Goal: Information Seeking & Learning: Learn about a topic

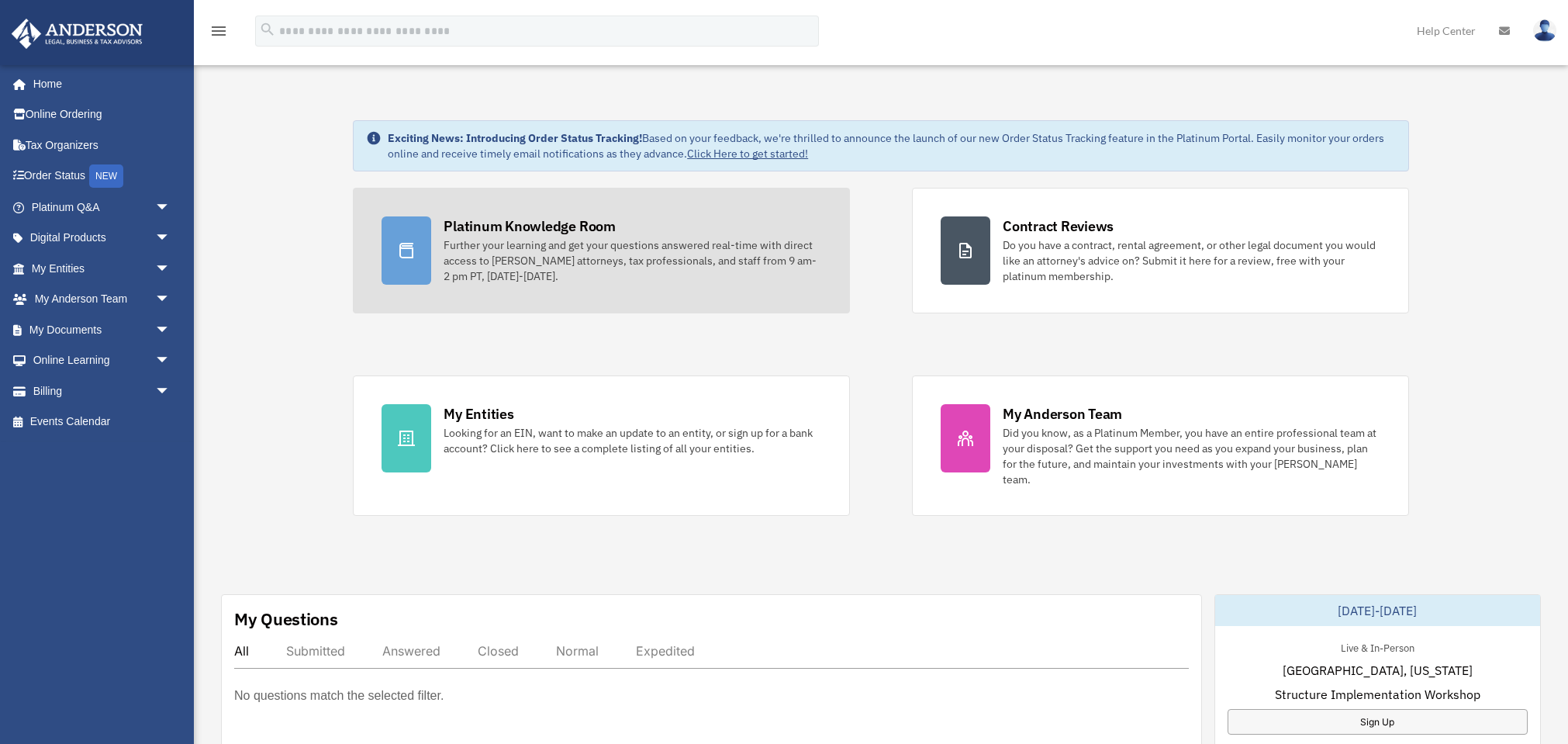
click at [472, 226] on div "Platinum Knowledge Room" at bounding box center [529, 226] width 172 height 19
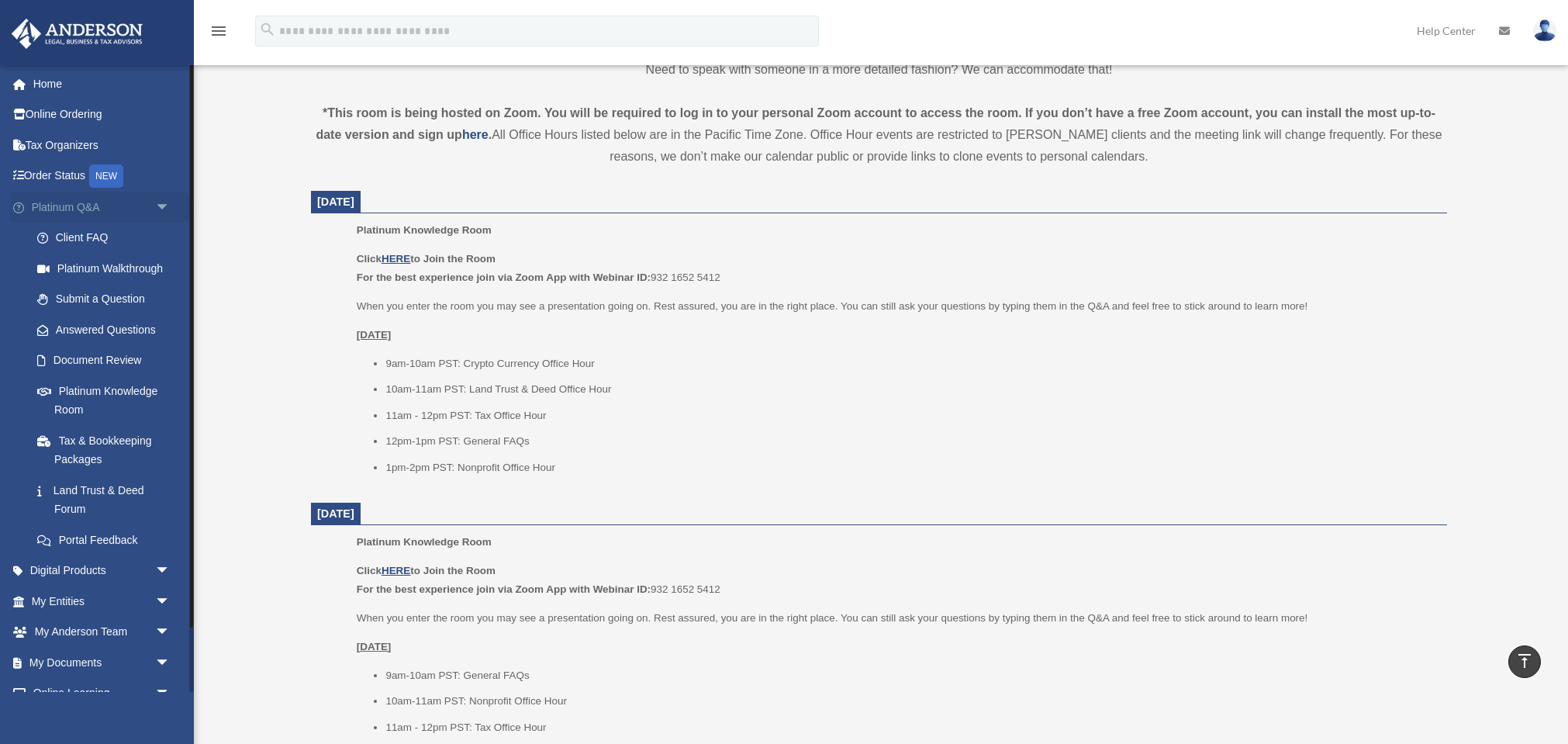
click at [65, 207] on link "Platinum Q&A arrow_drop_down" at bounding box center [102, 207] width 183 height 31
click at [163, 204] on span "arrow_drop_down" at bounding box center [171, 207] width 31 height 31
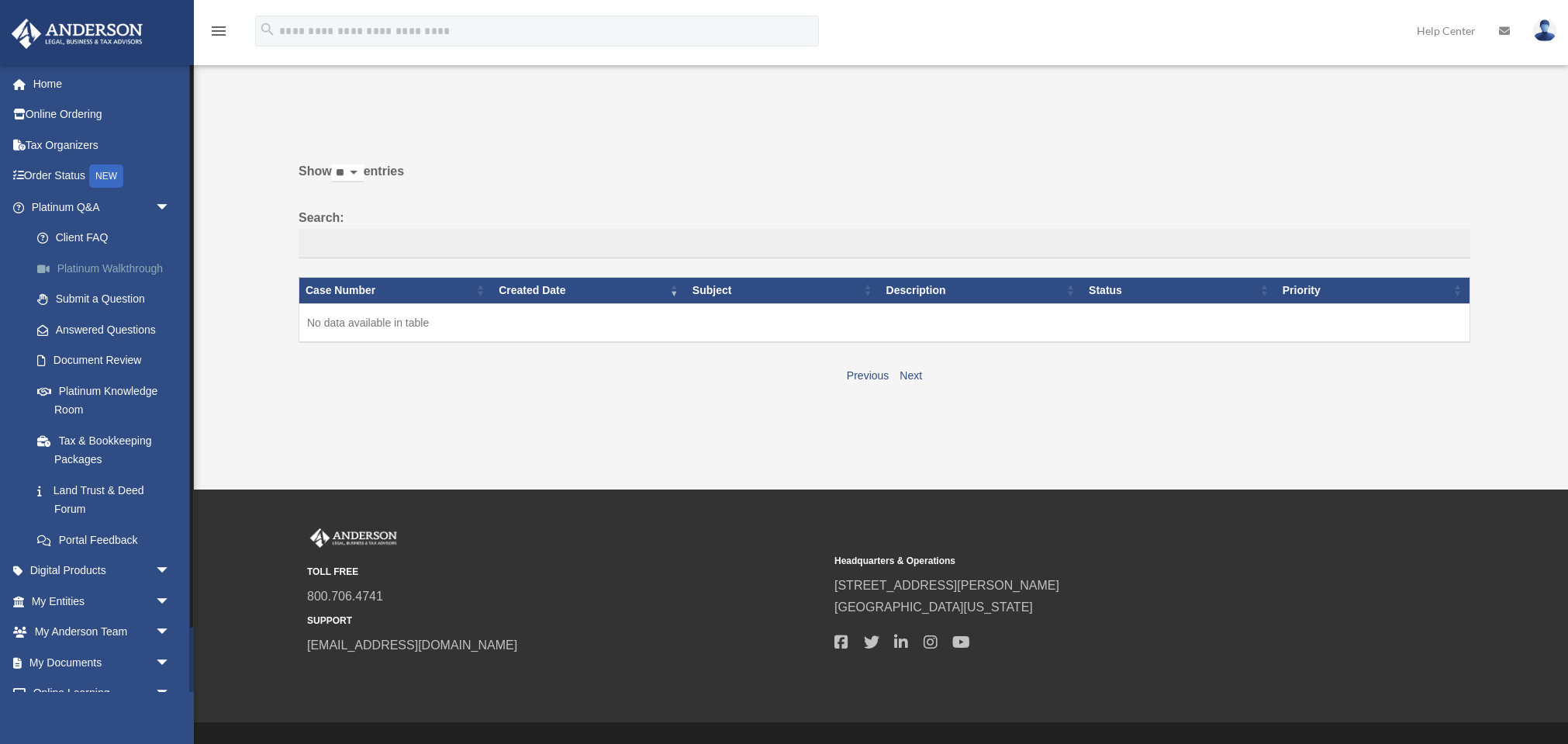
click at [68, 263] on link "Platinum Walkthrough" at bounding box center [108, 268] width 172 height 31
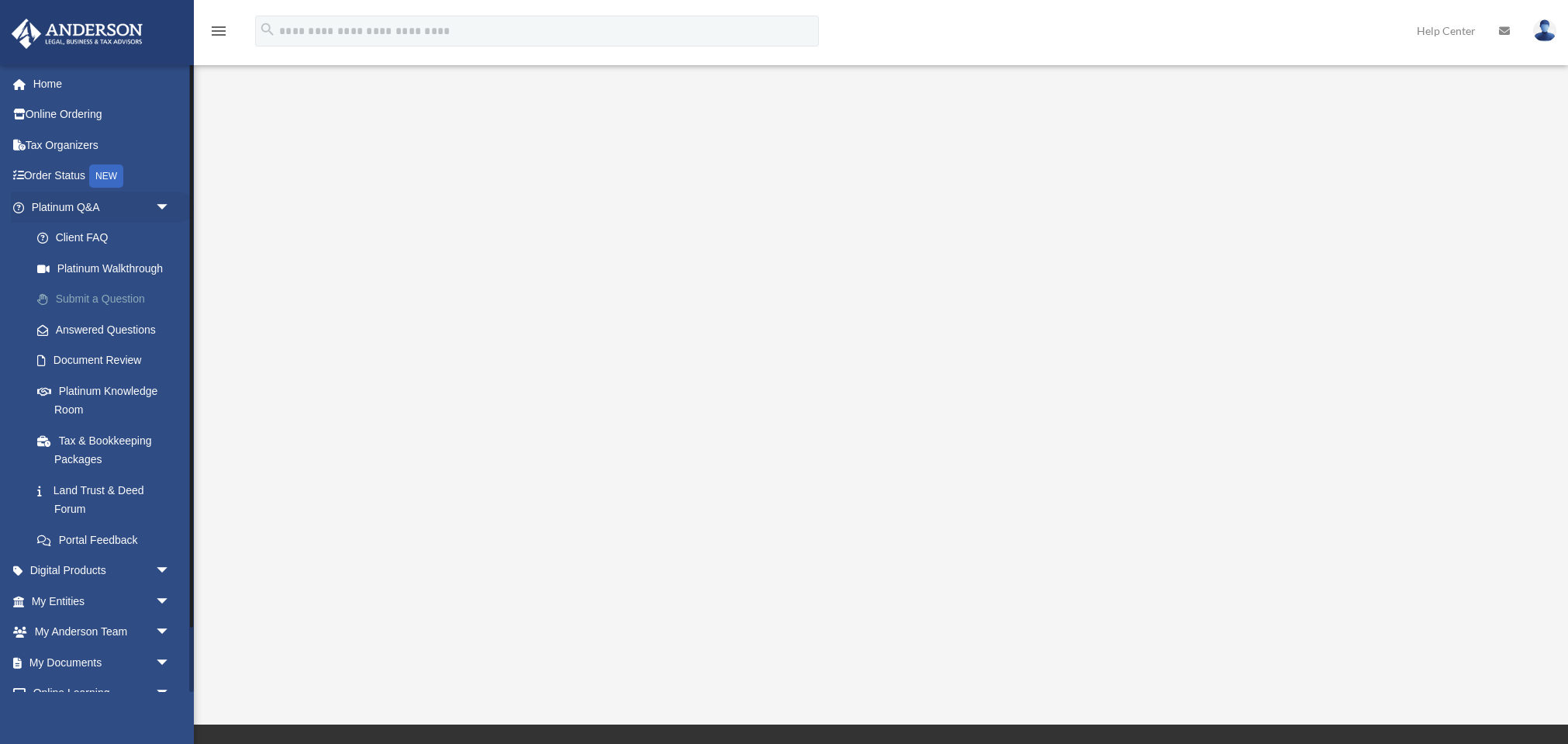
click at [72, 294] on link "Submit a Question" at bounding box center [108, 300] width 172 height 31
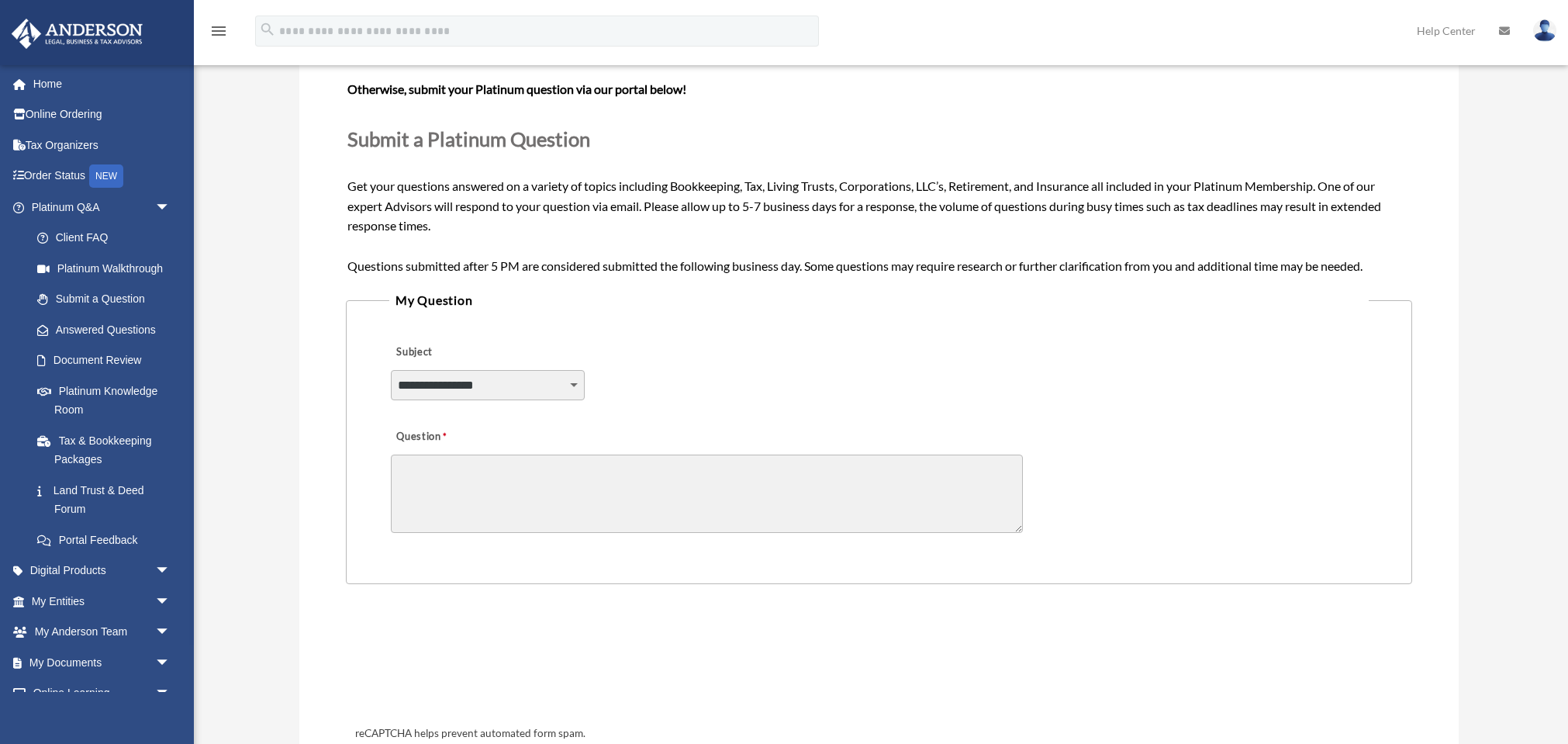
scroll to position [152, 0]
click at [72, 359] on link "Document Review" at bounding box center [108, 361] width 172 height 31
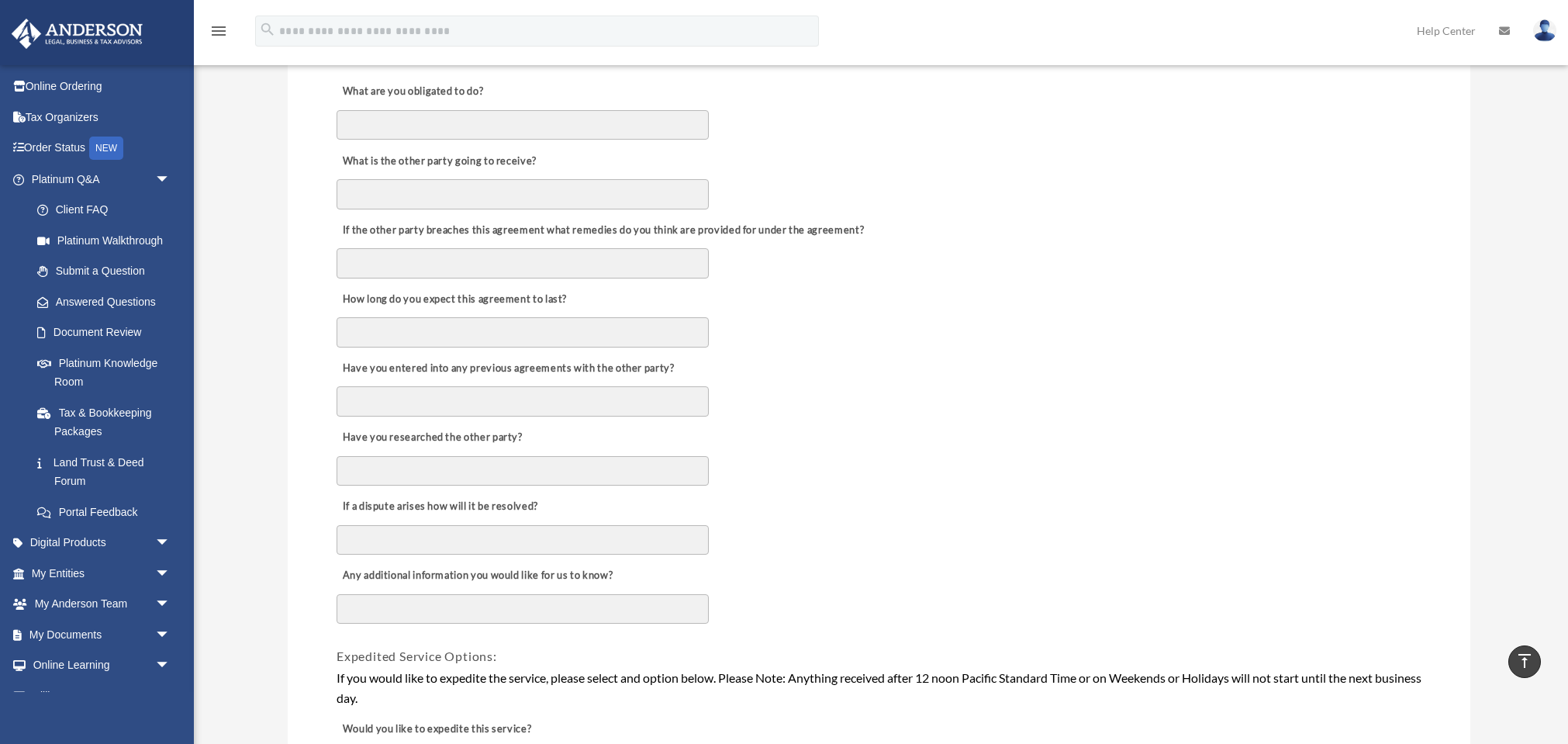
scroll to position [563, 0]
click at [160, 533] on span "arrow_drop_down" at bounding box center [171, 543] width 31 height 31
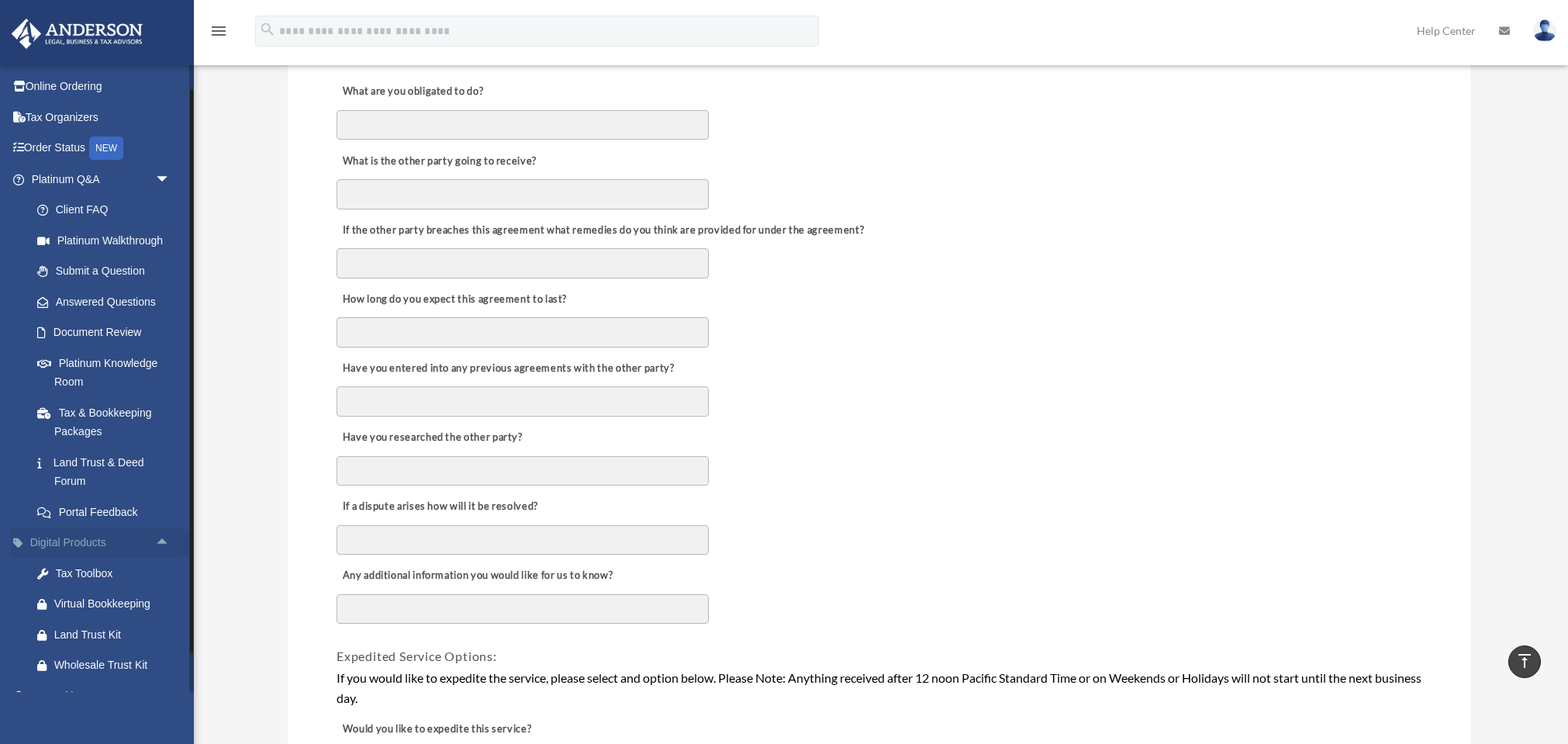
click at [162, 534] on span "arrow_drop_up" at bounding box center [171, 543] width 31 height 31
click at [165, 535] on span "arrow_drop_down" at bounding box center [171, 543] width 31 height 31
click at [62, 566] on div "Tax Toolbox" at bounding box center [114, 573] width 120 height 19
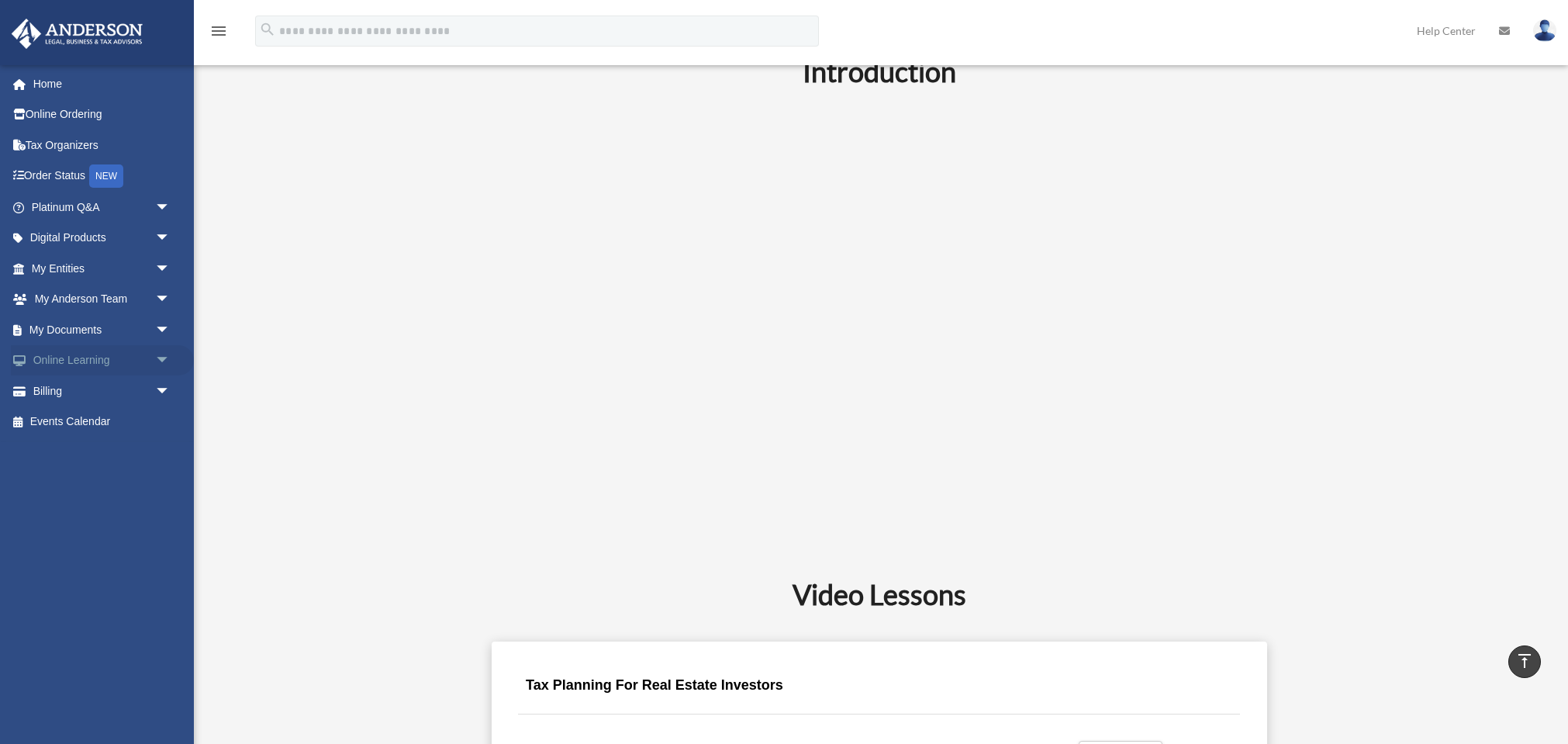
scroll to position [403, 0]
click at [164, 235] on span "arrow_drop_down" at bounding box center [171, 238] width 31 height 31
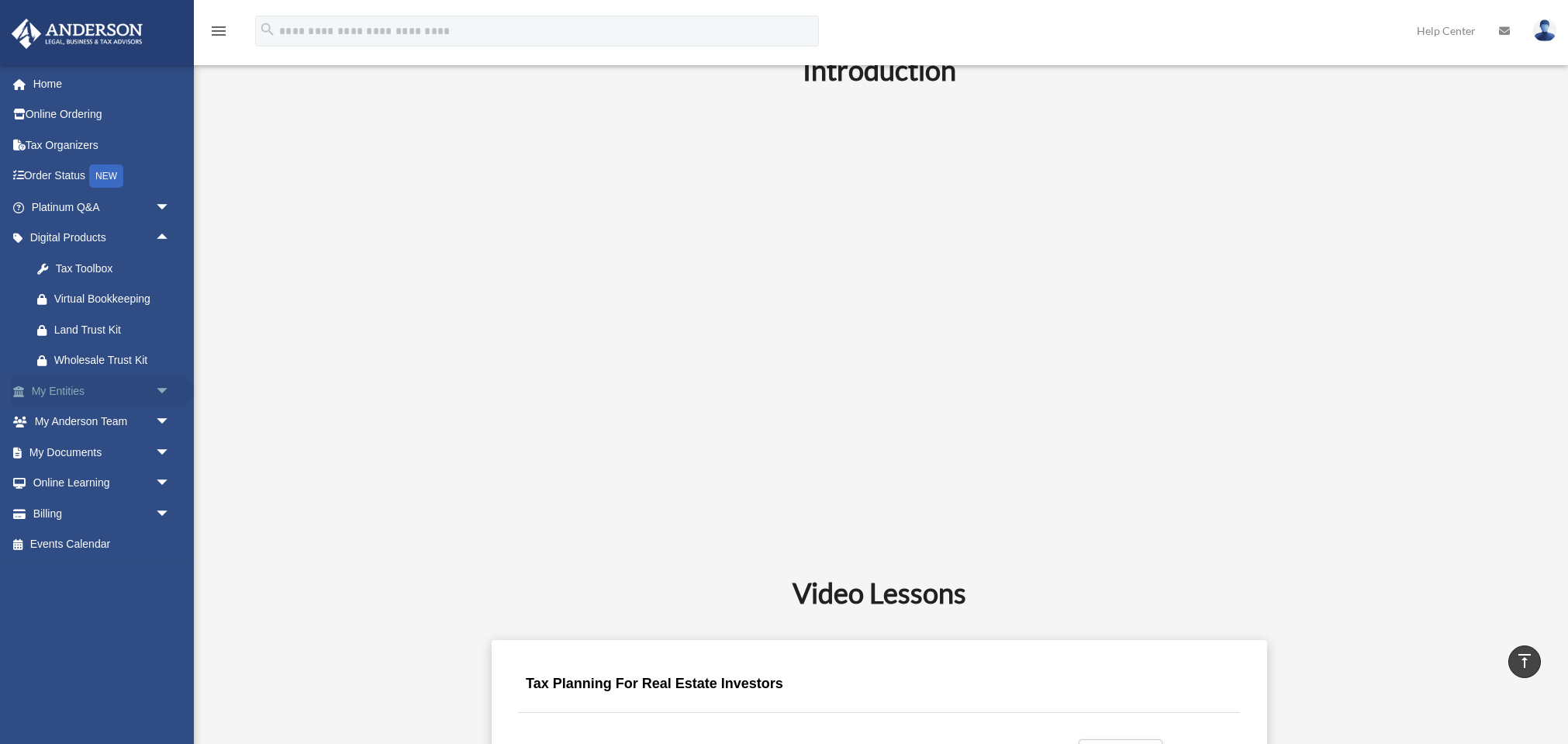
scroll to position [407, 1]
click at [162, 384] on span "arrow_drop_down" at bounding box center [171, 390] width 31 height 31
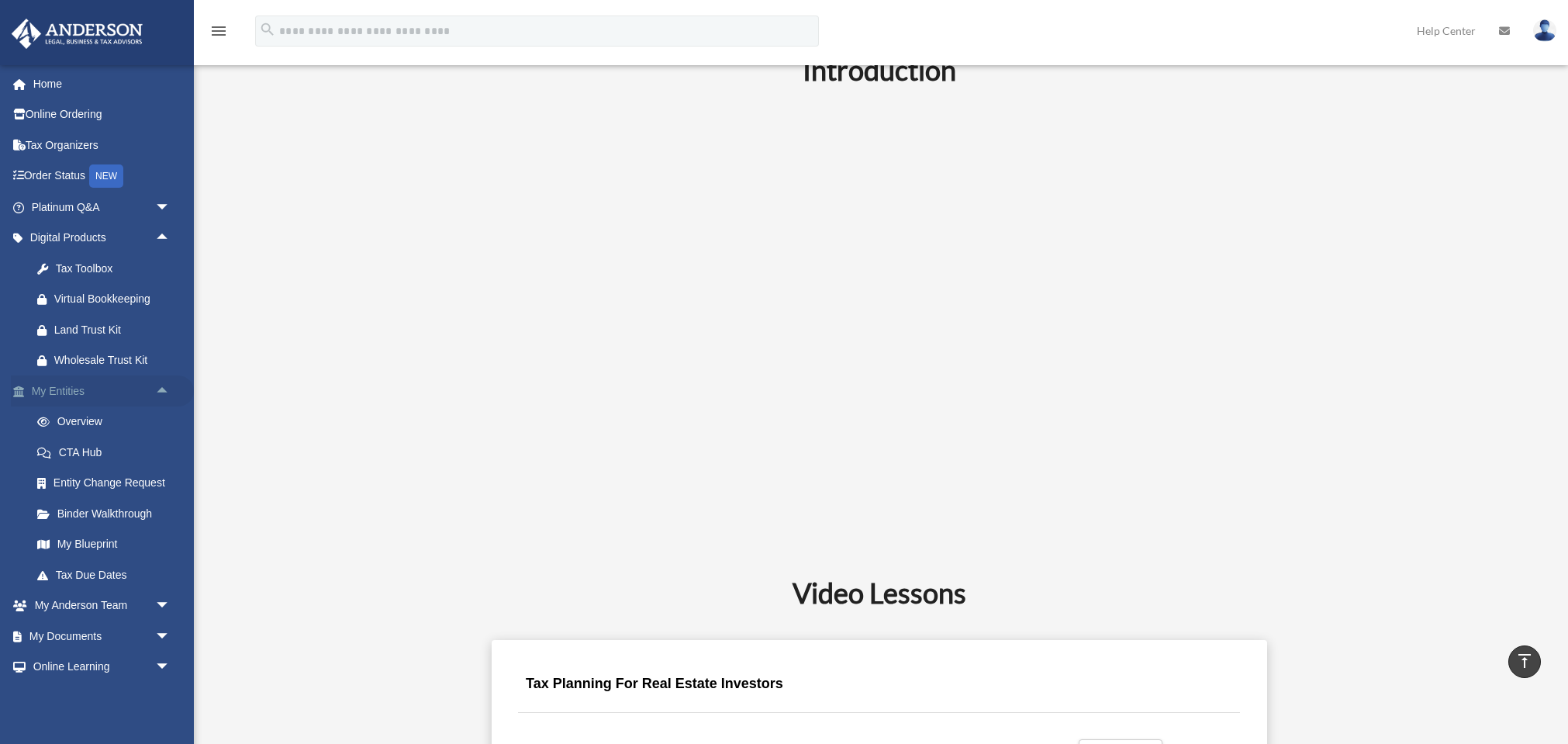
scroll to position [407, 0]
click at [160, 205] on span "arrow_drop_down" at bounding box center [171, 207] width 31 height 31
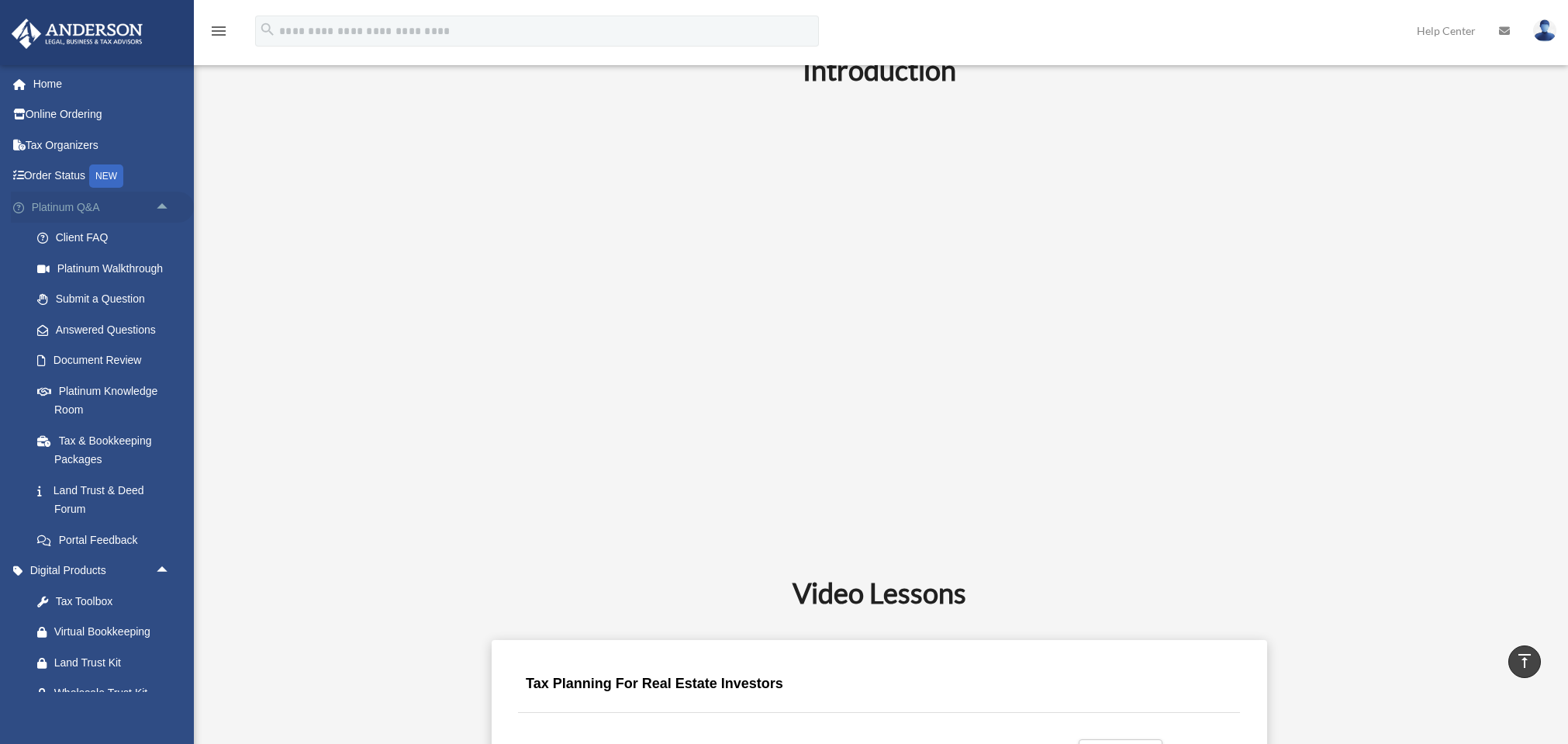
click at [164, 206] on span "arrow_drop_up" at bounding box center [171, 207] width 31 height 31
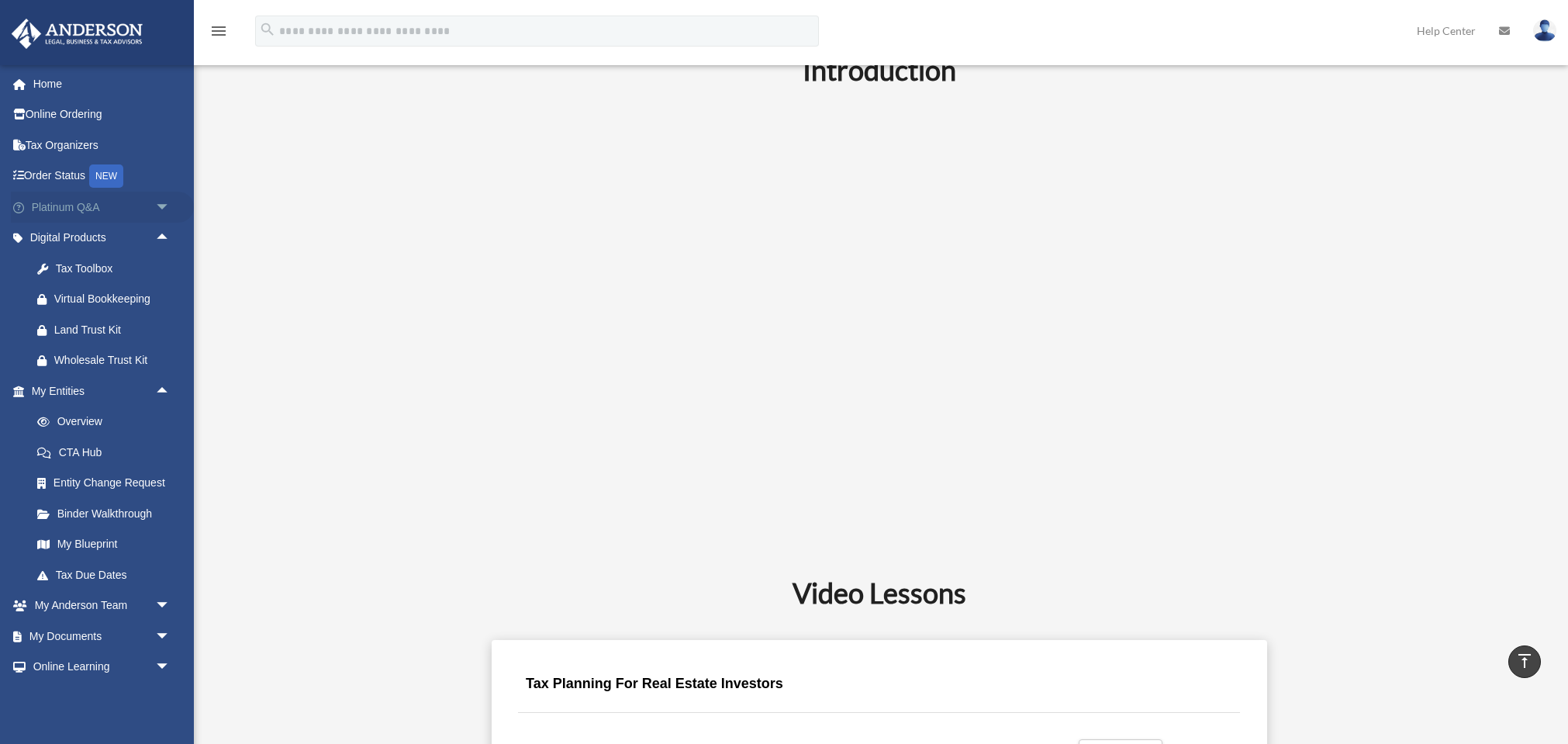
click at [164, 205] on span "arrow_drop_down" at bounding box center [171, 207] width 31 height 31
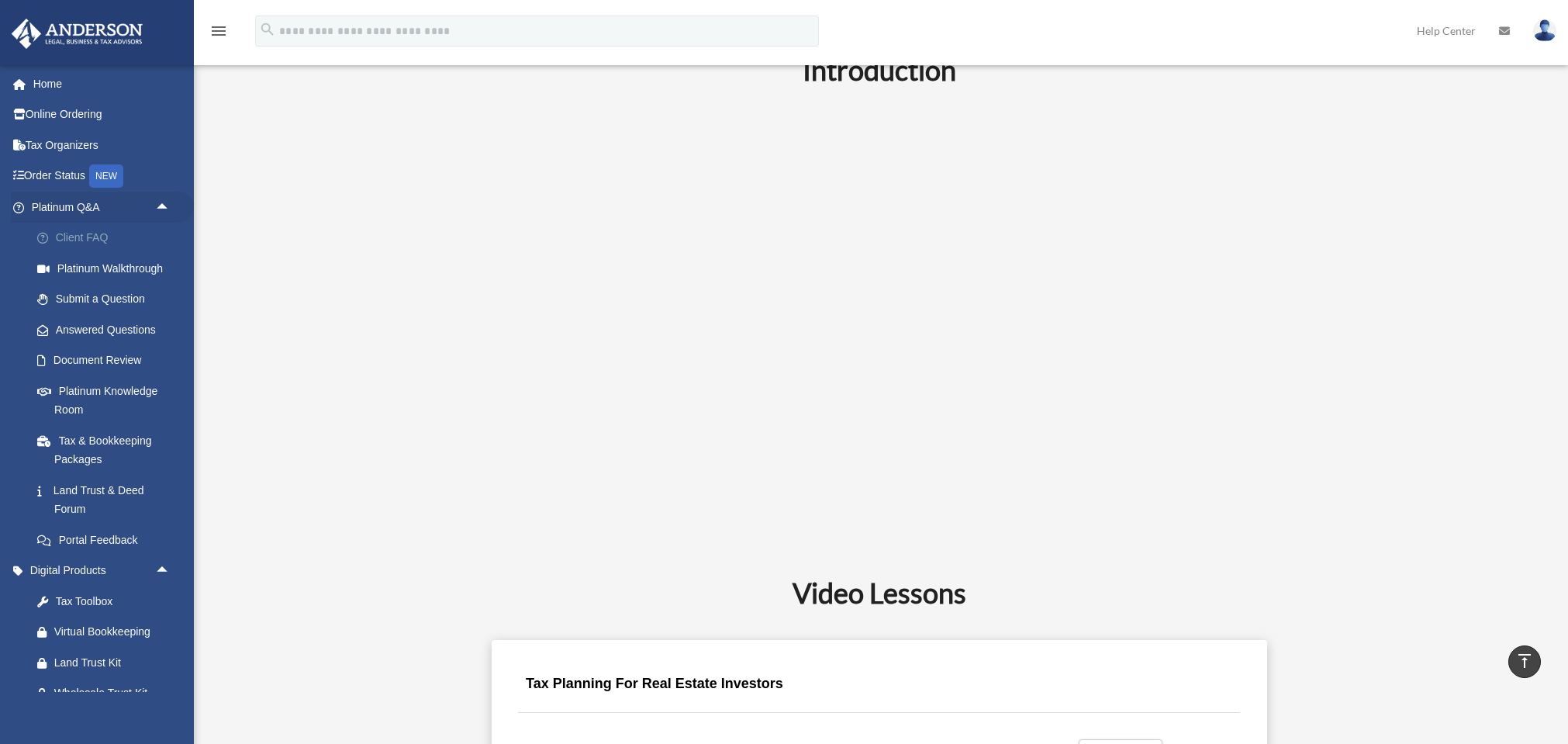
click at [71, 235] on link "Client FAQ" at bounding box center [108, 238] width 172 height 31
click at [164, 204] on span "arrow_drop_up" at bounding box center [171, 207] width 31 height 31
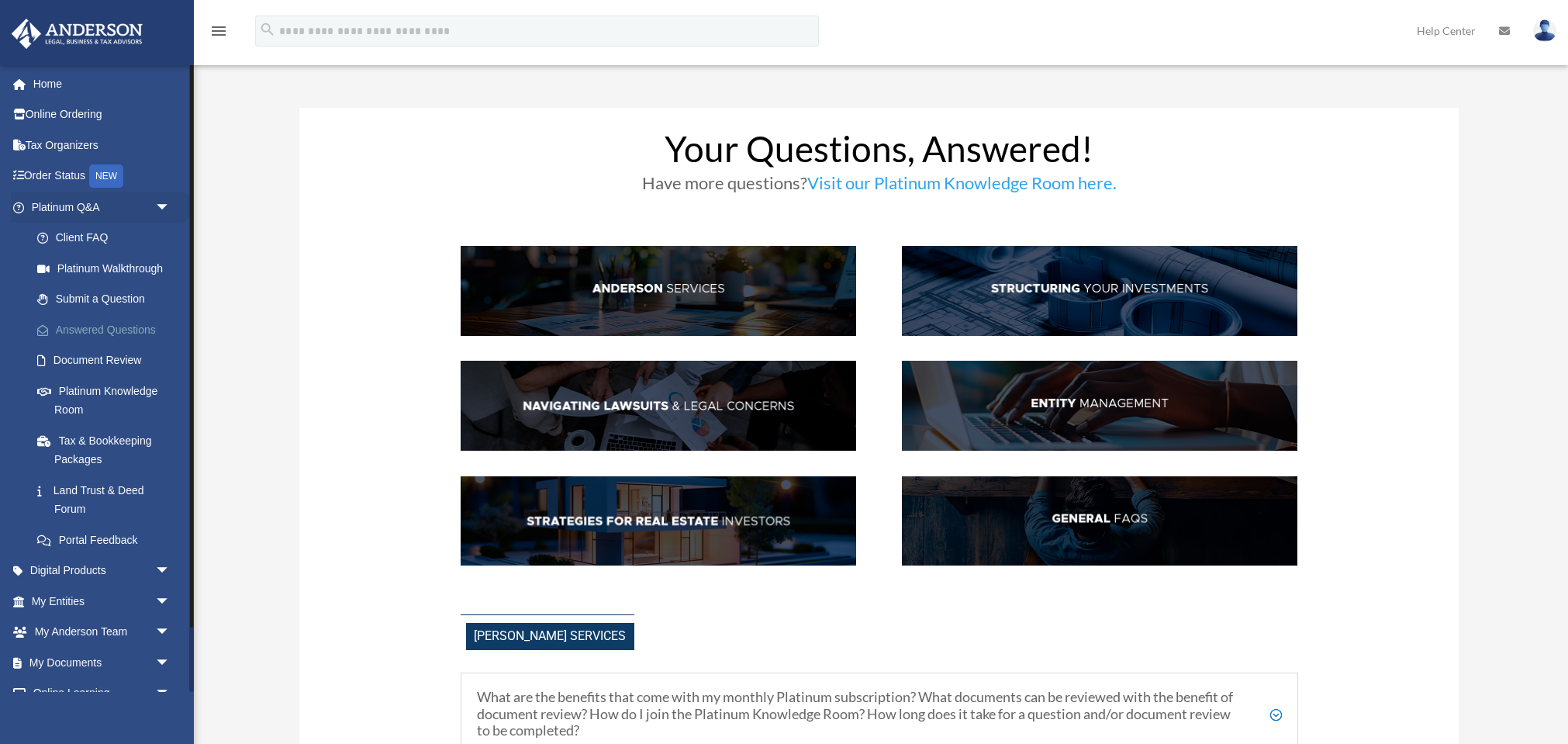
click at [73, 325] on link "Answered Questions" at bounding box center [108, 329] width 172 height 31
click at [85, 356] on link "Document Review" at bounding box center [108, 361] width 172 height 31
click at [85, 357] on link "Document Review" at bounding box center [108, 361] width 172 height 31
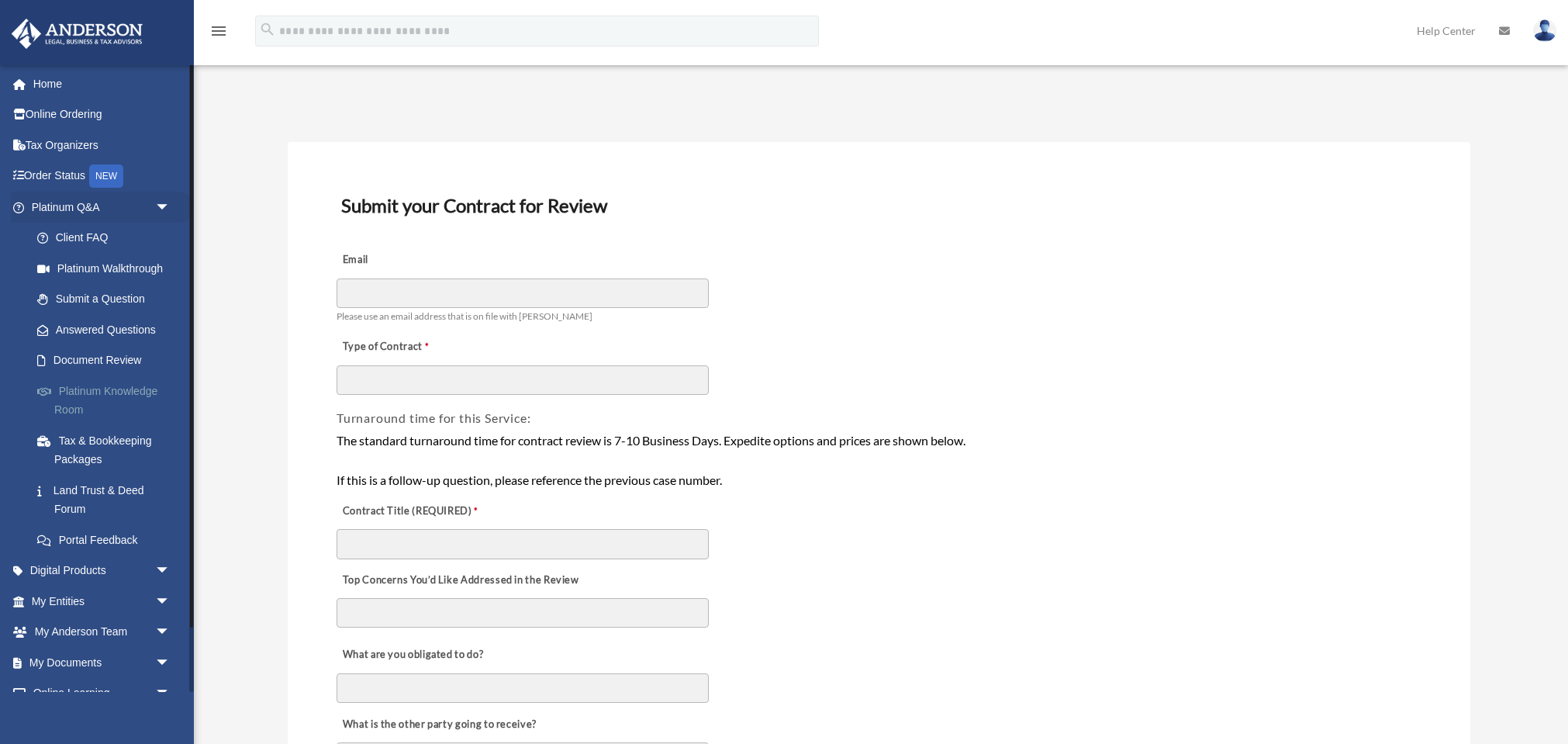
click at [66, 384] on link "Platinum Knowledge Room" at bounding box center [108, 400] width 172 height 50
click at [105, 432] on link "Tax & Bookkeeping Packages" at bounding box center [108, 450] width 172 height 50
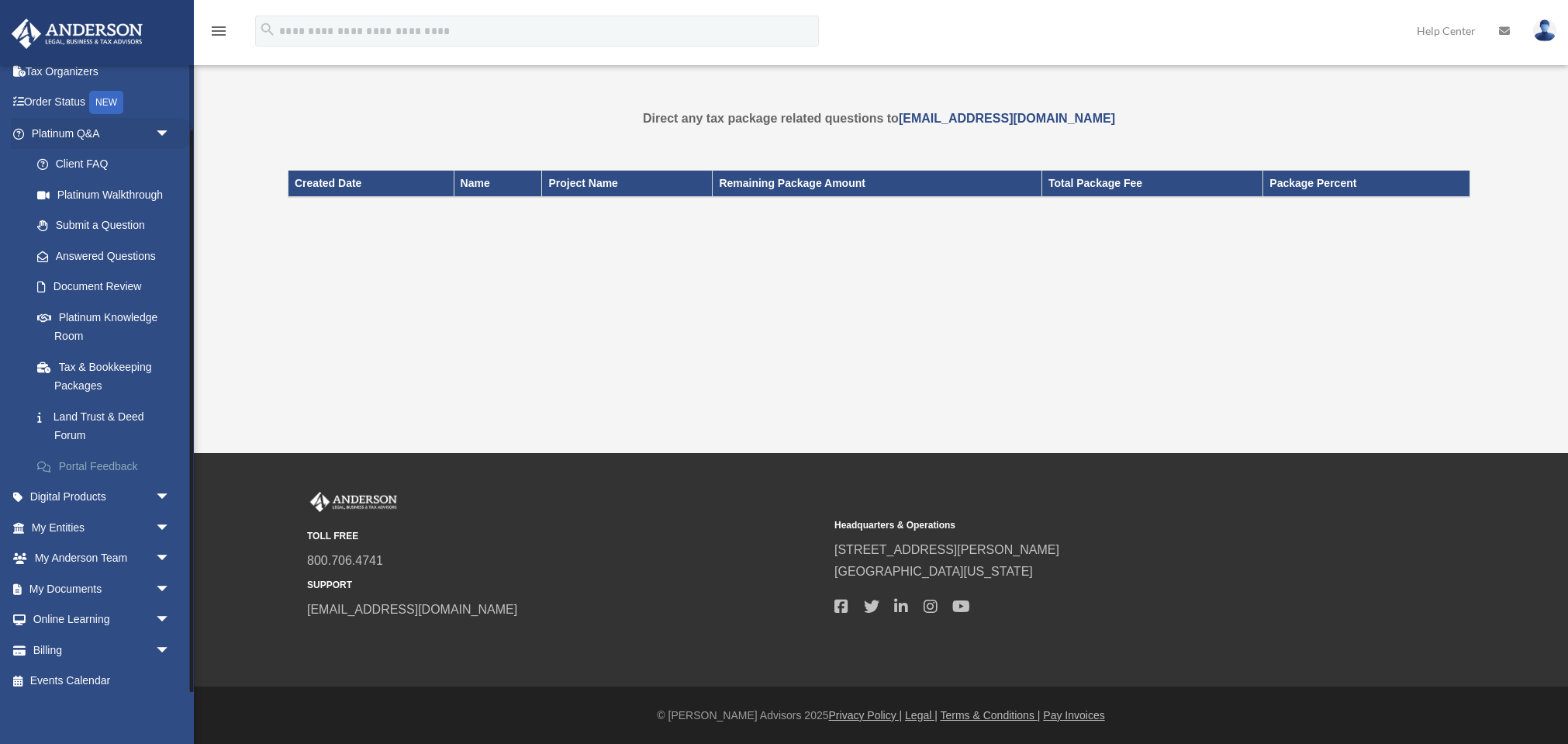
scroll to position [72, 0]
click at [96, 408] on link "Land Trust & Deed Forum" at bounding box center [108, 427] width 172 height 50
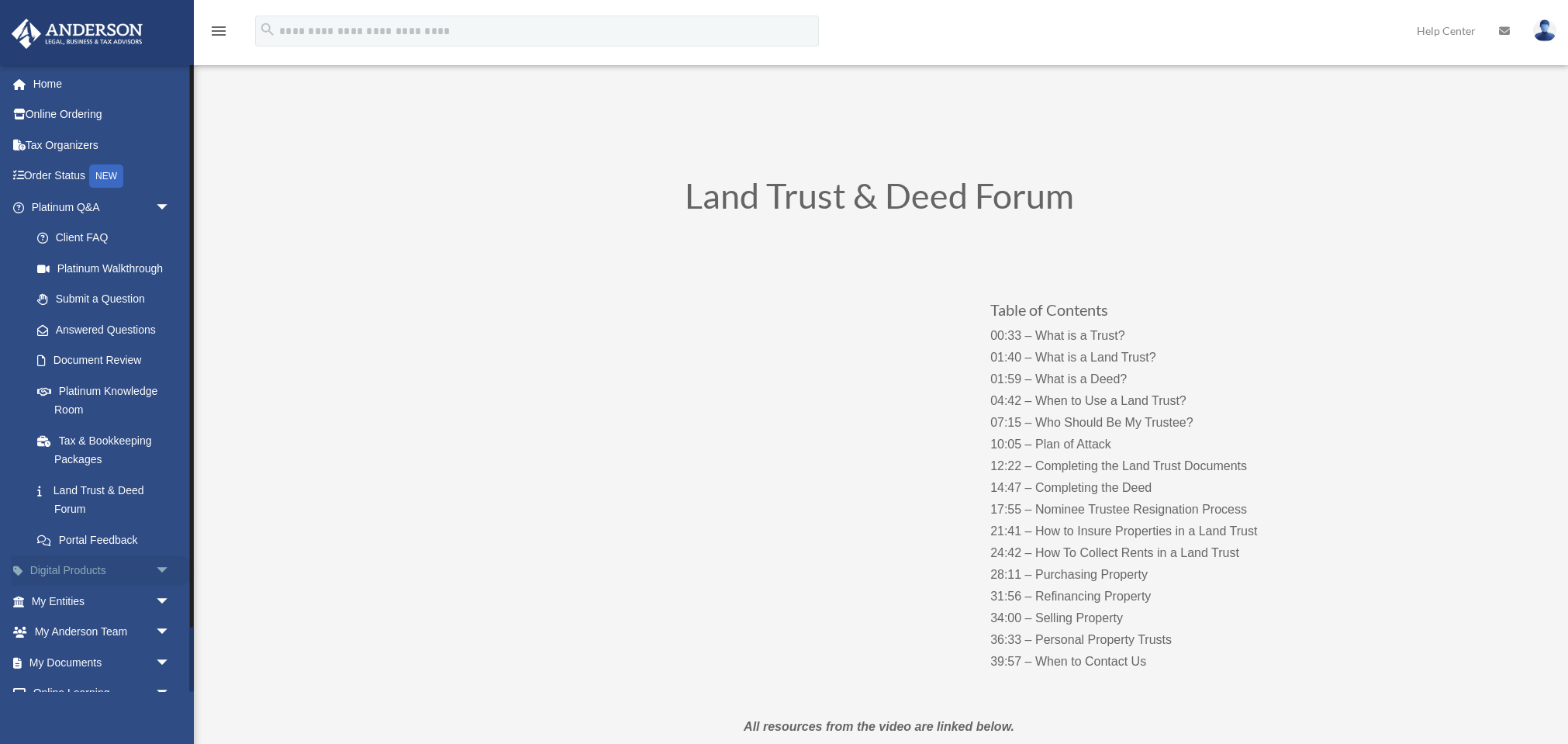
click at [165, 563] on span "arrow_drop_down" at bounding box center [171, 570] width 31 height 31
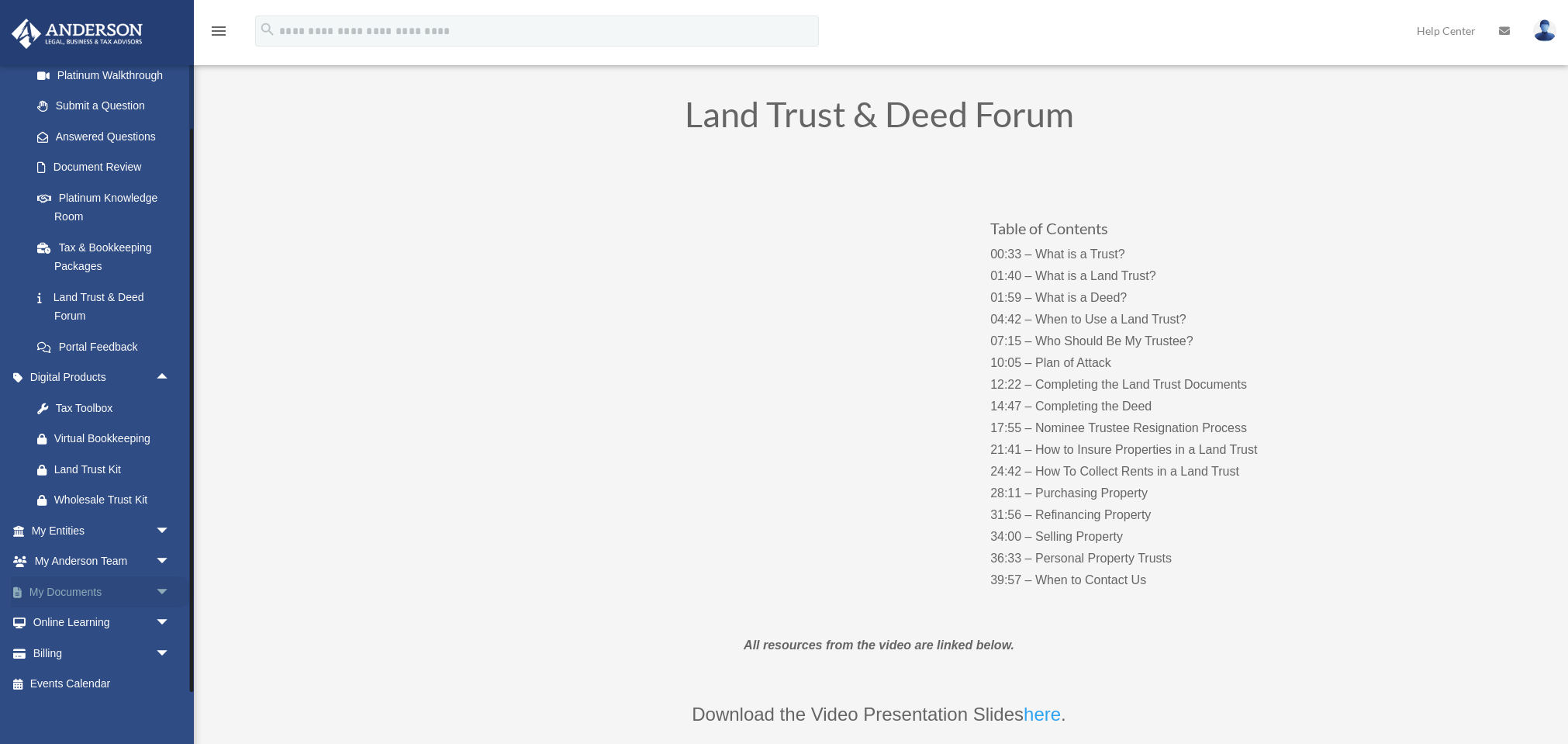
scroll to position [88, 0]
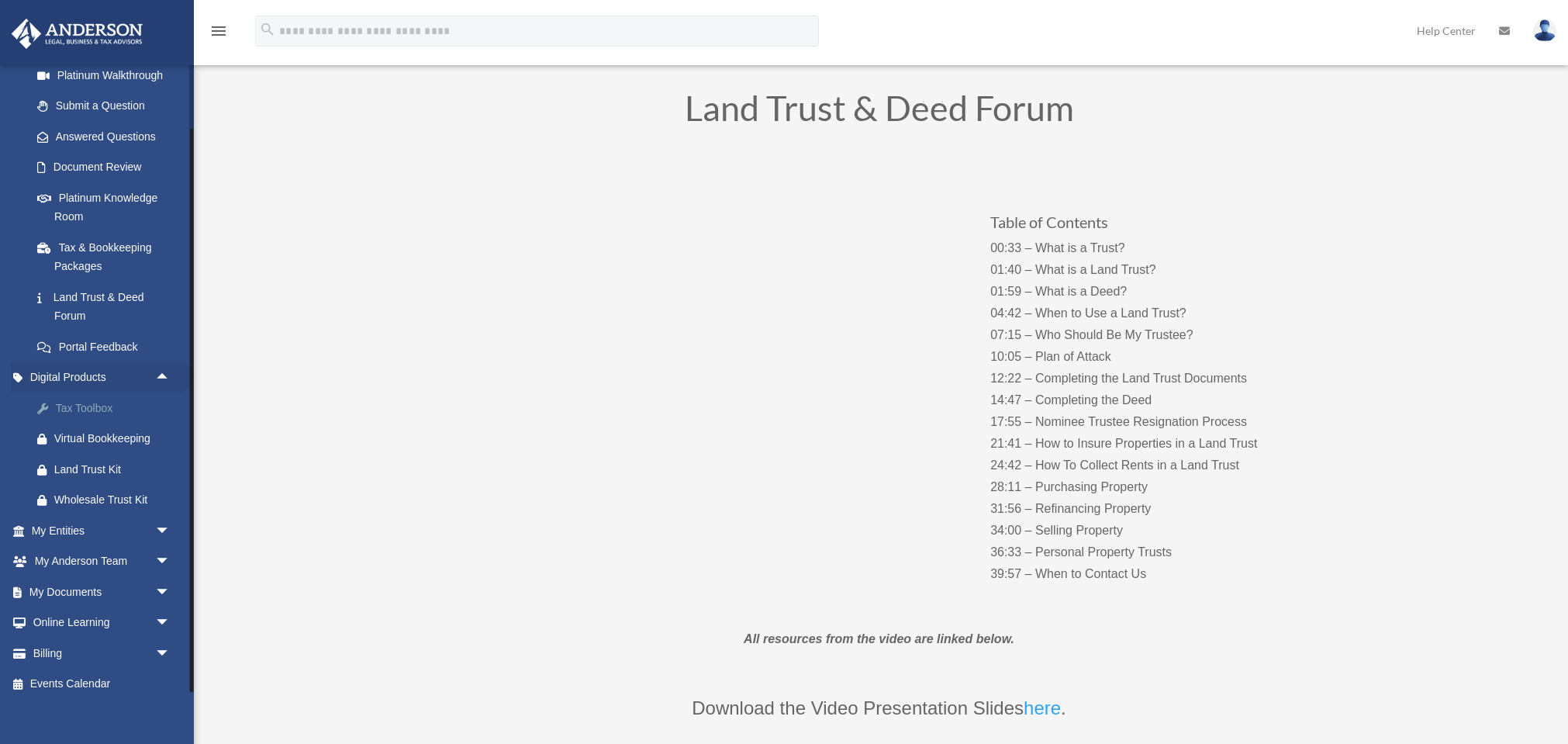
click at [72, 400] on div "Tax Toolbox" at bounding box center [114, 408] width 120 height 19
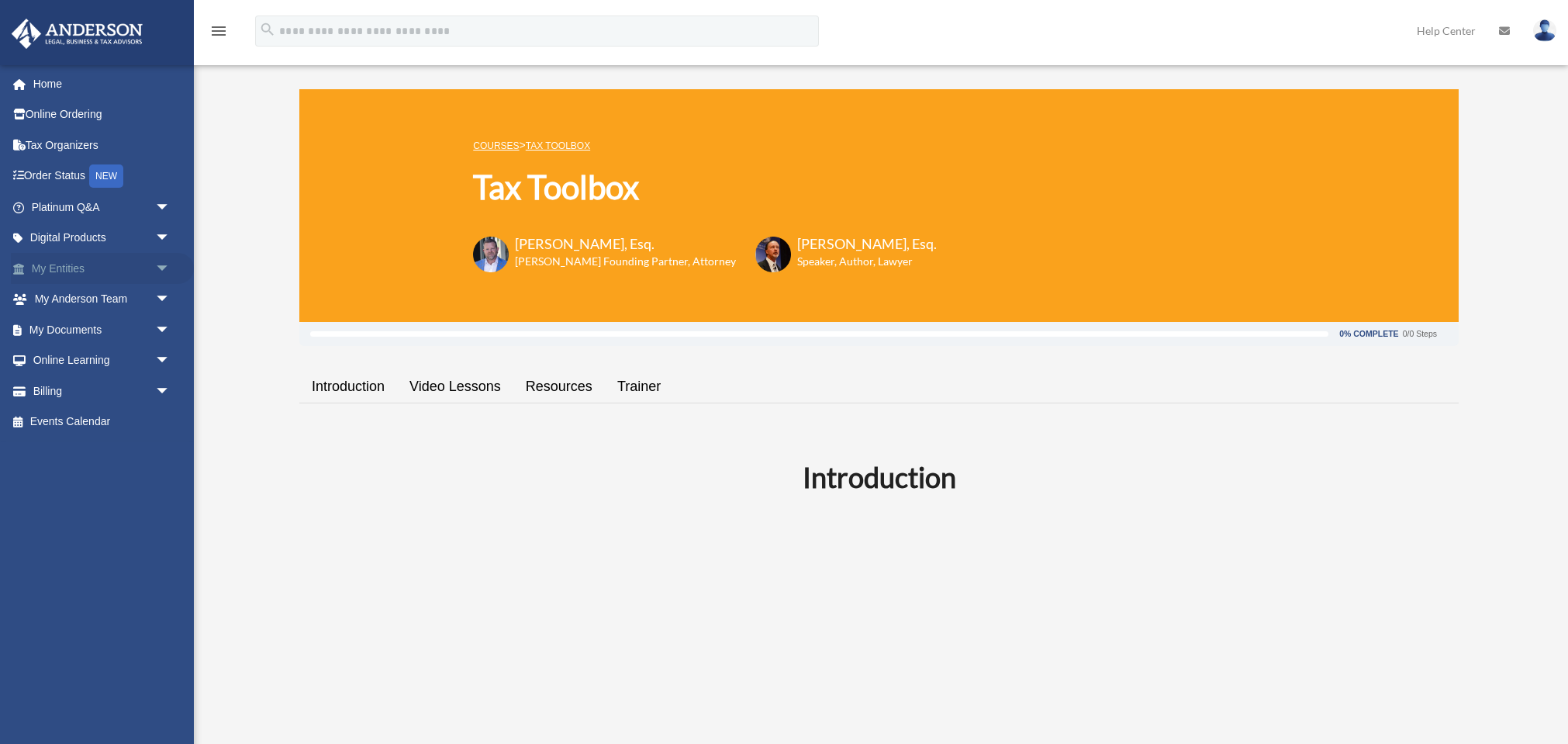
click at [164, 263] on span "arrow_drop_down" at bounding box center [171, 268] width 31 height 31
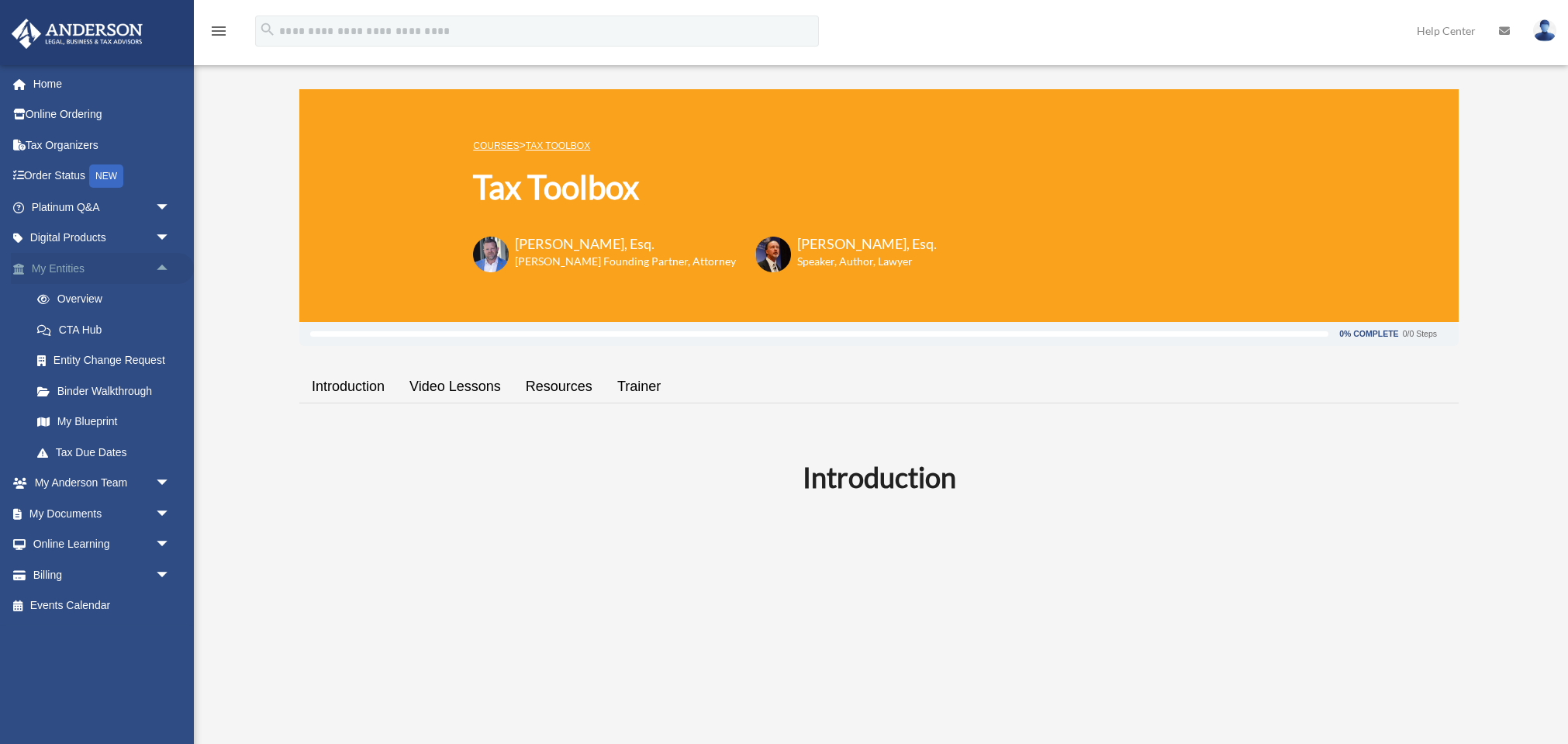
click at [164, 263] on span "arrow_drop_up" at bounding box center [171, 268] width 31 height 31
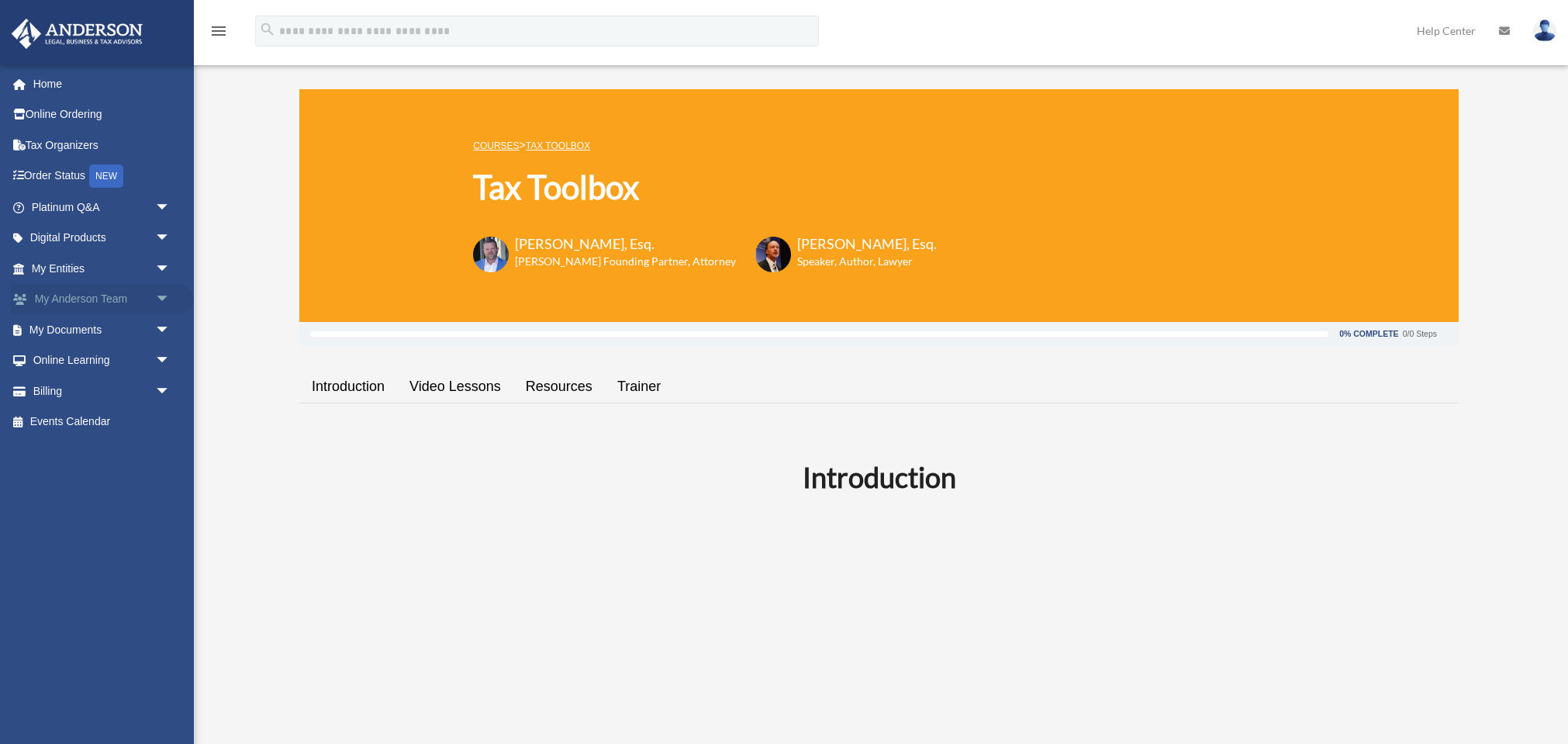
click at [165, 293] on span "arrow_drop_down" at bounding box center [171, 300] width 31 height 31
click at [165, 294] on span "arrow_drop_up" at bounding box center [171, 300] width 31 height 31
click at [162, 321] on span "arrow_drop_down" at bounding box center [171, 329] width 31 height 31
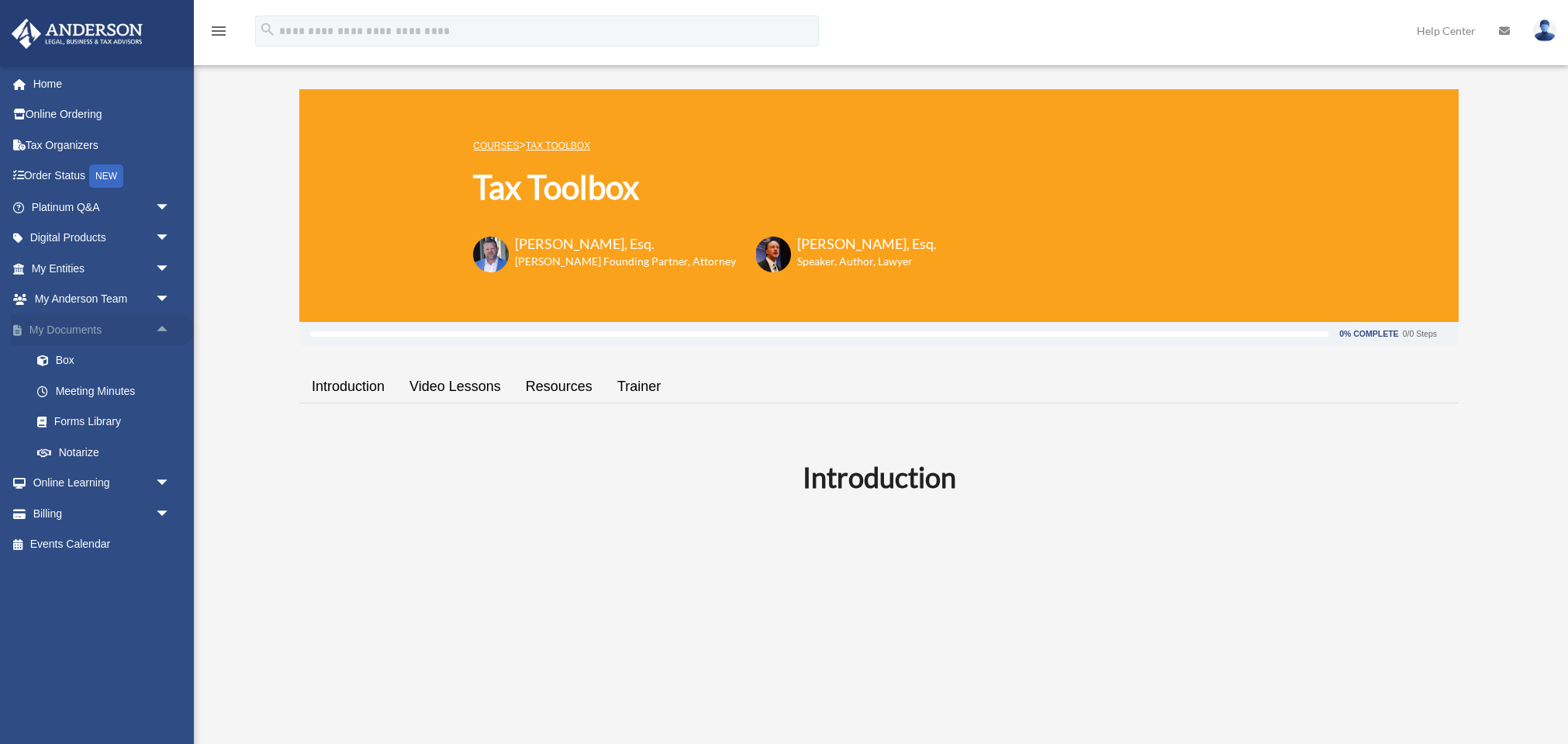
click at [164, 324] on span "arrow_drop_up" at bounding box center [171, 329] width 31 height 31
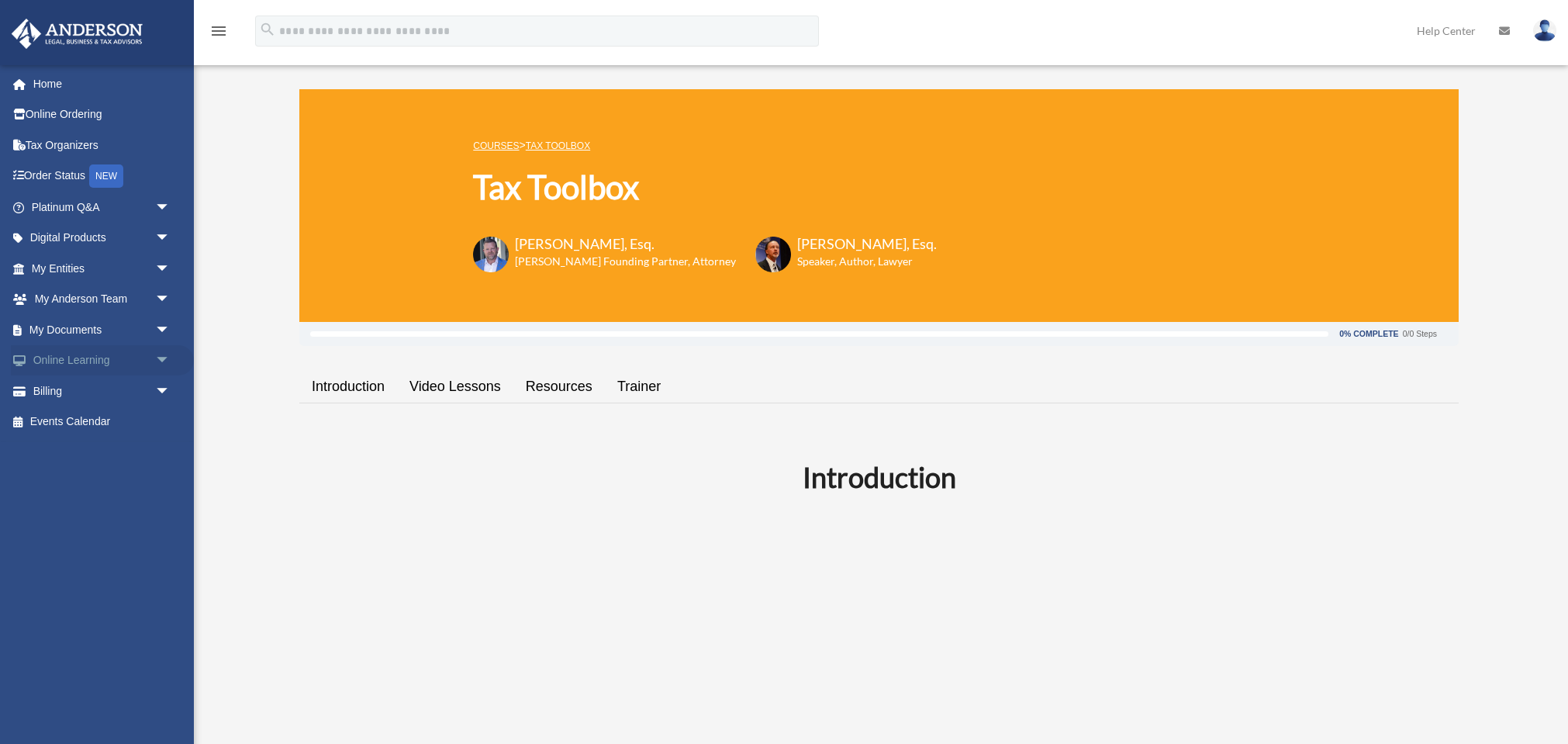
click at [164, 358] on span "arrow_drop_down" at bounding box center [171, 361] width 31 height 31
click at [52, 264] on link "My Entities arrow_drop_down" at bounding box center [102, 268] width 183 height 31
click at [163, 263] on span "arrow_drop_down" at bounding box center [171, 268] width 31 height 31
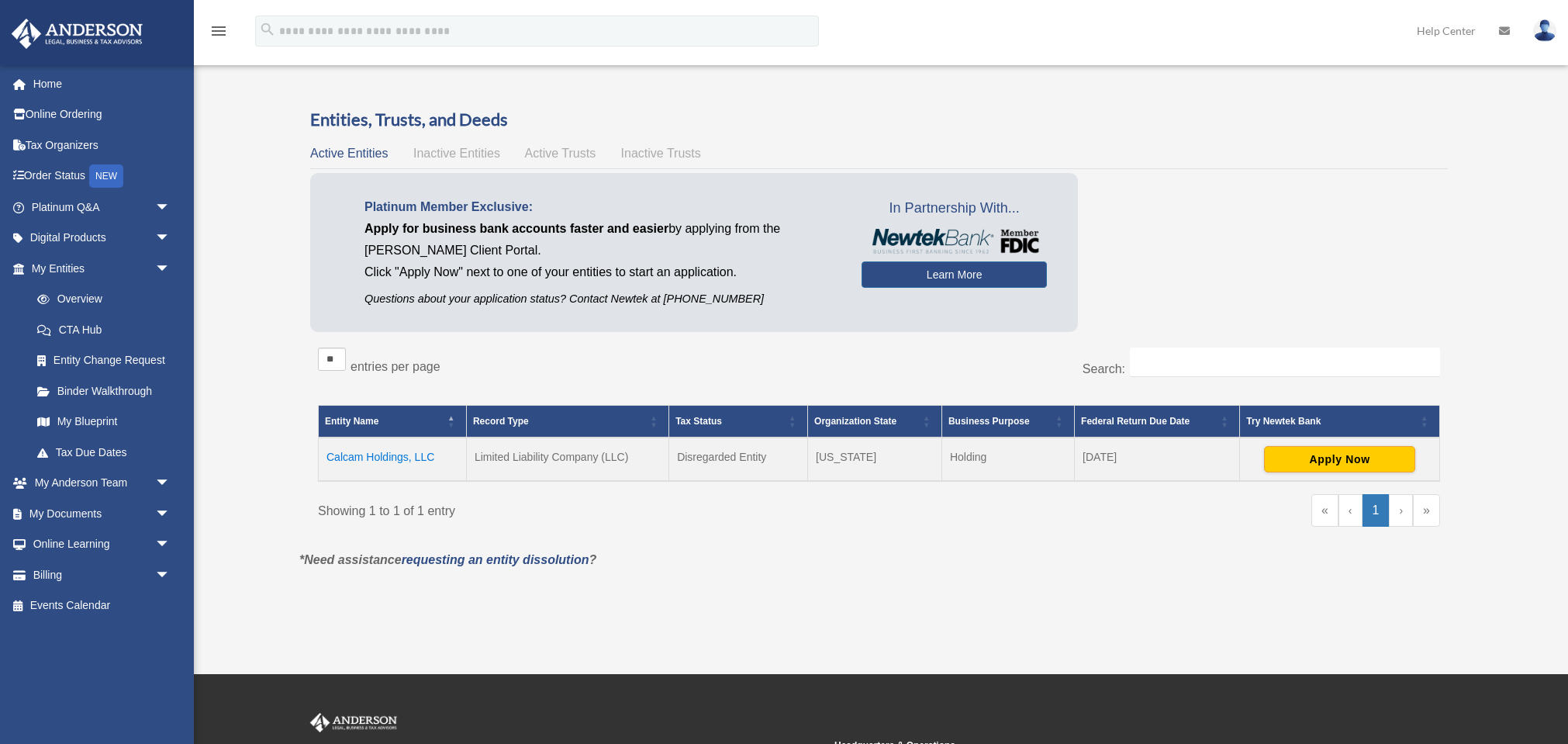
click at [351, 456] on td "Calcam Holdings, LLC" at bounding box center [392, 460] width 148 height 44
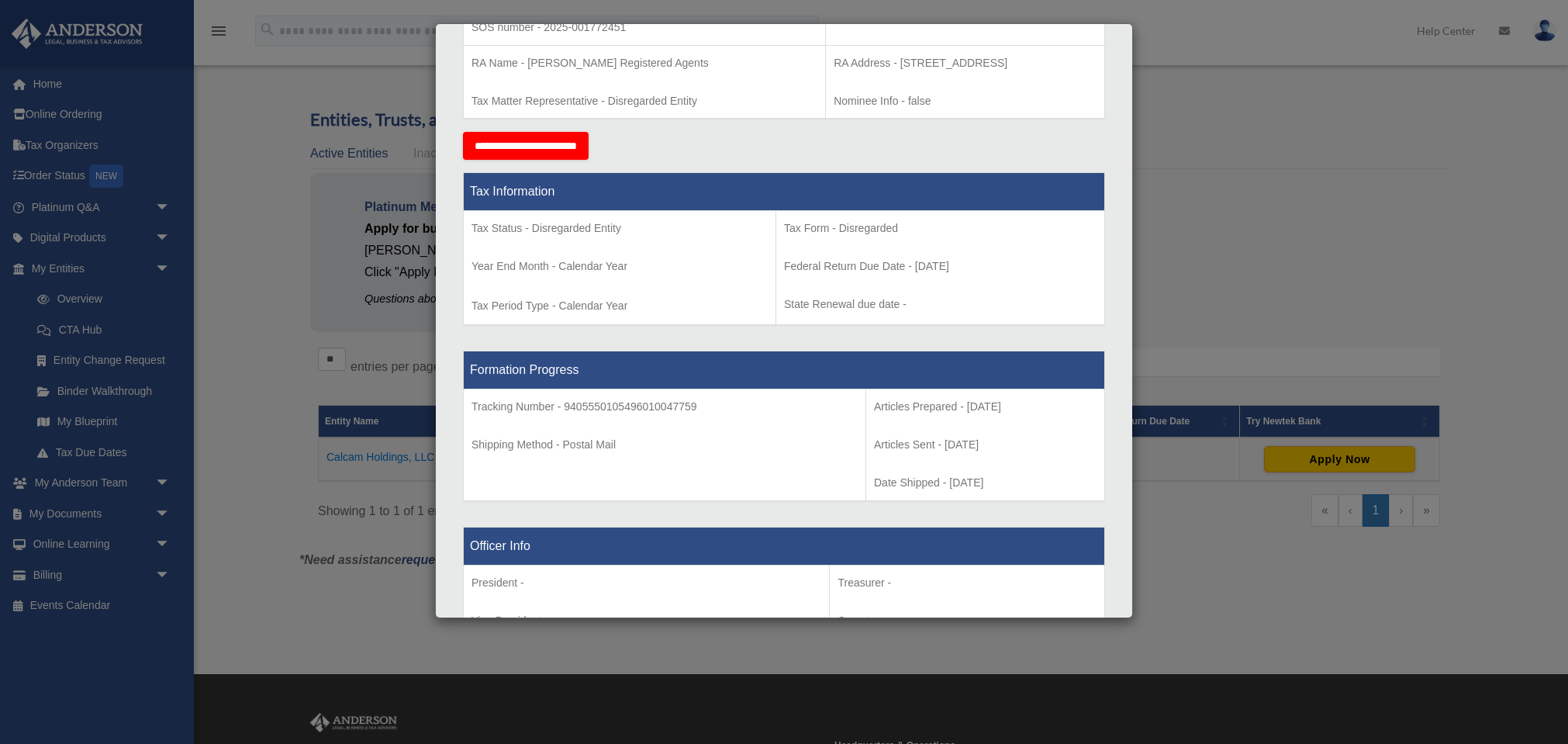
scroll to position [474, 0]
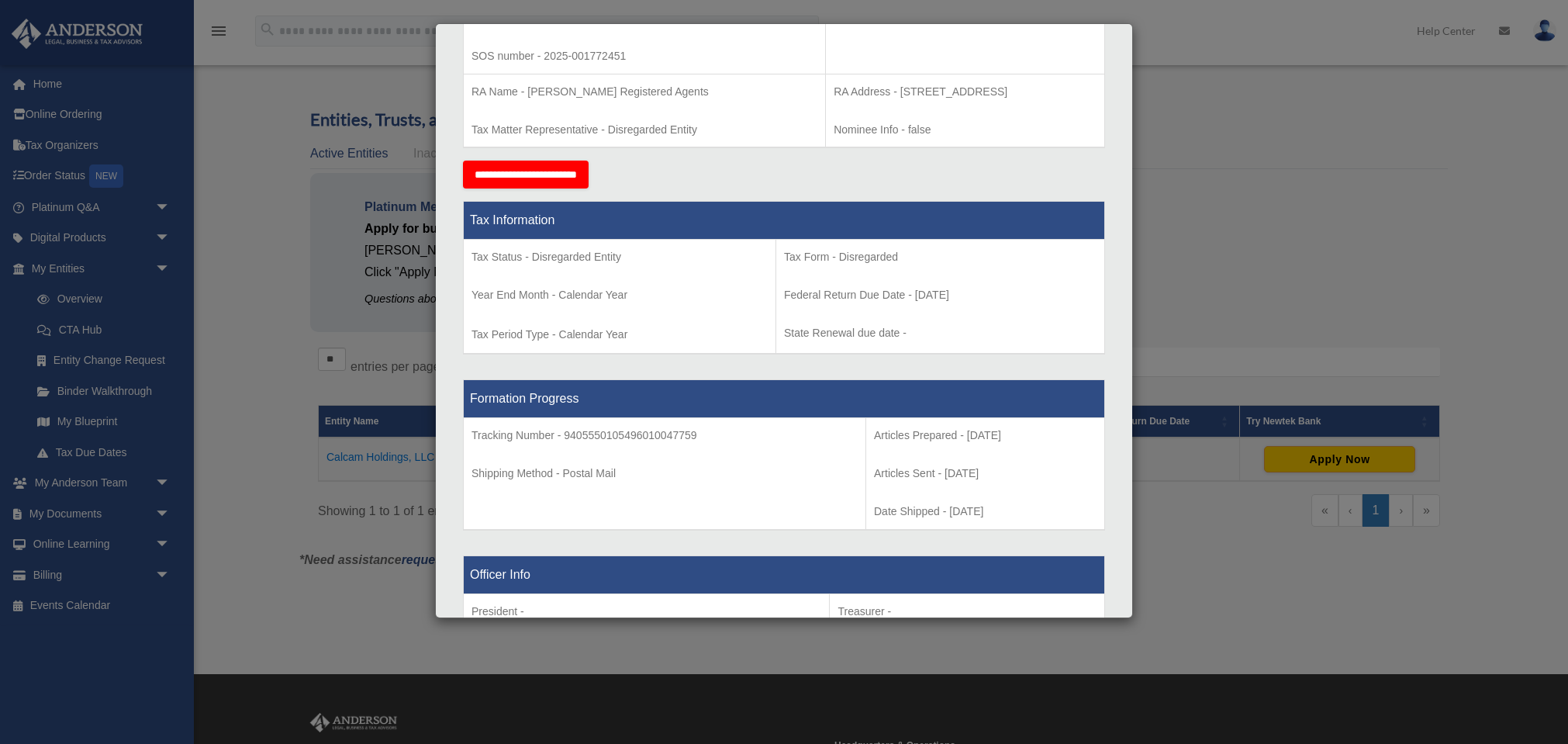
click at [238, 329] on div "Details × Articles Sent Organizational Date" at bounding box center [784, 372] width 1568 height 744
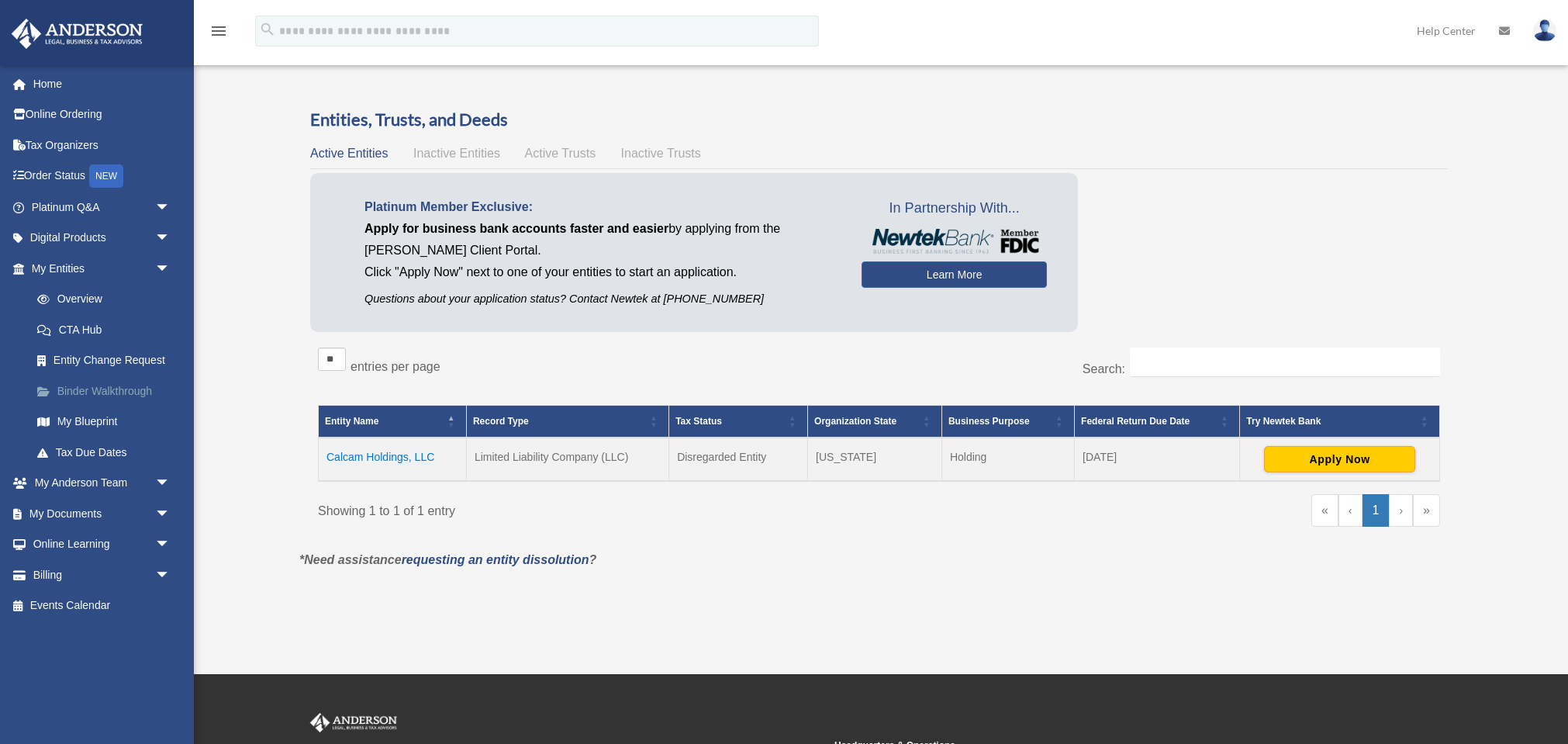
click at [73, 385] on link "Binder Walkthrough" at bounding box center [108, 390] width 172 height 31
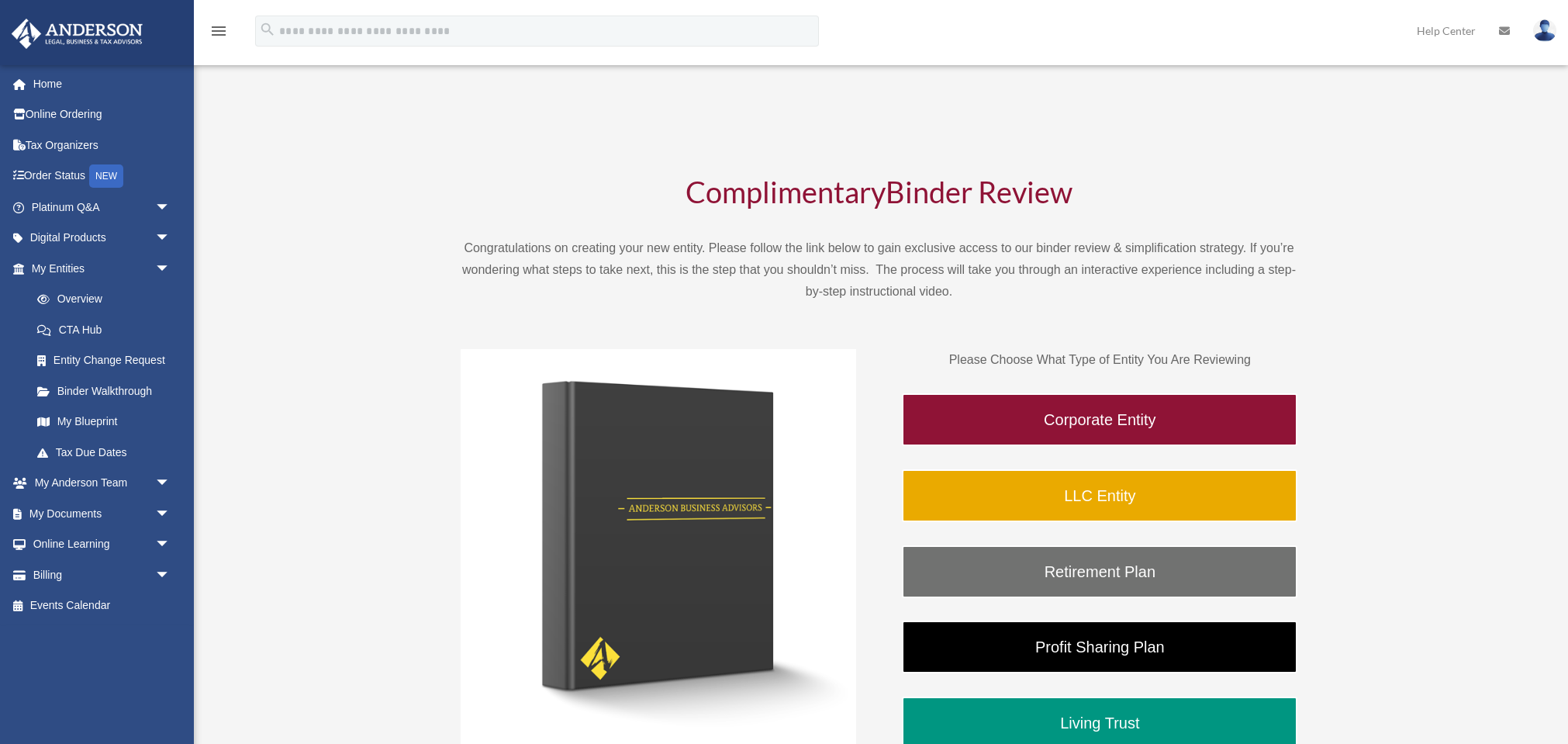
scroll to position [150, 0]
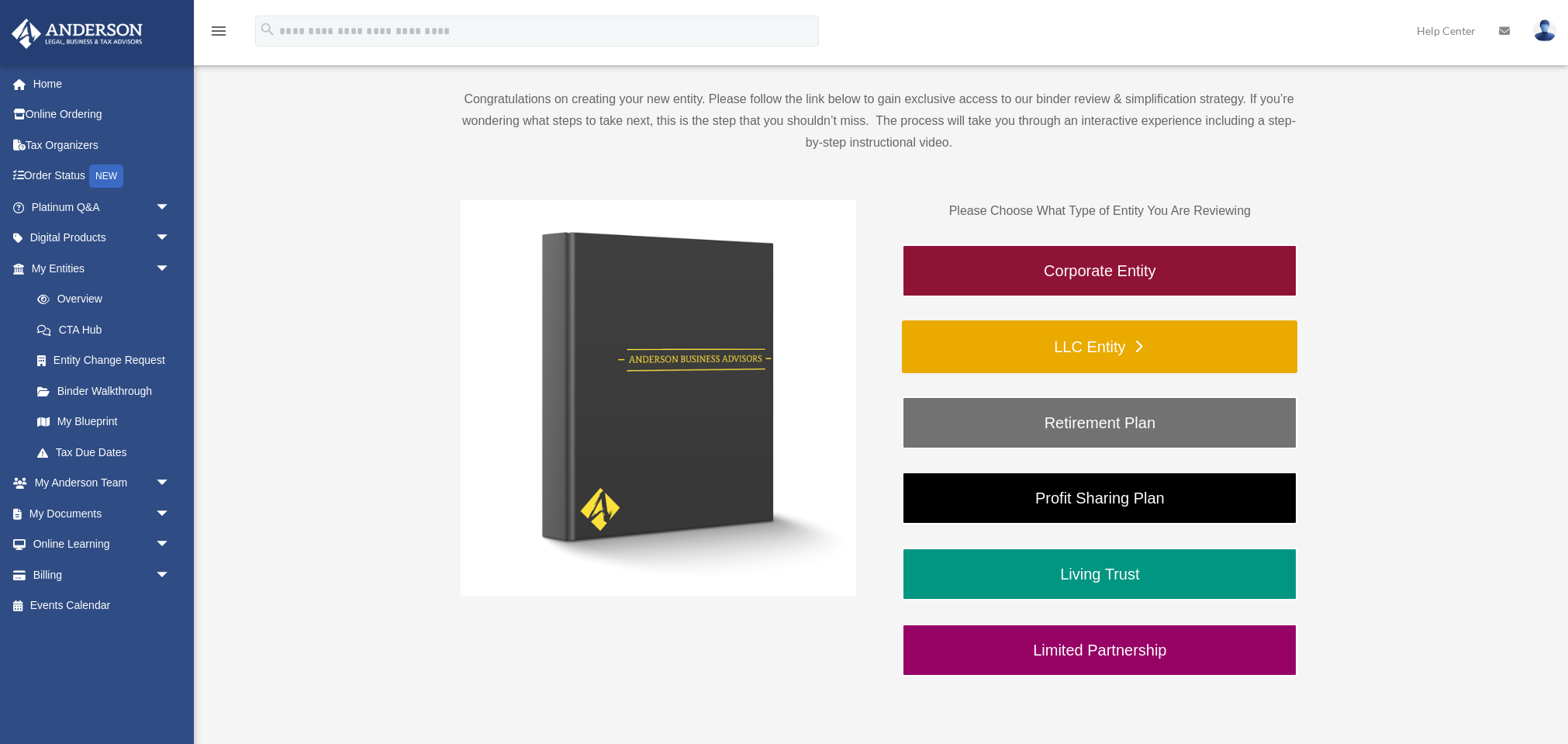
click at [1066, 362] on link "LLC Entity" at bounding box center [1100, 346] width 396 height 52
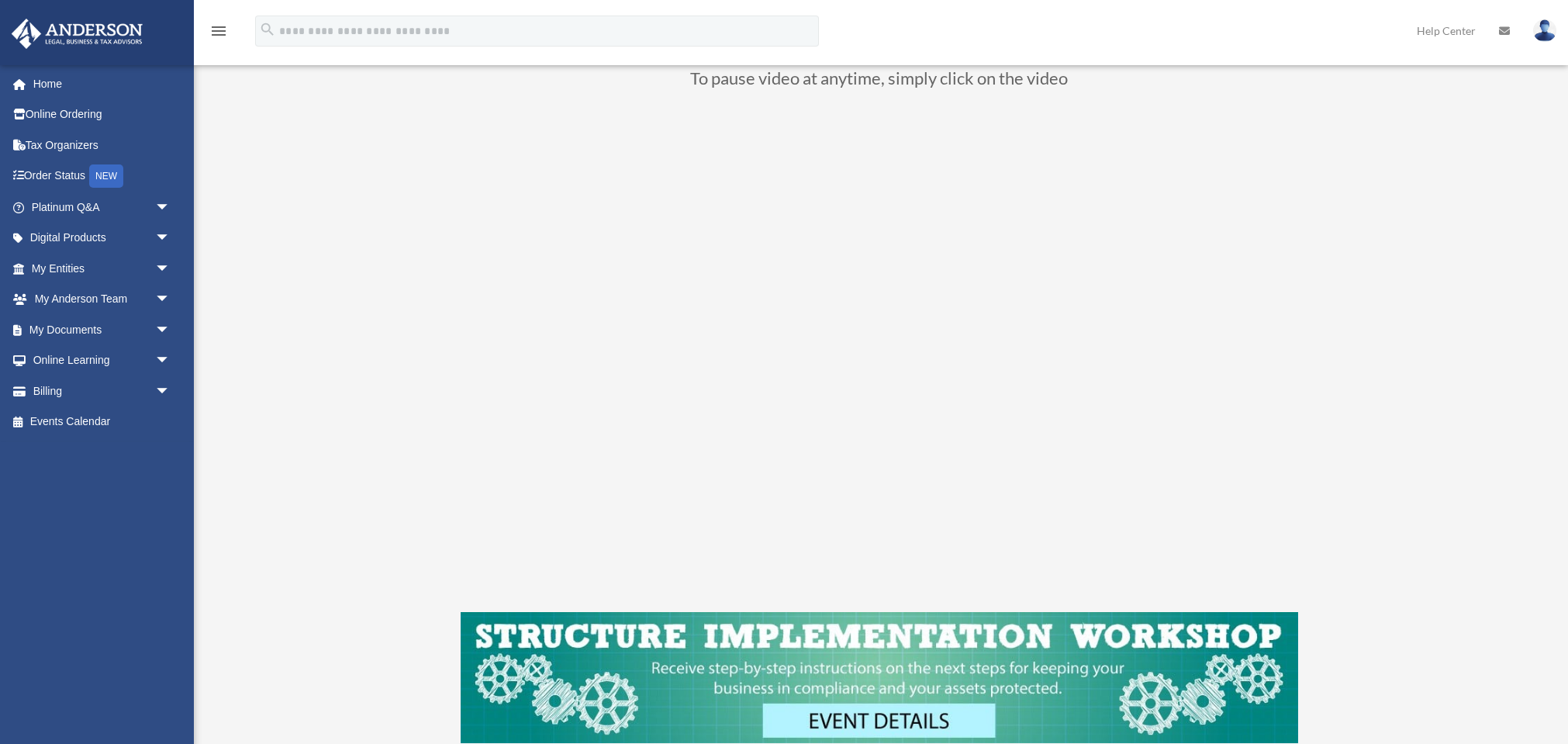
scroll to position [158, 0]
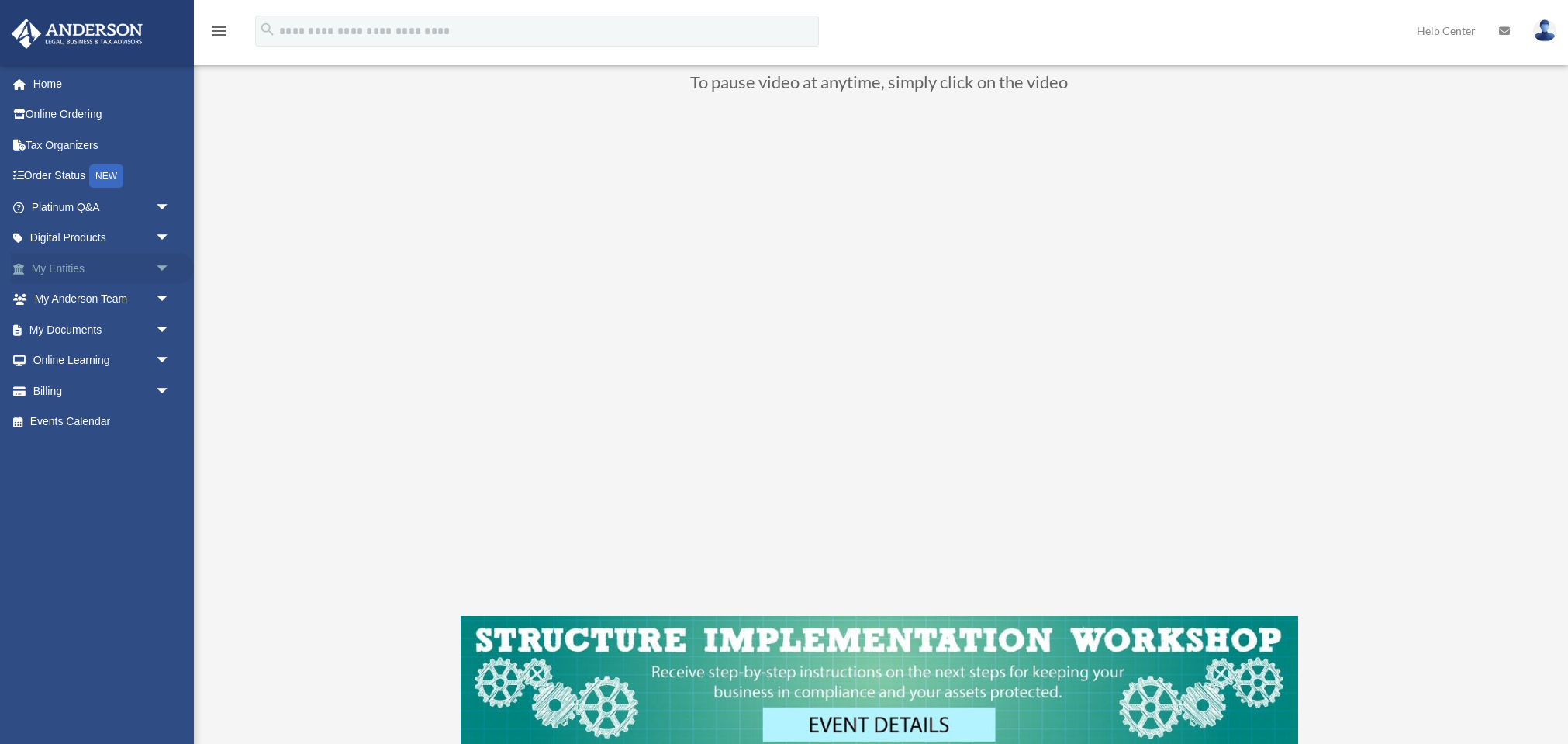
click at [156, 264] on span "arrow_drop_down" at bounding box center [171, 268] width 31 height 31
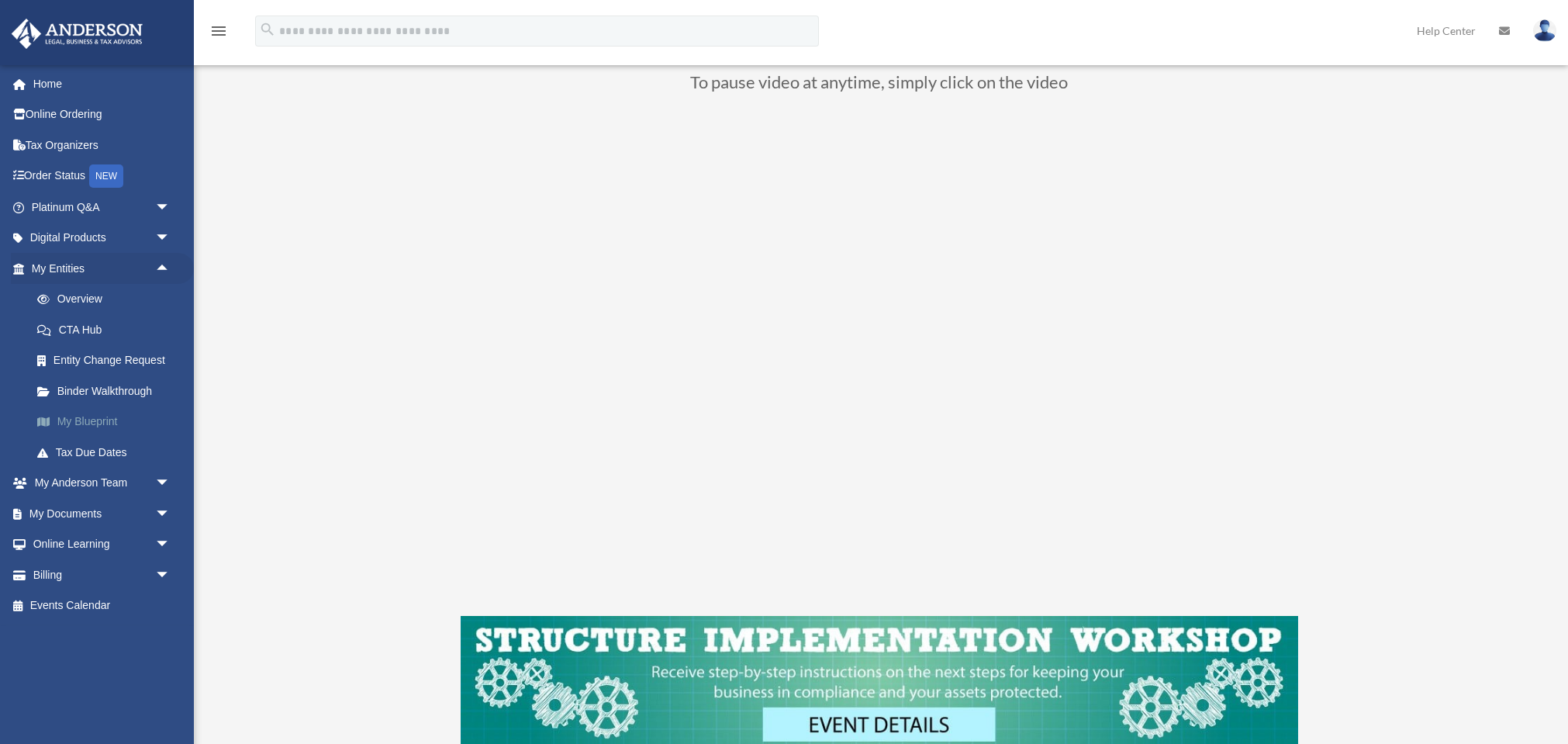
click at [77, 413] on link "My Blueprint" at bounding box center [108, 422] width 172 height 31
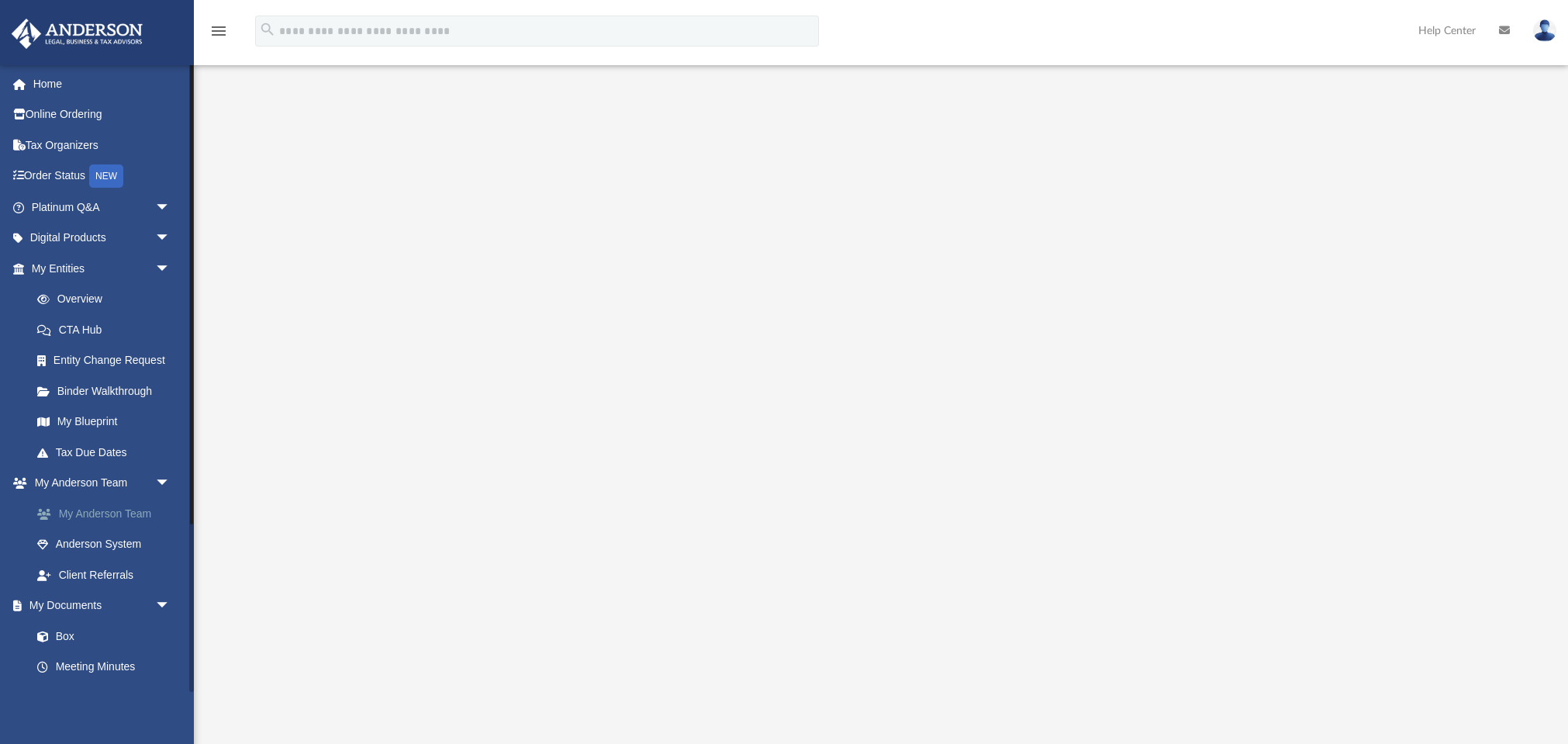
click at [88, 508] on link "My Anderson Team" at bounding box center [108, 513] width 172 height 31
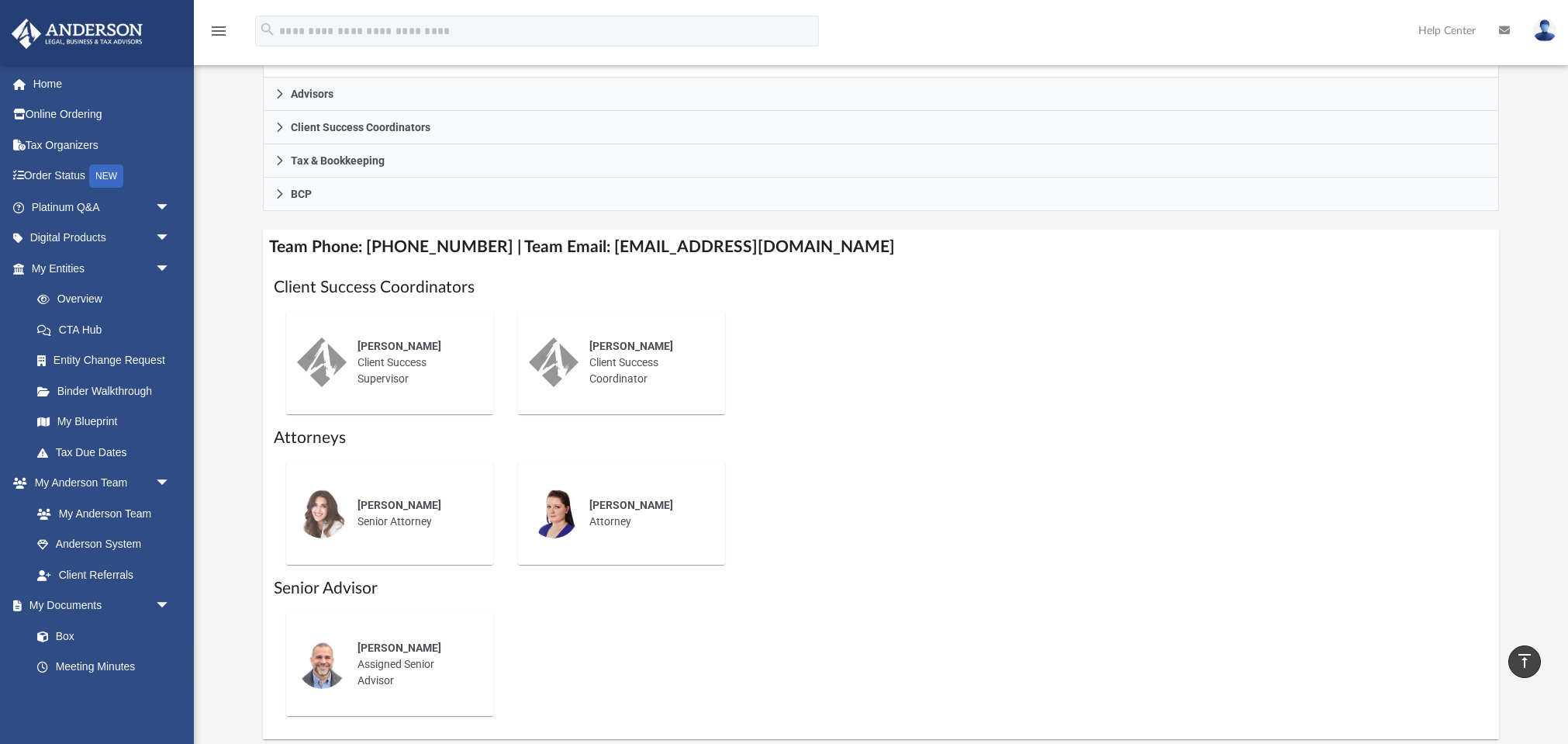
scroll to position [442, 0]
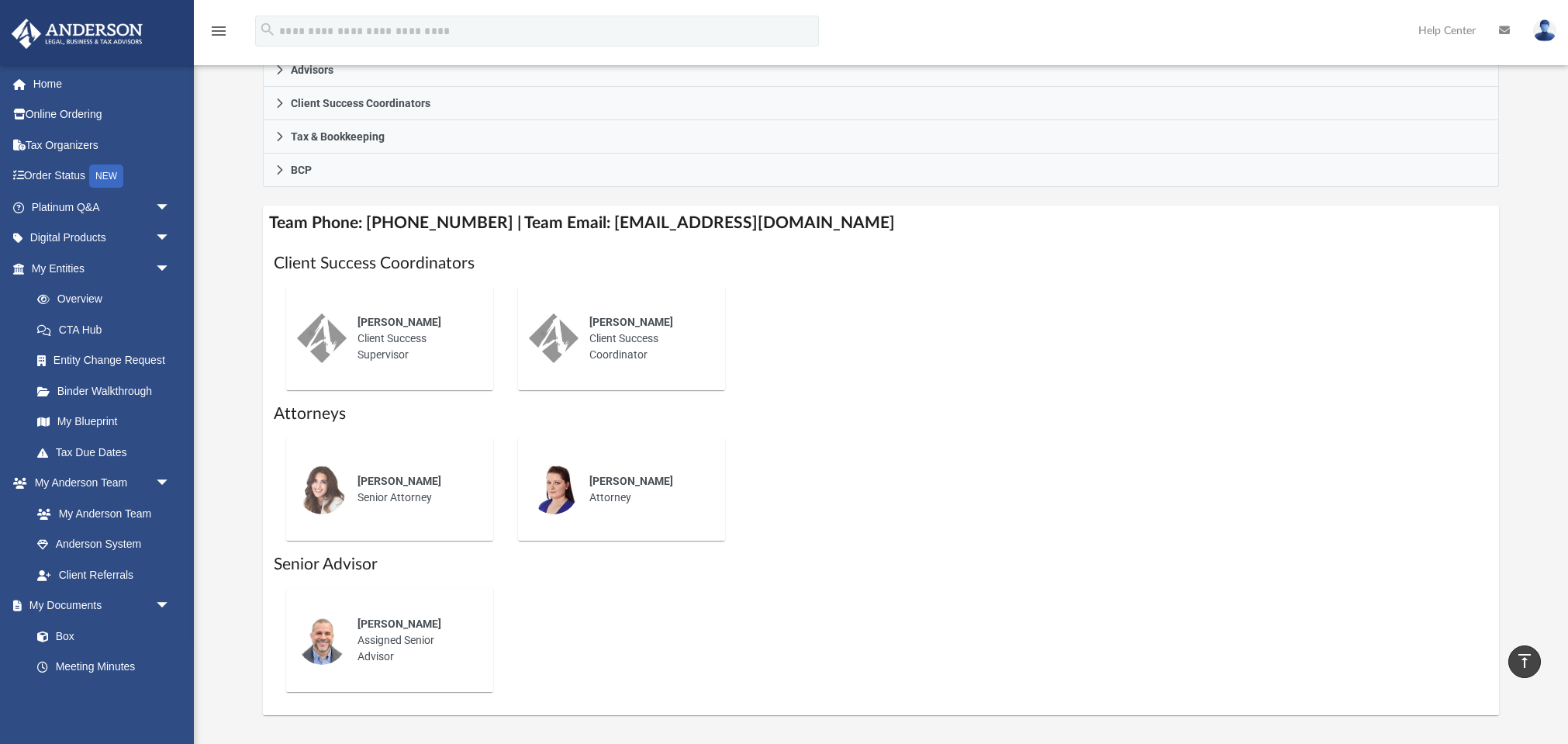
drag, startPoint x: 361, startPoint y: 476, endPoint x: 450, endPoint y: 493, distance: 90.6
click at [450, 493] on div "[PERSON_NAME] Senior Attorney" at bounding box center [414, 489] width 135 height 54
click at [462, 515] on div "[PERSON_NAME] Senior Attorney" at bounding box center [389, 488] width 185 height 81
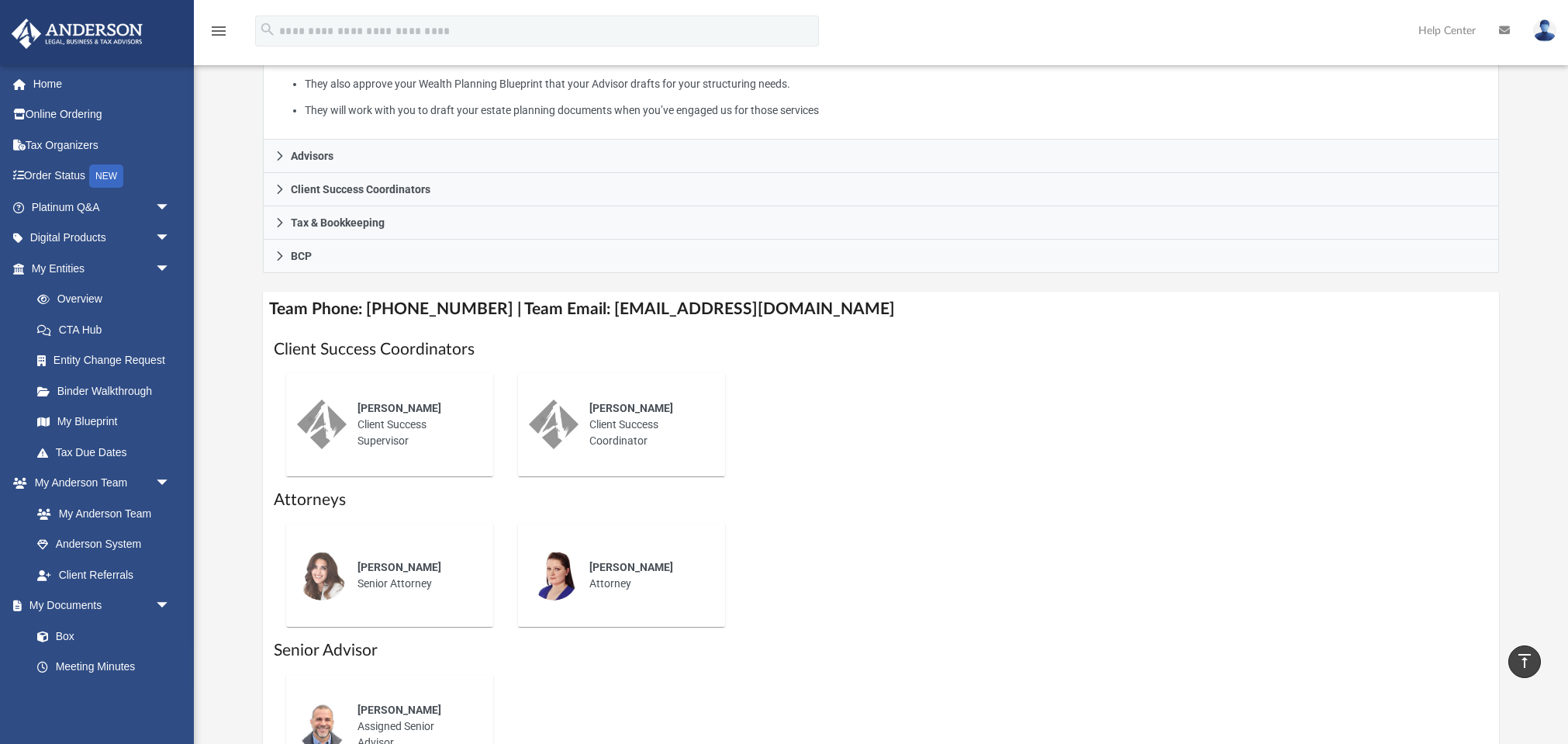
scroll to position [355, 0]
drag, startPoint x: 580, startPoint y: 305, endPoint x: 869, endPoint y: 300, distance: 289.0
click at [869, 300] on h4 "Team Phone: [PHONE_NUMBER] | Team Email: [EMAIL_ADDRESS][DOMAIN_NAME]" at bounding box center [881, 309] width 1237 height 35
drag, startPoint x: 560, startPoint y: 338, endPoint x: 553, endPoint y: 334, distance: 8.1
click at [559, 339] on h1 "Client Success Coordinators" at bounding box center [881, 350] width 1215 height 23
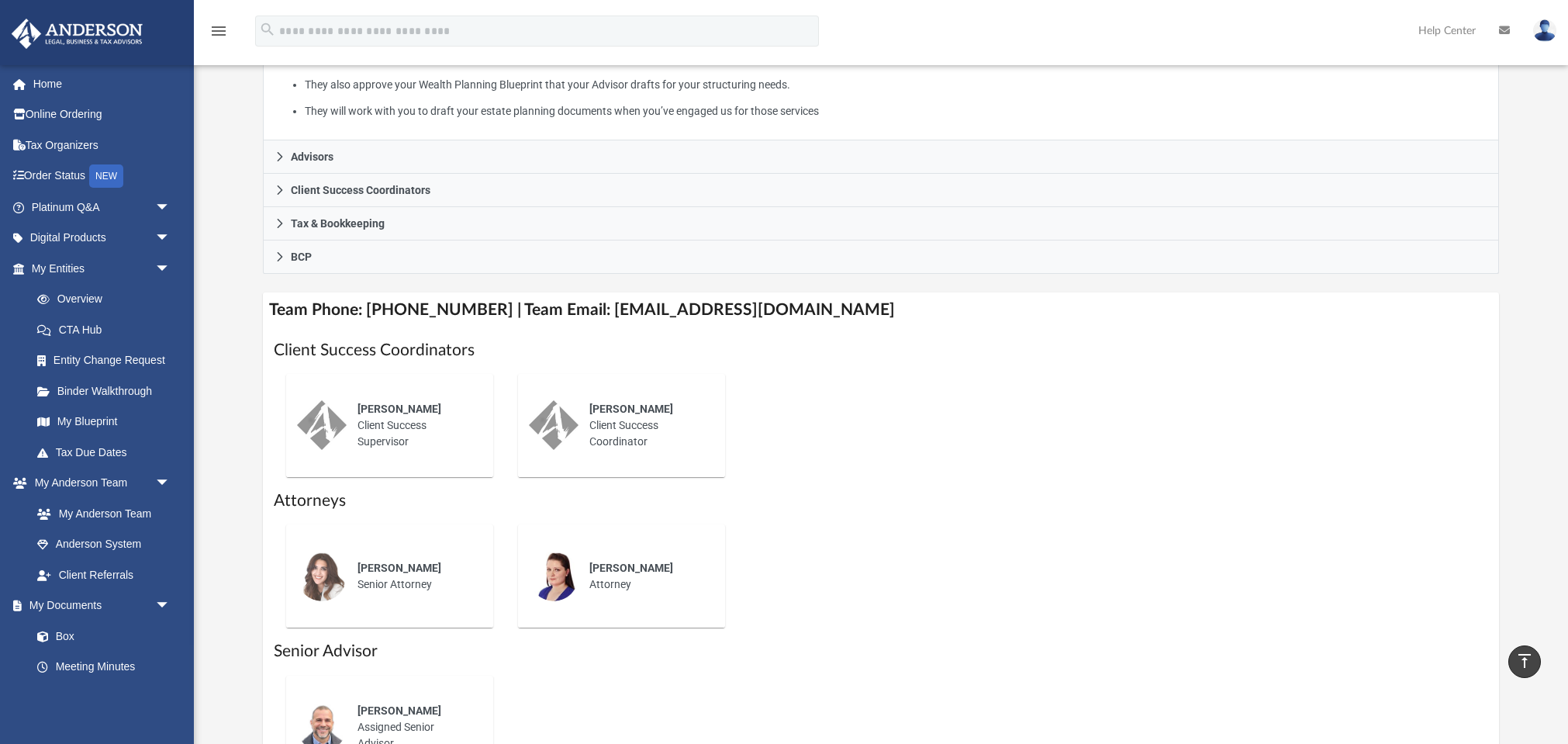
drag, startPoint x: 395, startPoint y: 535, endPoint x: 392, endPoint y: 543, distance: 8.5
click at [394, 535] on div "Gwendy Wolfe Senior Attorney" at bounding box center [389, 575] width 185 height 81
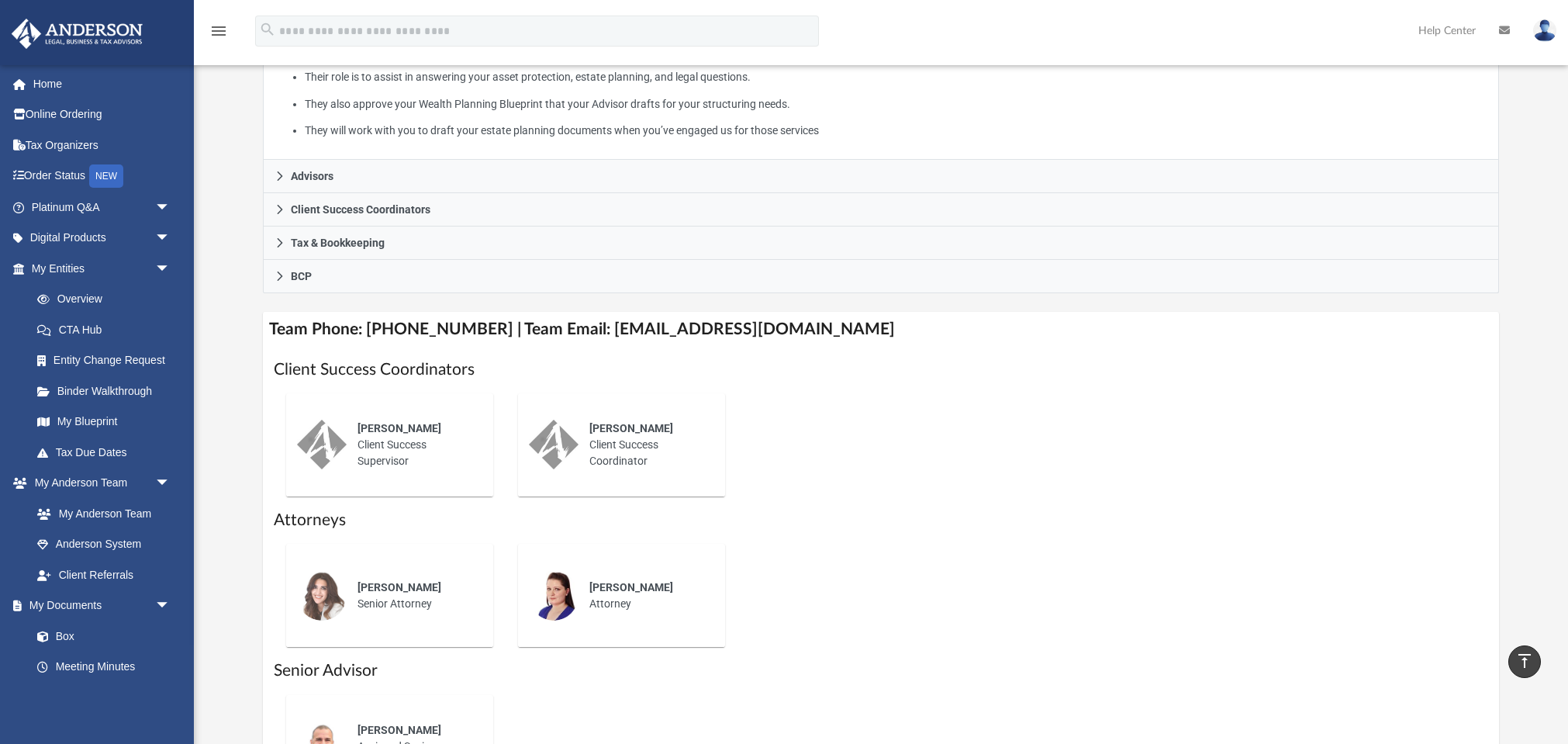
click at [607, 554] on div "Miranda Bilodeau Attorney" at bounding box center [621, 594] width 185 height 81
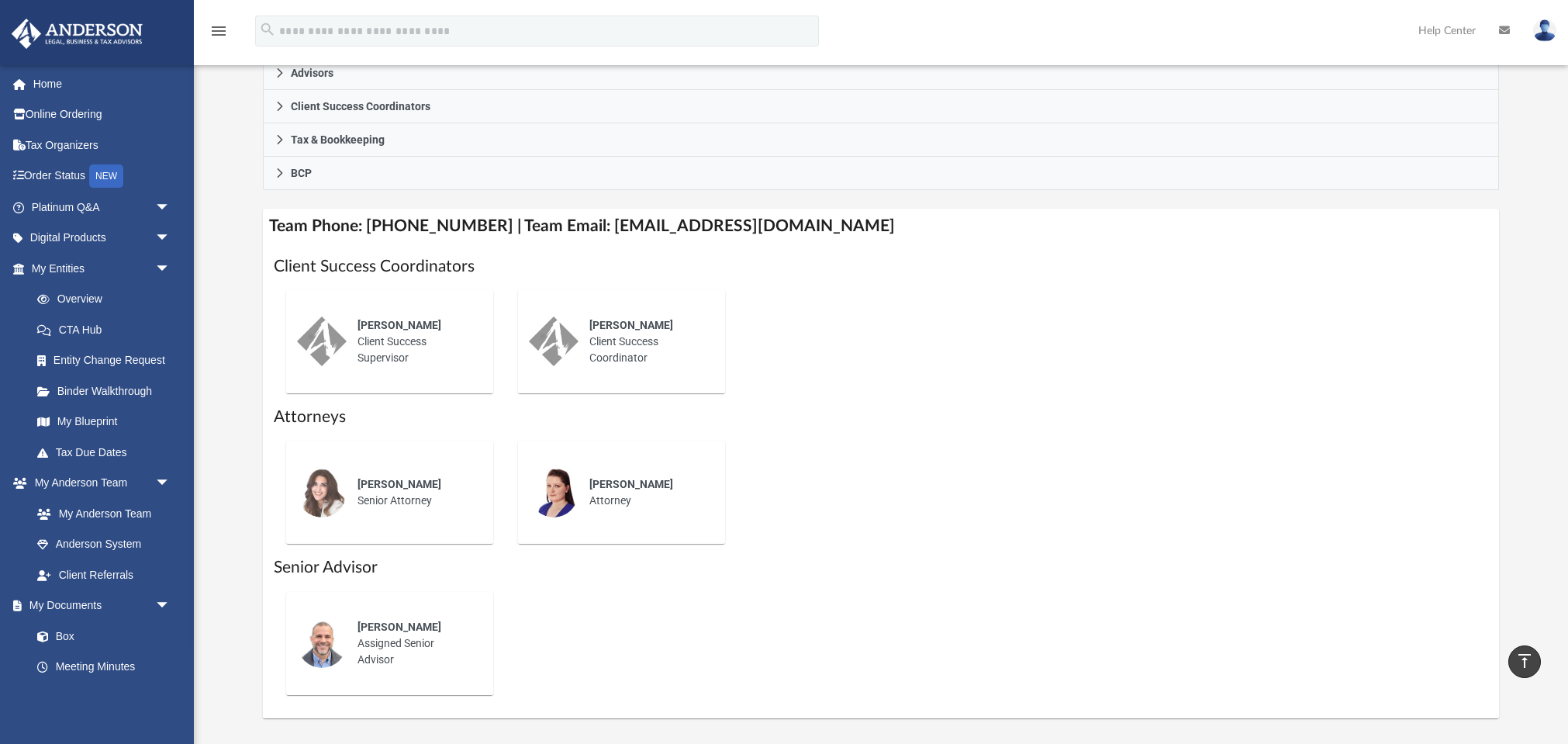
scroll to position [438, 0]
drag, startPoint x: 359, startPoint y: 619, endPoint x: 411, endPoint y: 655, distance: 63.2
click at [411, 655] on div "Tony Caiazza Assigned Senior Advisor" at bounding box center [414, 643] width 135 height 71
click at [415, 664] on div "Tony Caiazza Assigned Senior Advisor" at bounding box center [414, 643] width 135 height 71
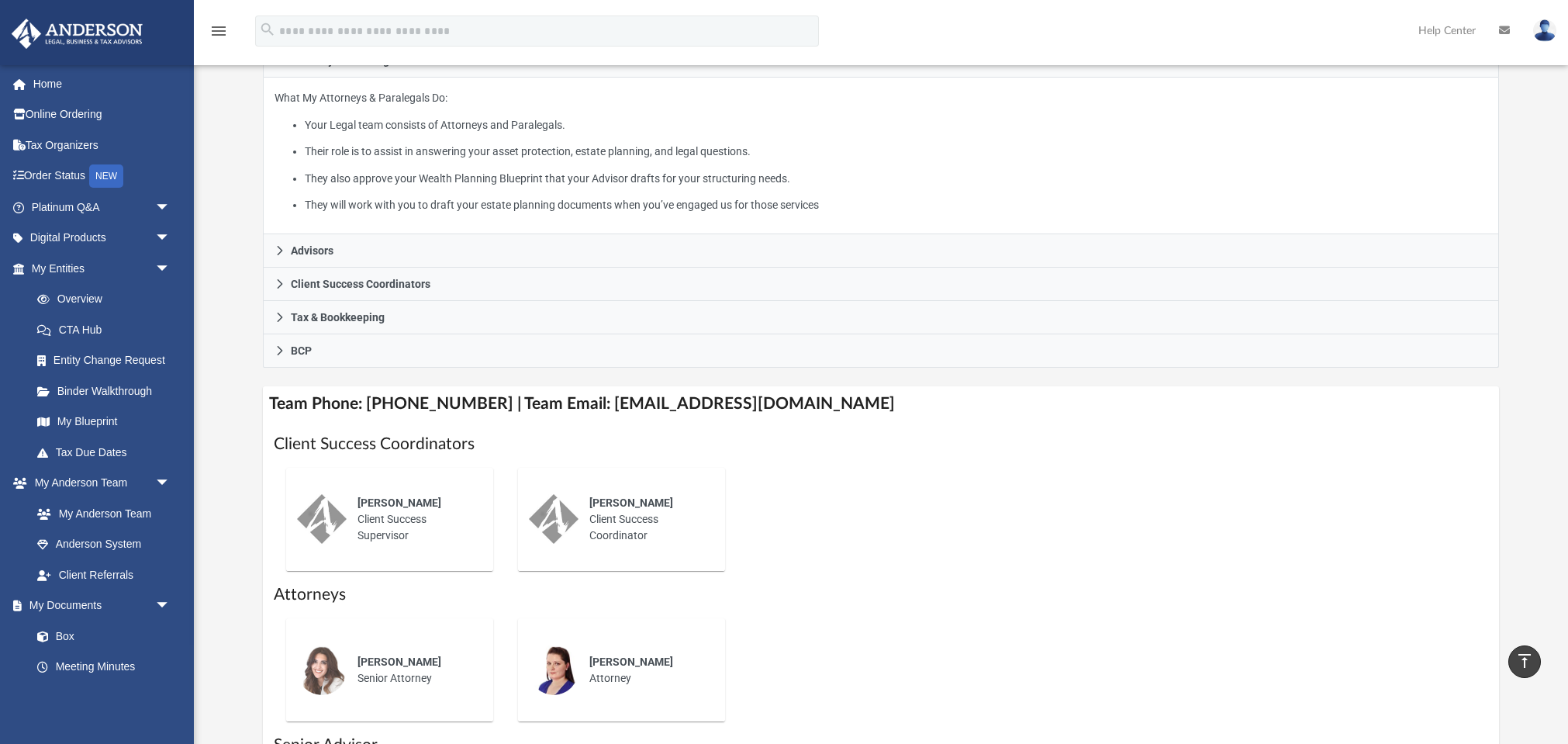
scroll to position [264, 0]
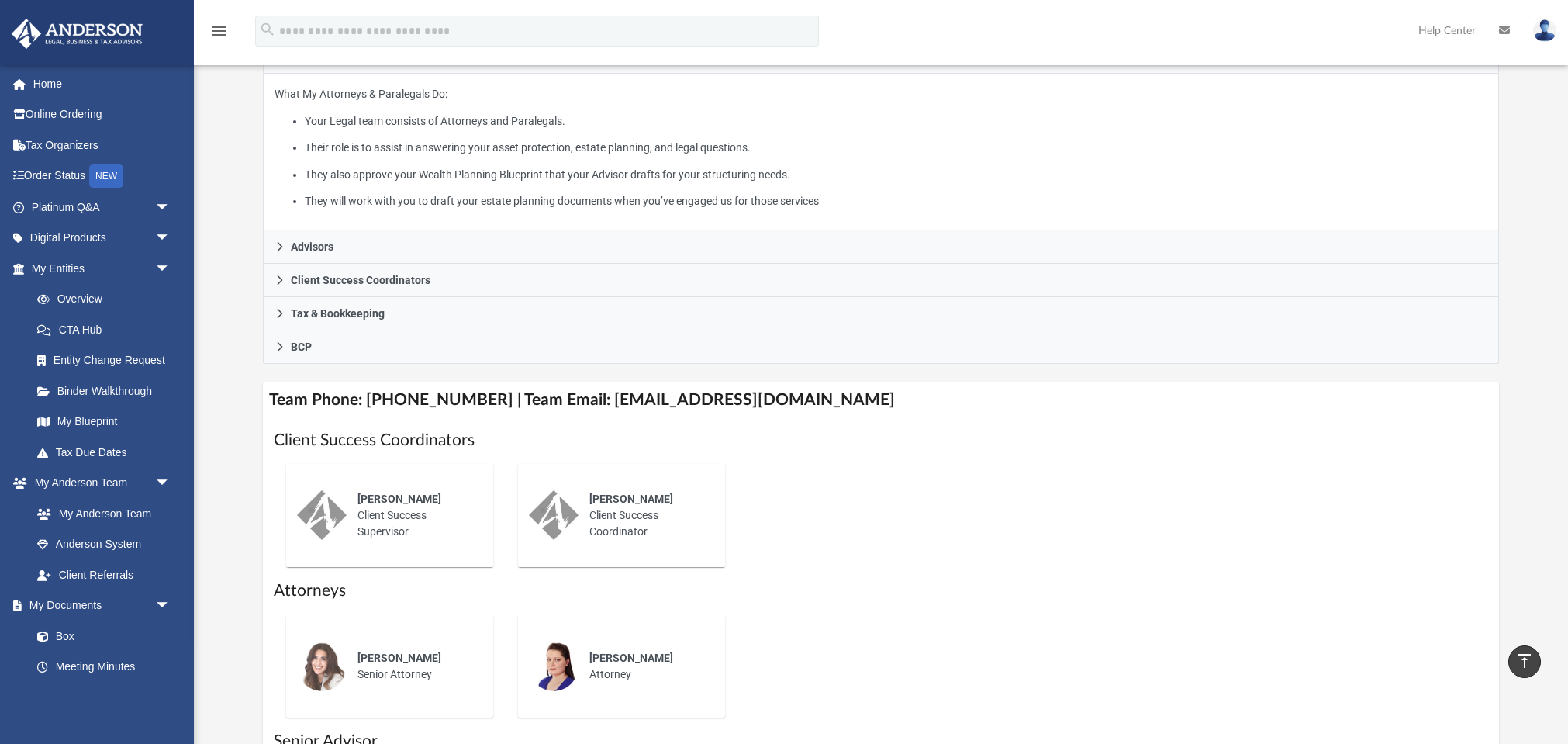
drag, startPoint x: 357, startPoint y: 491, endPoint x: 446, endPoint y: 529, distance: 96.8
click at [445, 530] on div "Ebony Payton Client Success Supervisor" at bounding box center [414, 515] width 135 height 71
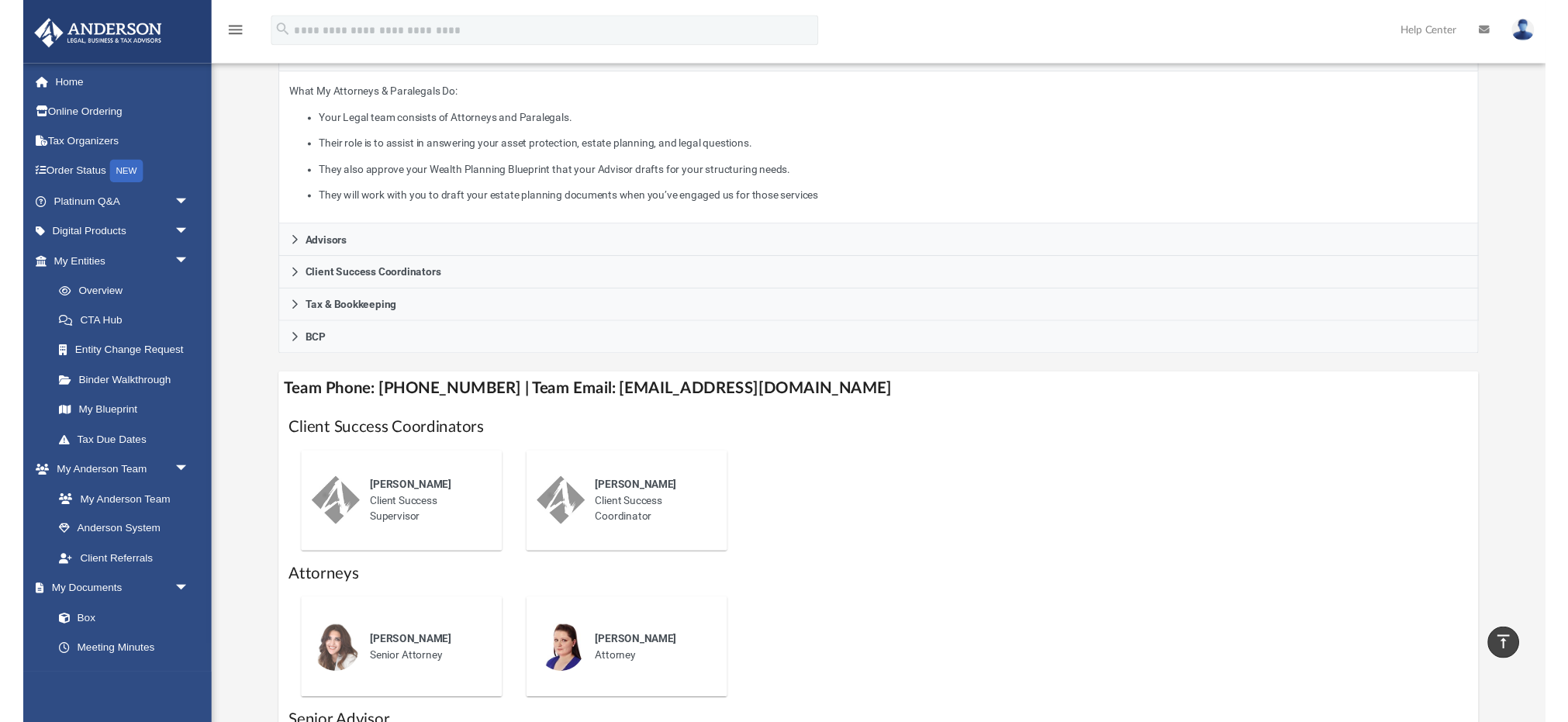
scroll to position [265, 0]
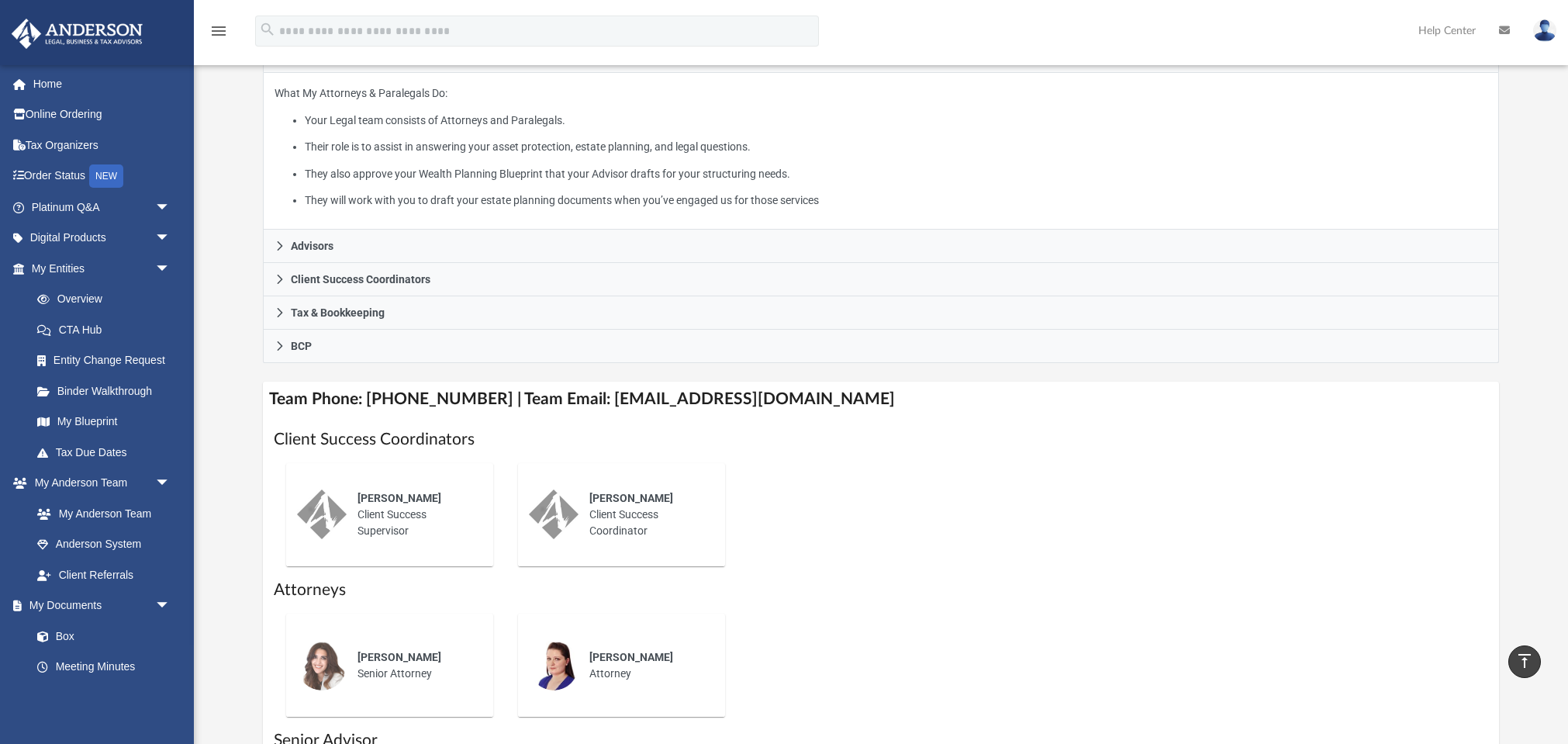
click at [593, 491] on span "Amy Borges" at bounding box center [631, 497] width 84 height 12
drag, startPoint x: 595, startPoint y: 496, endPoint x: 654, endPoint y: 534, distance: 70.2
click at [651, 525] on div "Amy Borges Client Success Coordinator" at bounding box center [646, 514] width 135 height 71
click at [625, 537] on div "Amy Borges Client Success Coordinator" at bounding box center [646, 514] width 135 height 71
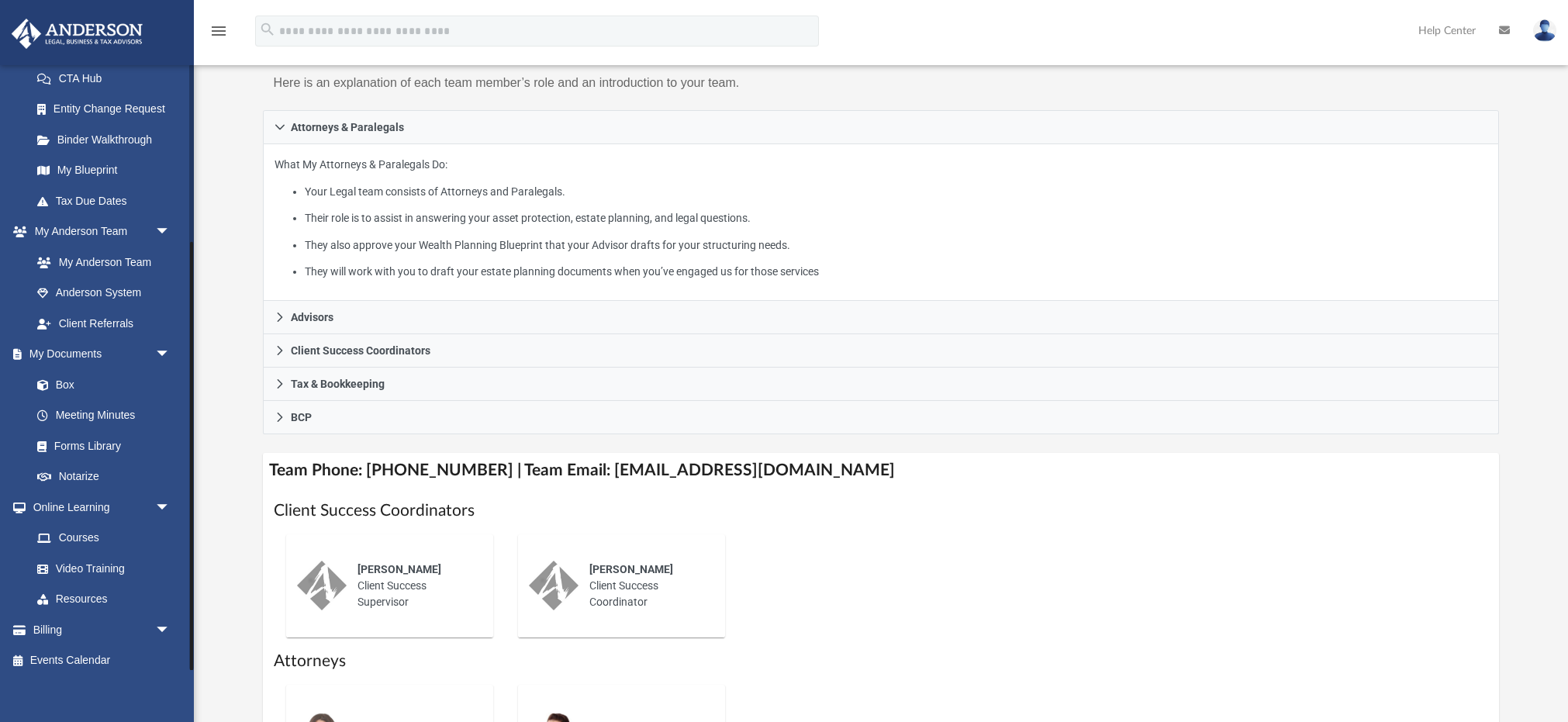
scroll to position [250, 0]
click at [60, 385] on link "Box" at bounding box center [108, 386] width 172 height 31
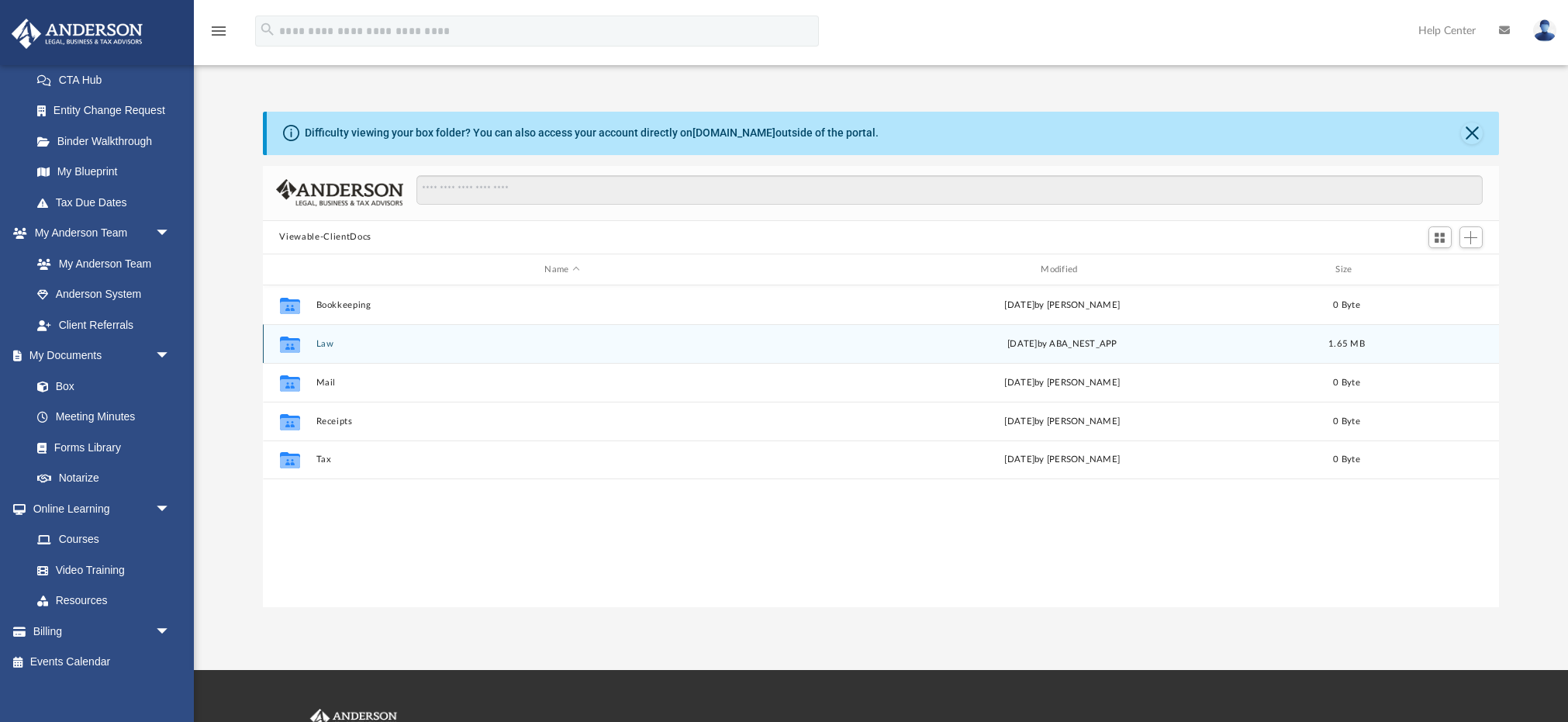
click at [302, 339] on div "Collaborated Folder" at bounding box center [289, 344] width 39 height 25
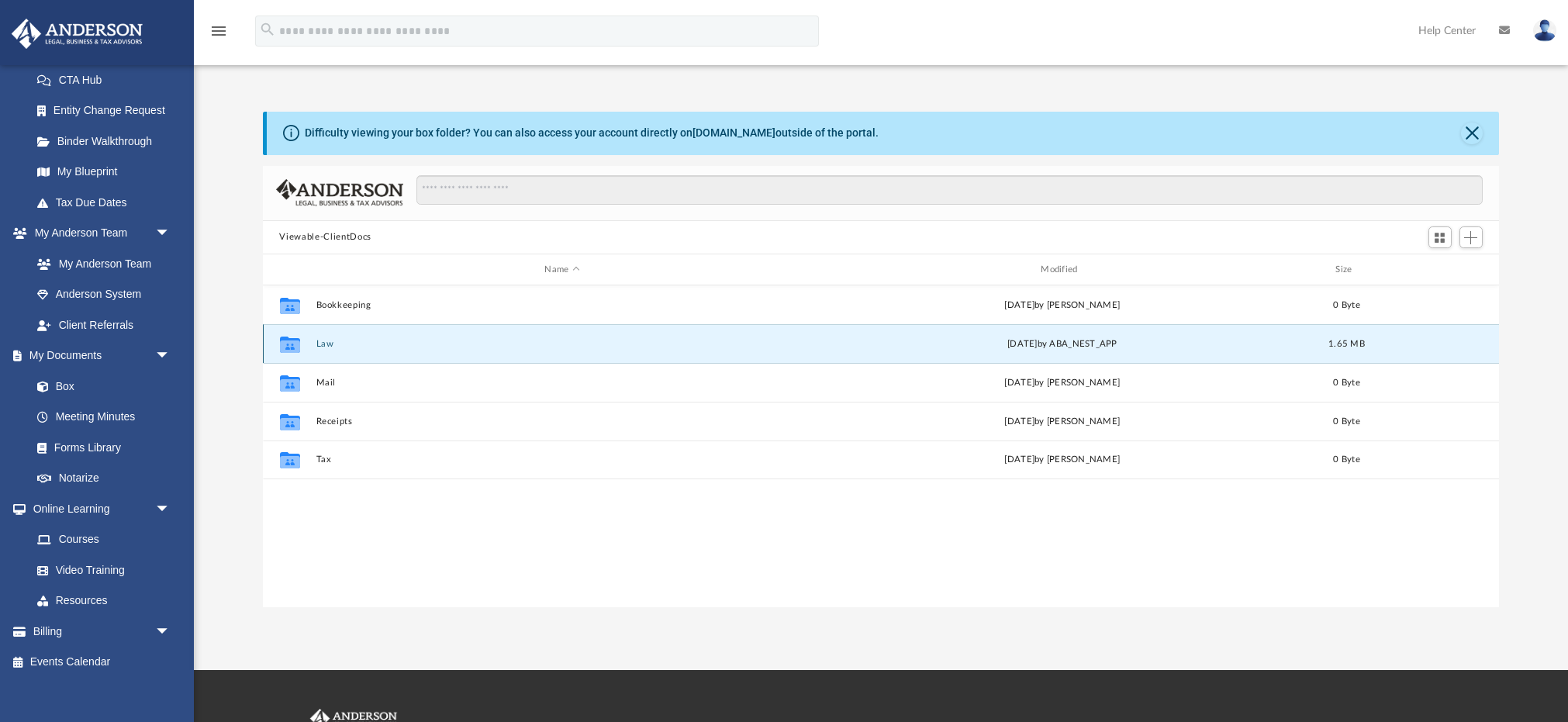
click at [300, 348] on icon "Collaborated Folder" at bounding box center [289, 344] width 25 height 25
click at [516, 339] on button "Law" at bounding box center [562, 343] width 493 height 10
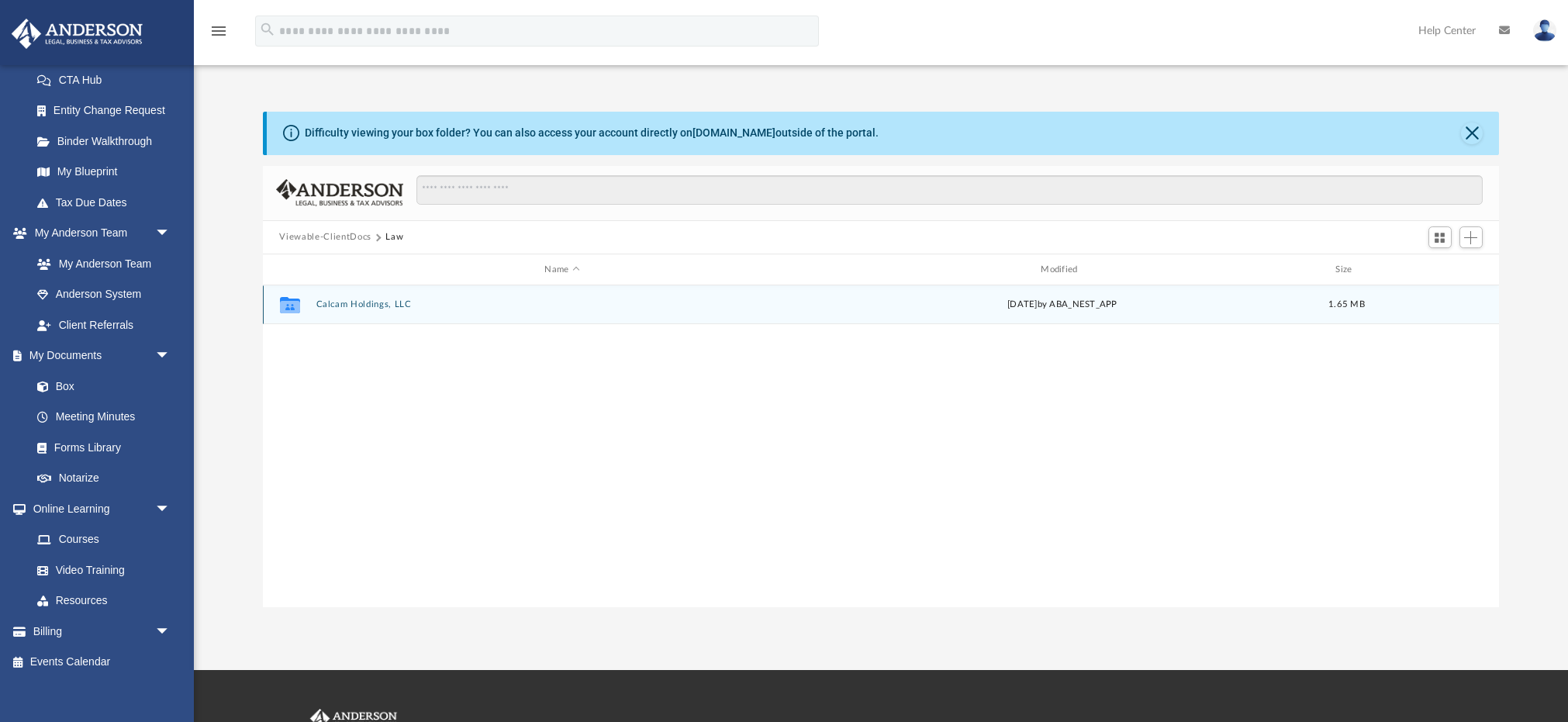
click at [391, 307] on button "Calcam Holdings, LLC" at bounding box center [562, 305] width 493 height 10
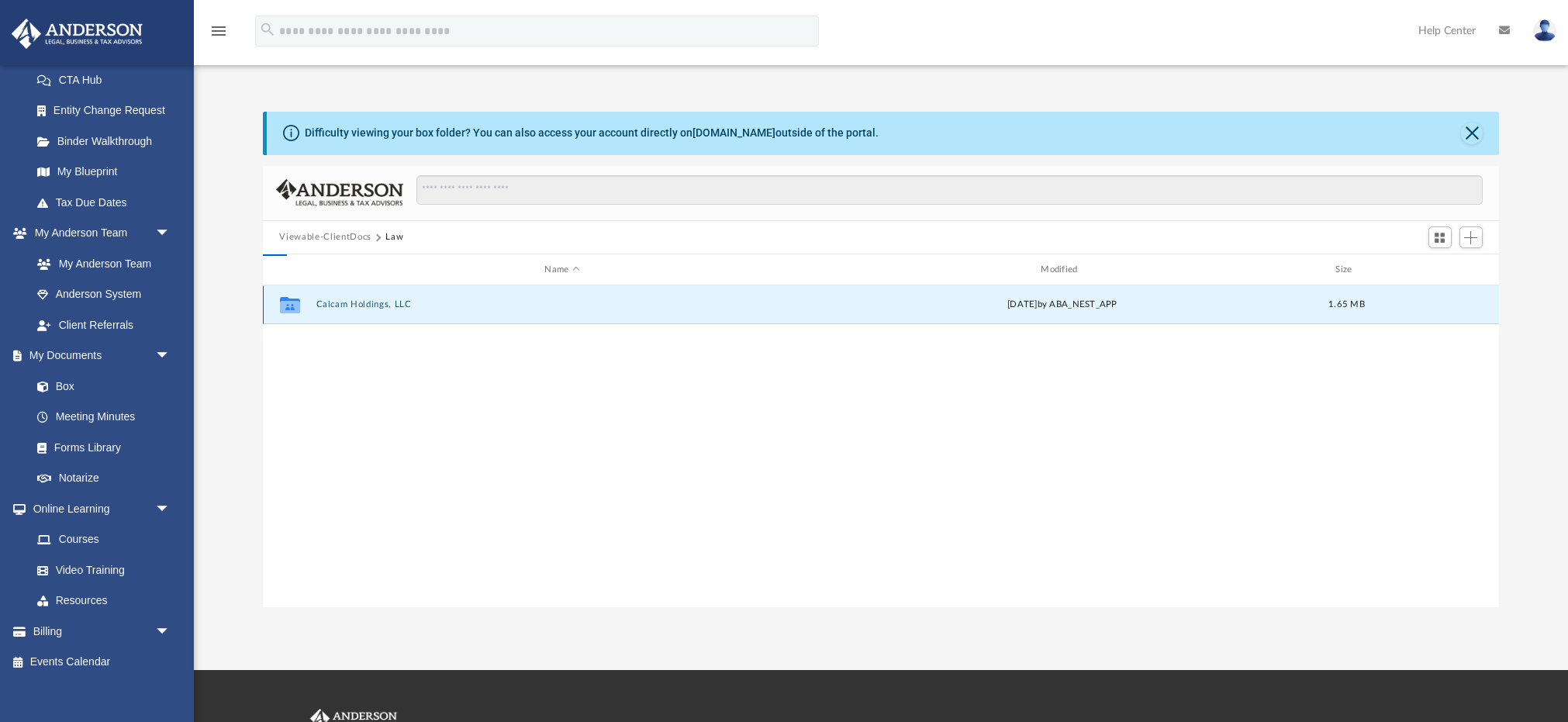
click at [391, 307] on button "Calcam Holdings, LLC" at bounding box center [562, 305] width 493 height 10
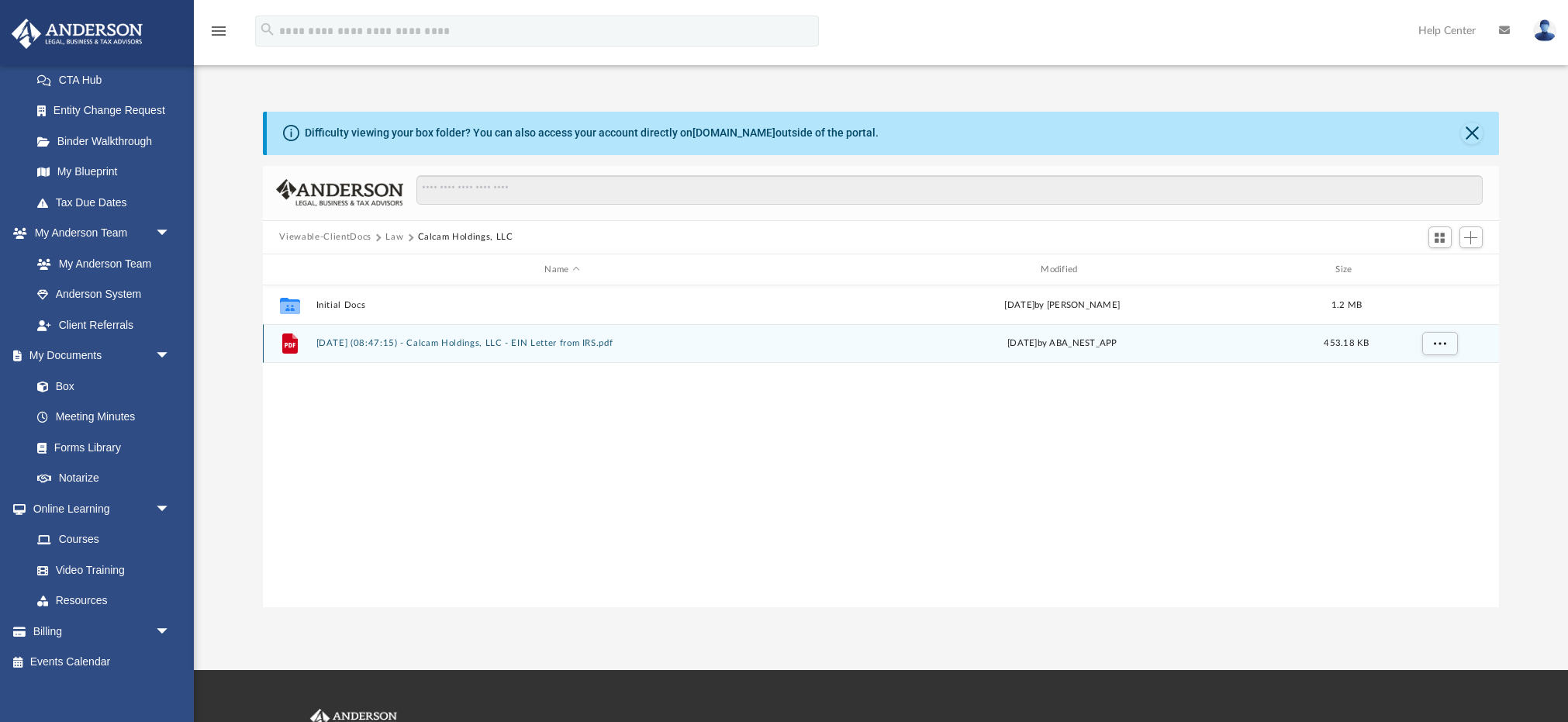
click at [389, 342] on button "2025.10.01 (08:47:15) - Calcam Holdings, LLC - EIN Letter from IRS.pdf" at bounding box center [562, 343] width 493 height 10
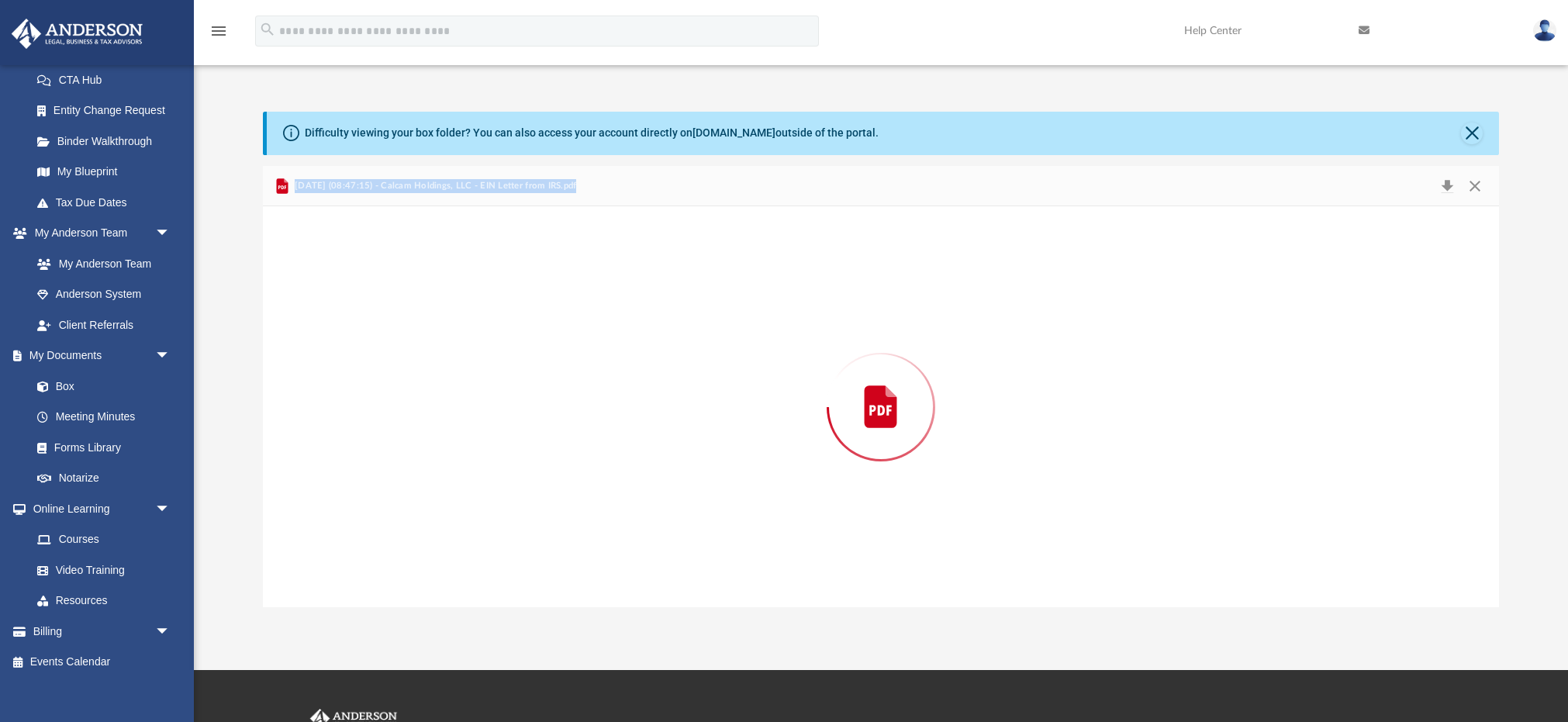
click at [389, 342] on div "Preview" at bounding box center [881, 406] width 1237 height 401
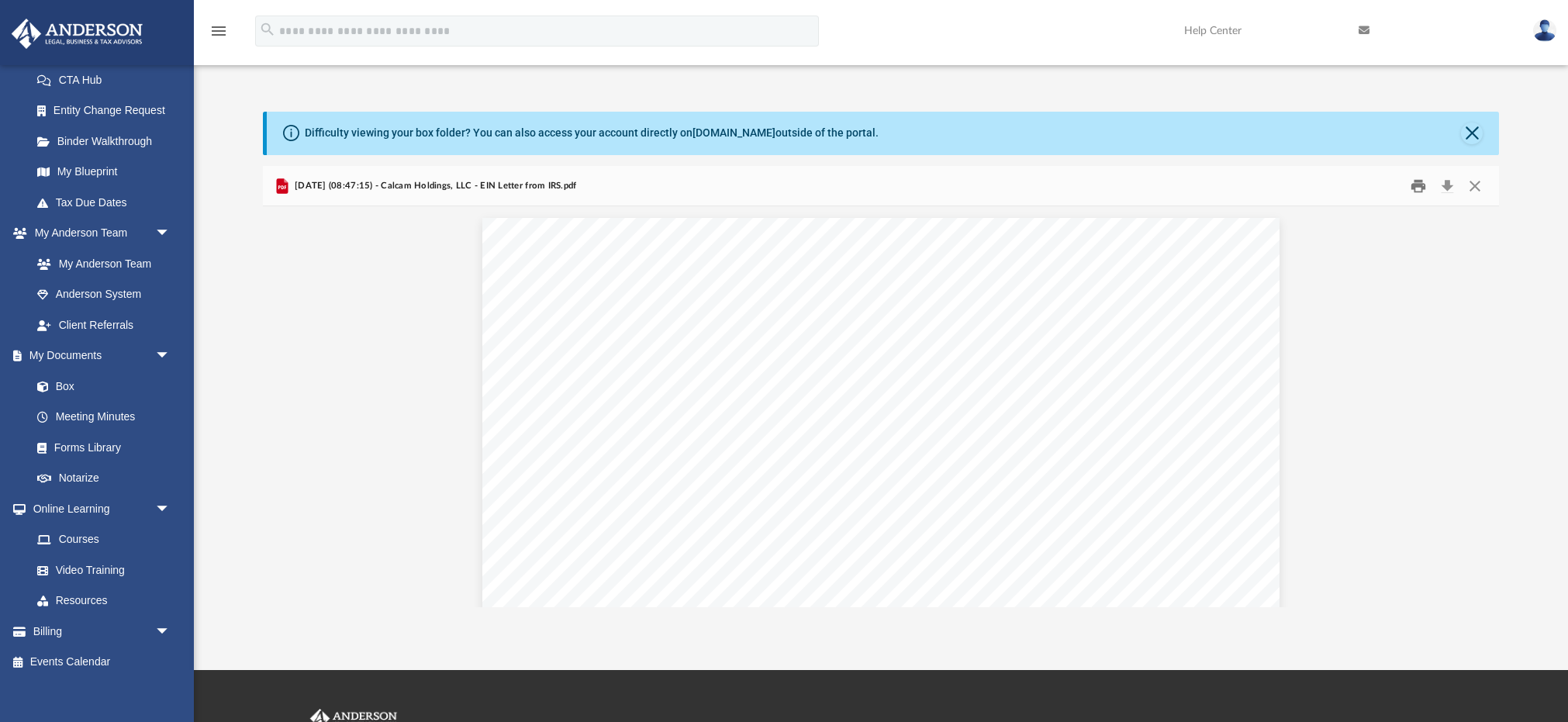
click at [1413, 184] on button "Print" at bounding box center [1418, 185] width 31 height 24
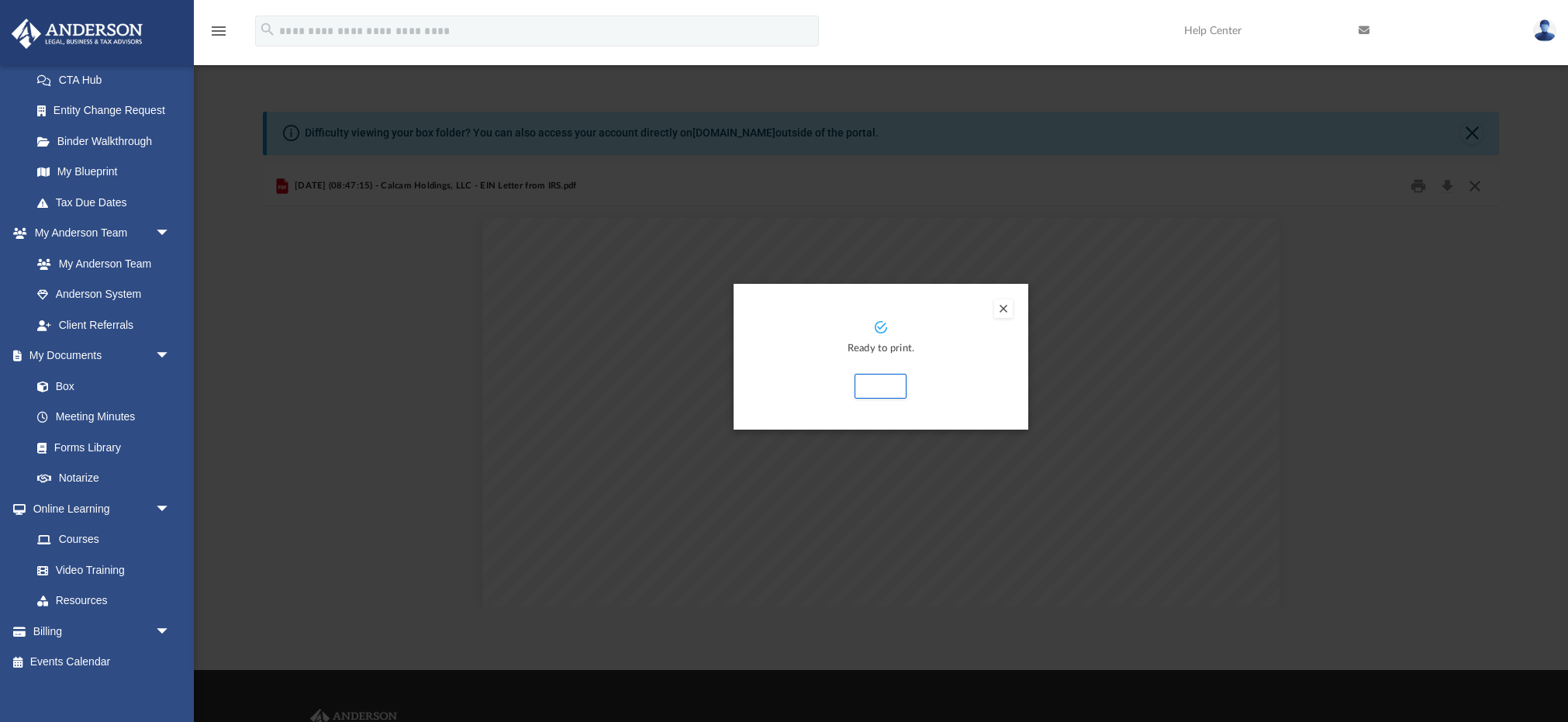
click at [1475, 186] on div "Preview" at bounding box center [784, 361] width 1568 height 722
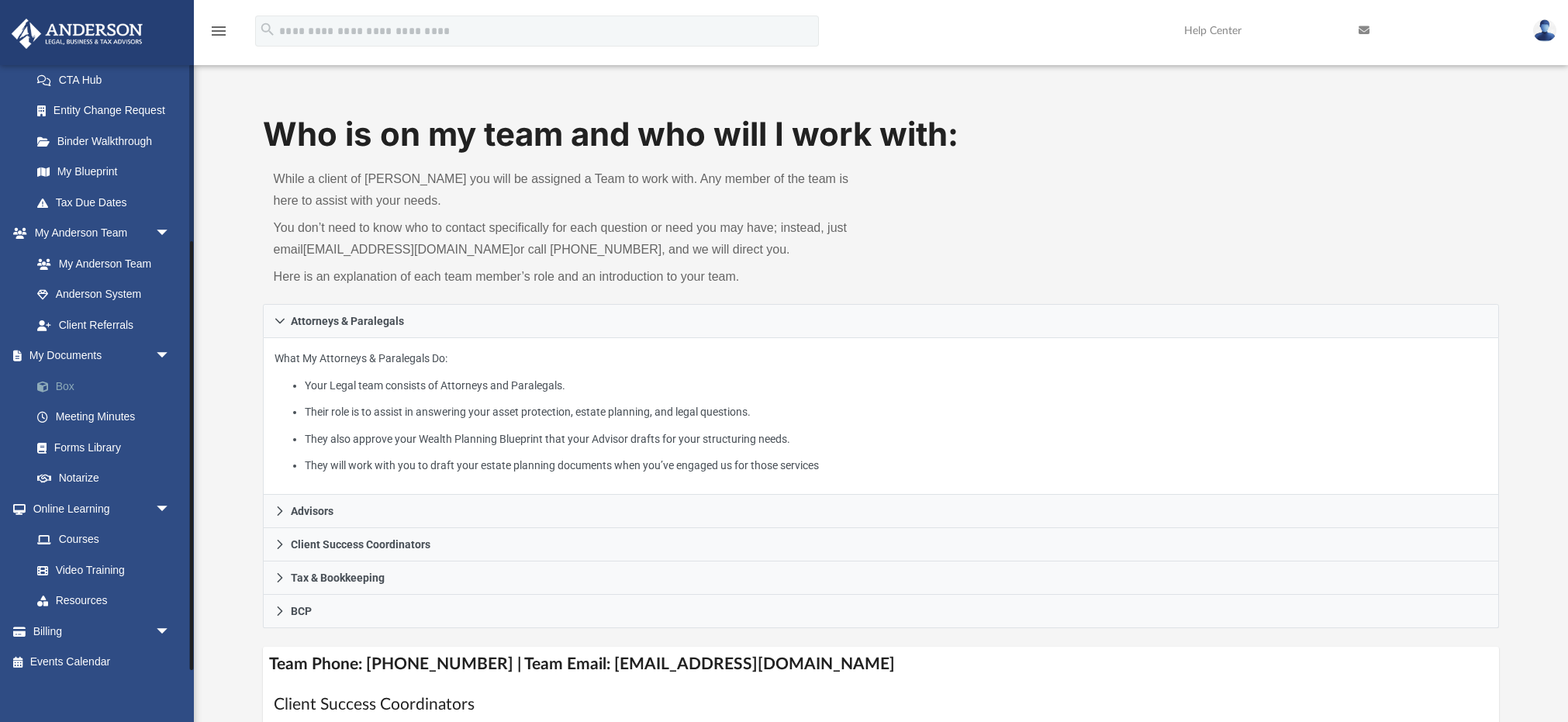
click at [53, 383] on span at bounding box center [51, 386] width 10 height 10
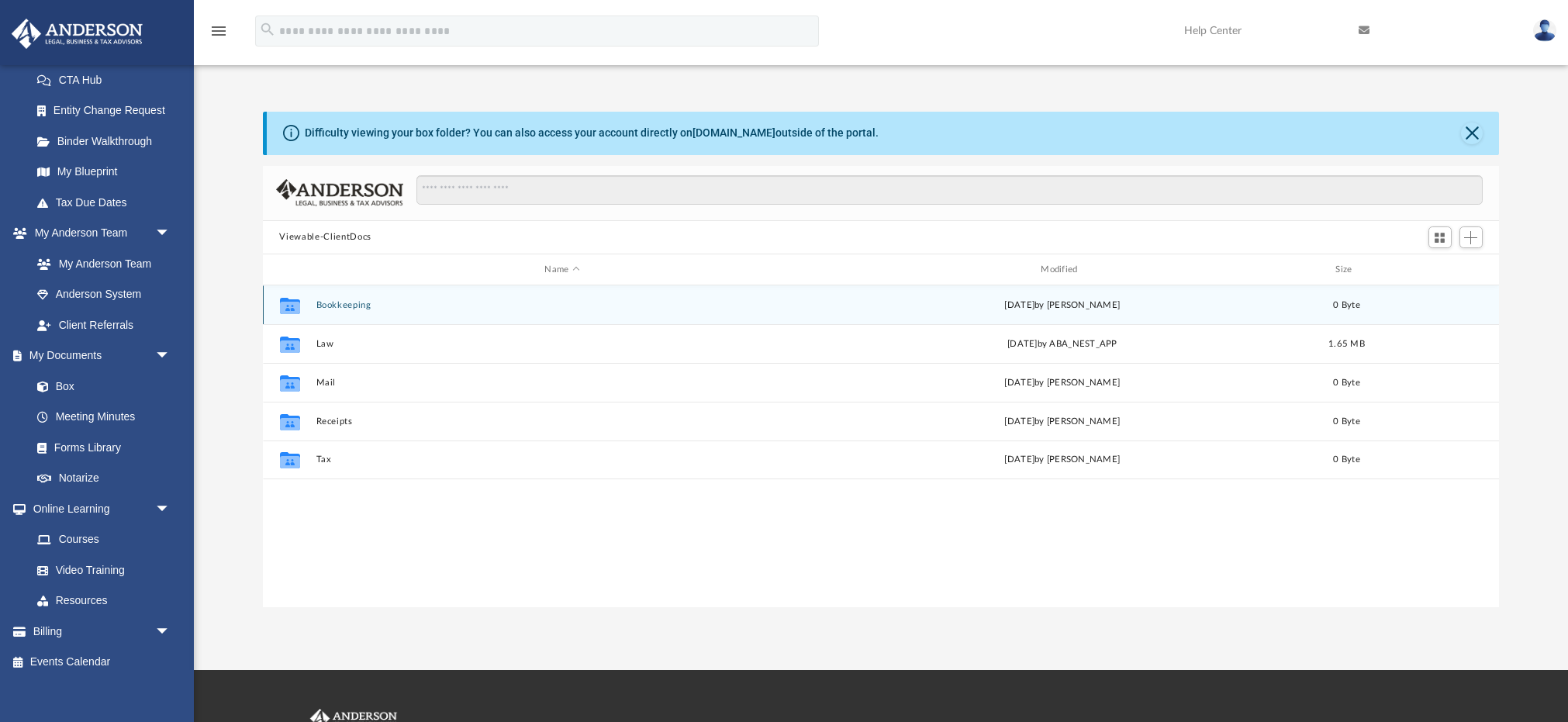
scroll to position [353, 1237]
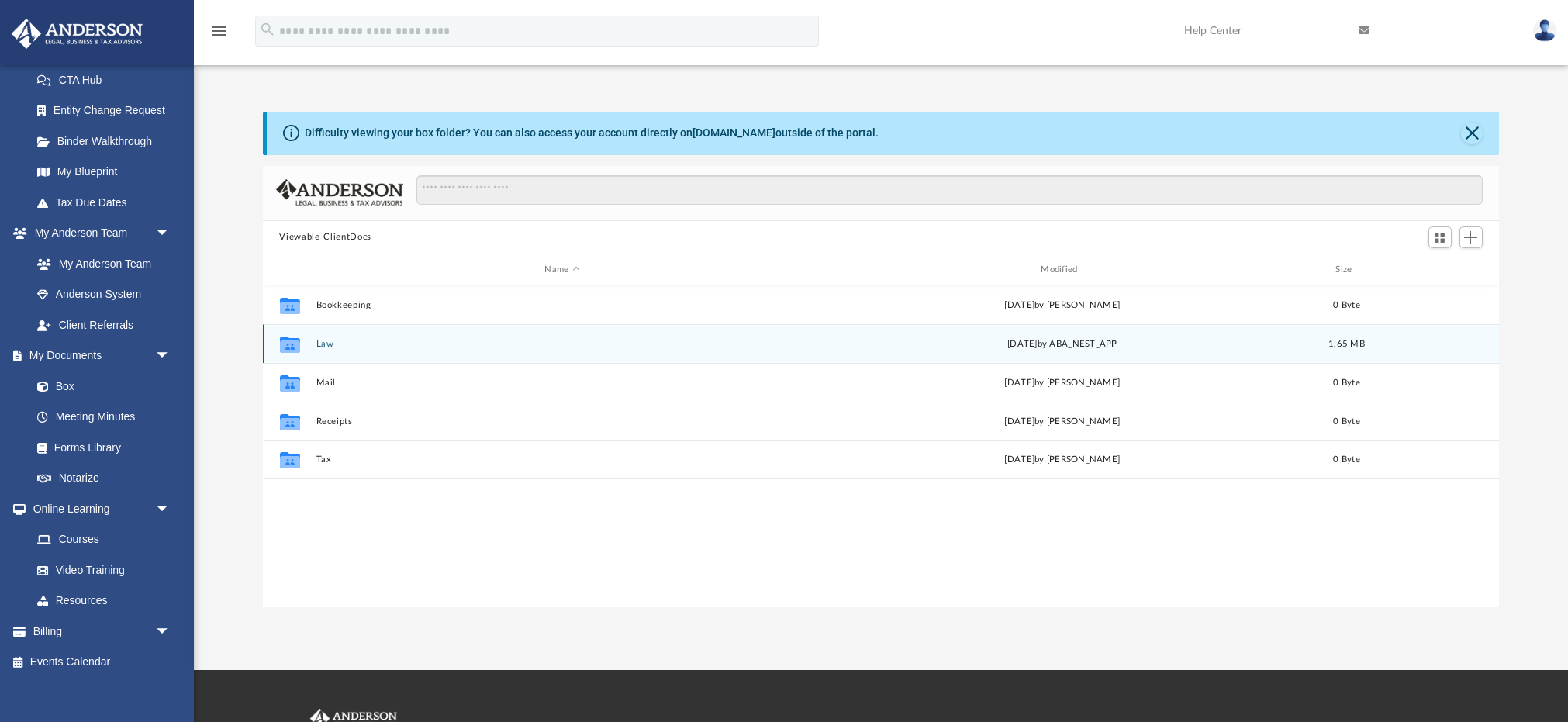
click at [323, 341] on button "Law" at bounding box center [562, 343] width 493 height 10
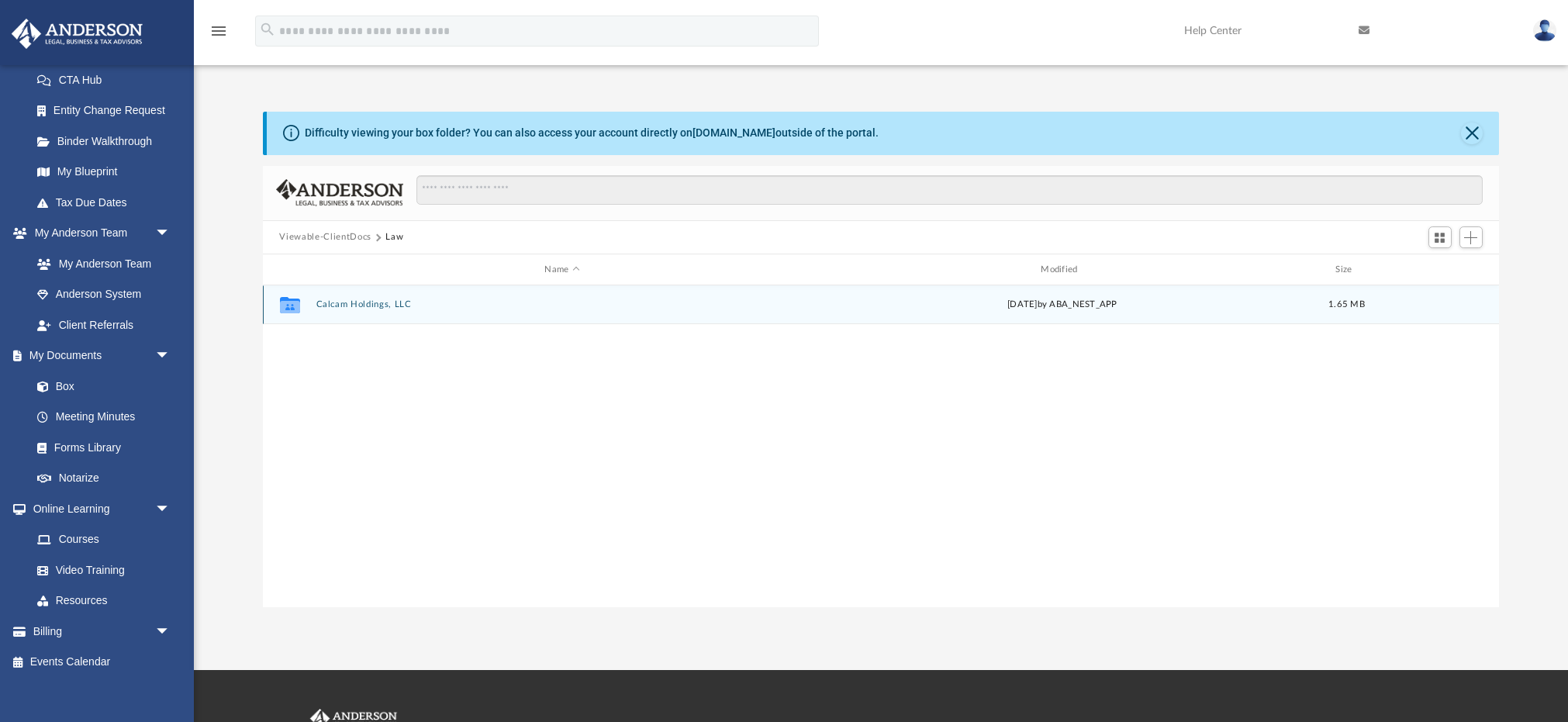
click at [363, 304] on button "Calcam Holdings, LLC" at bounding box center [562, 305] width 493 height 10
click at [338, 305] on button "Initial Docs" at bounding box center [562, 305] width 493 height 10
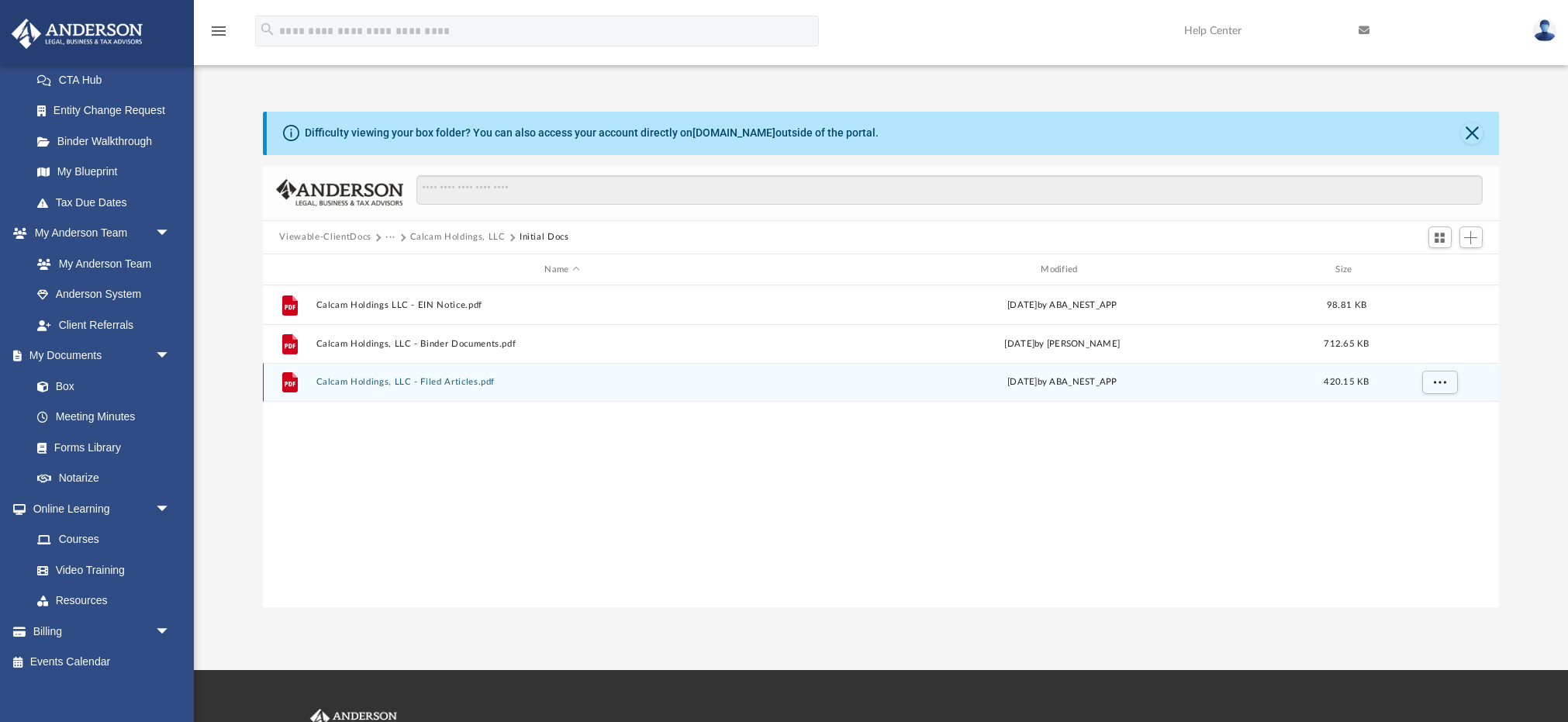
click at [392, 385] on button "Calcam Holdings, LLC - Filed Articles.pdf" at bounding box center [562, 382] width 493 height 10
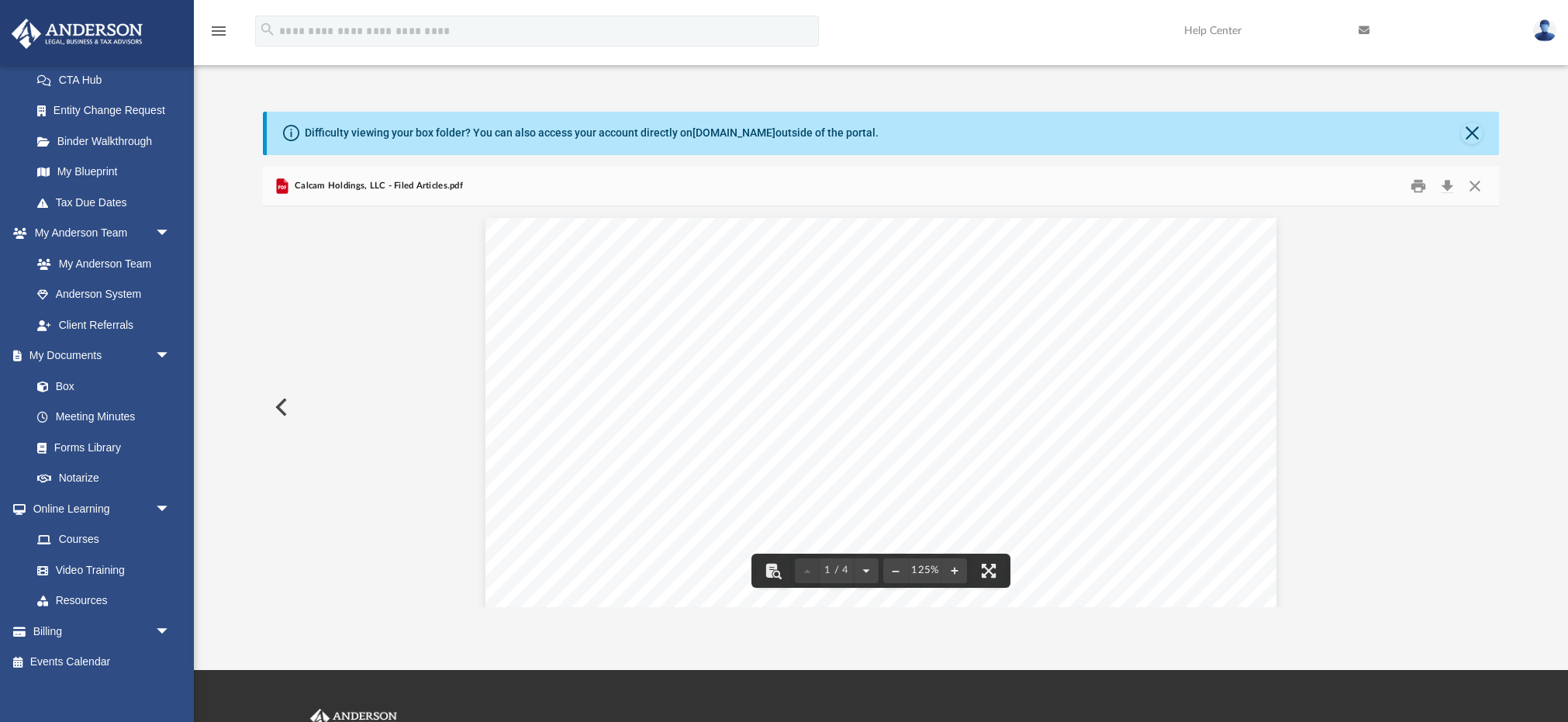
scroll to position [0, 0]
click at [1478, 182] on button "Close" at bounding box center [1475, 185] width 28 height 24
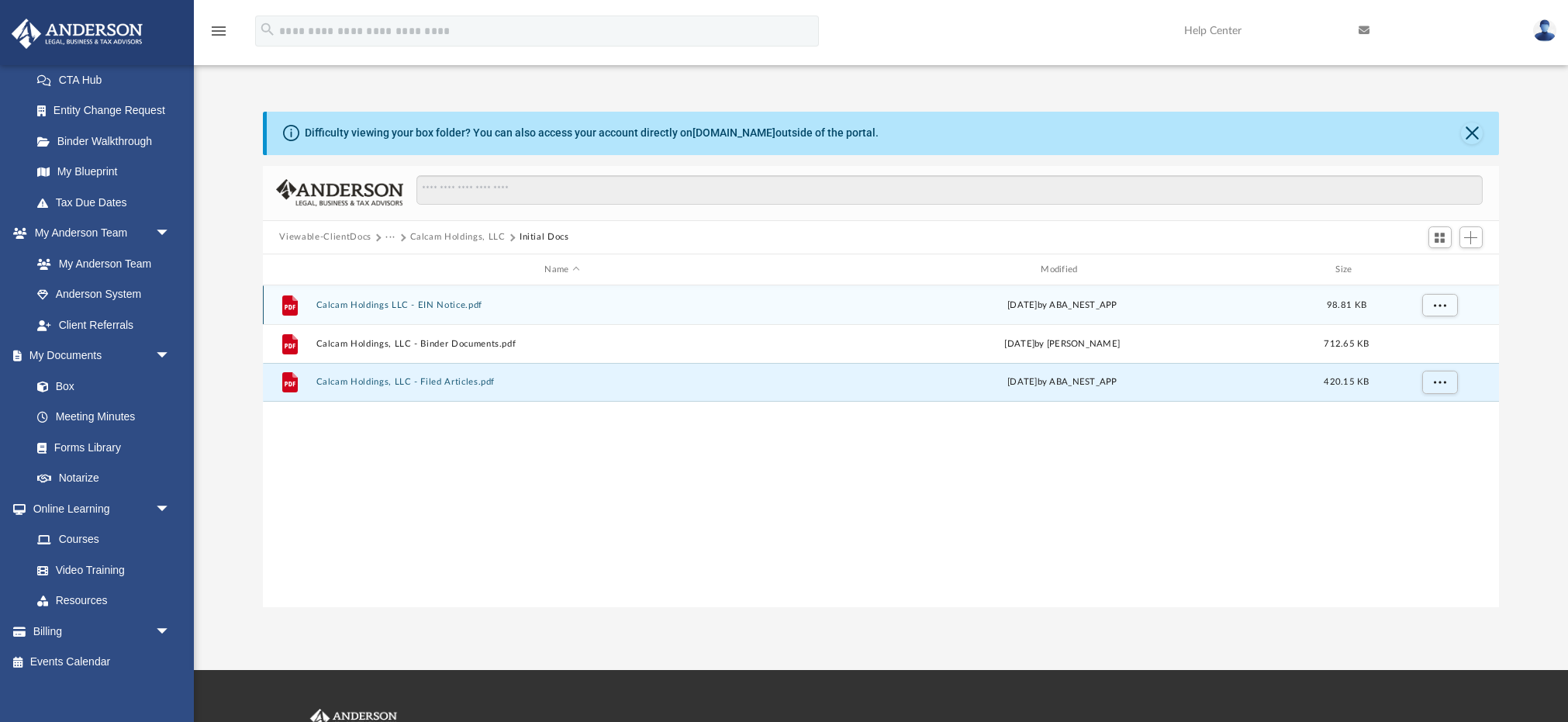
click at [417, 309] on button "Calcam Holdings LLC - EIN Notice.pdf" at bounding box center [562, 305] width 493 height 10
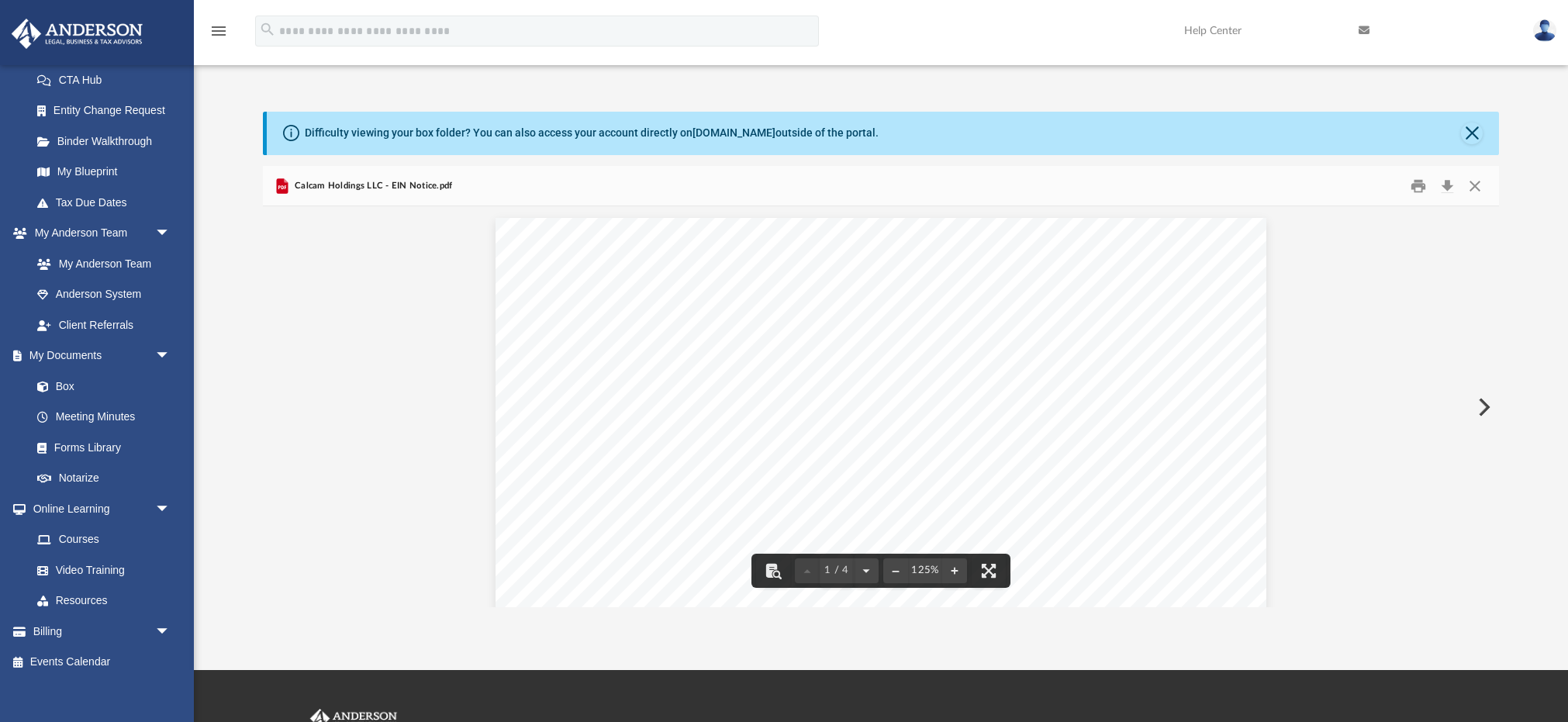
click at [1479, 183] on button "Close" at bounding box center [1475, 185] width 28 height 24
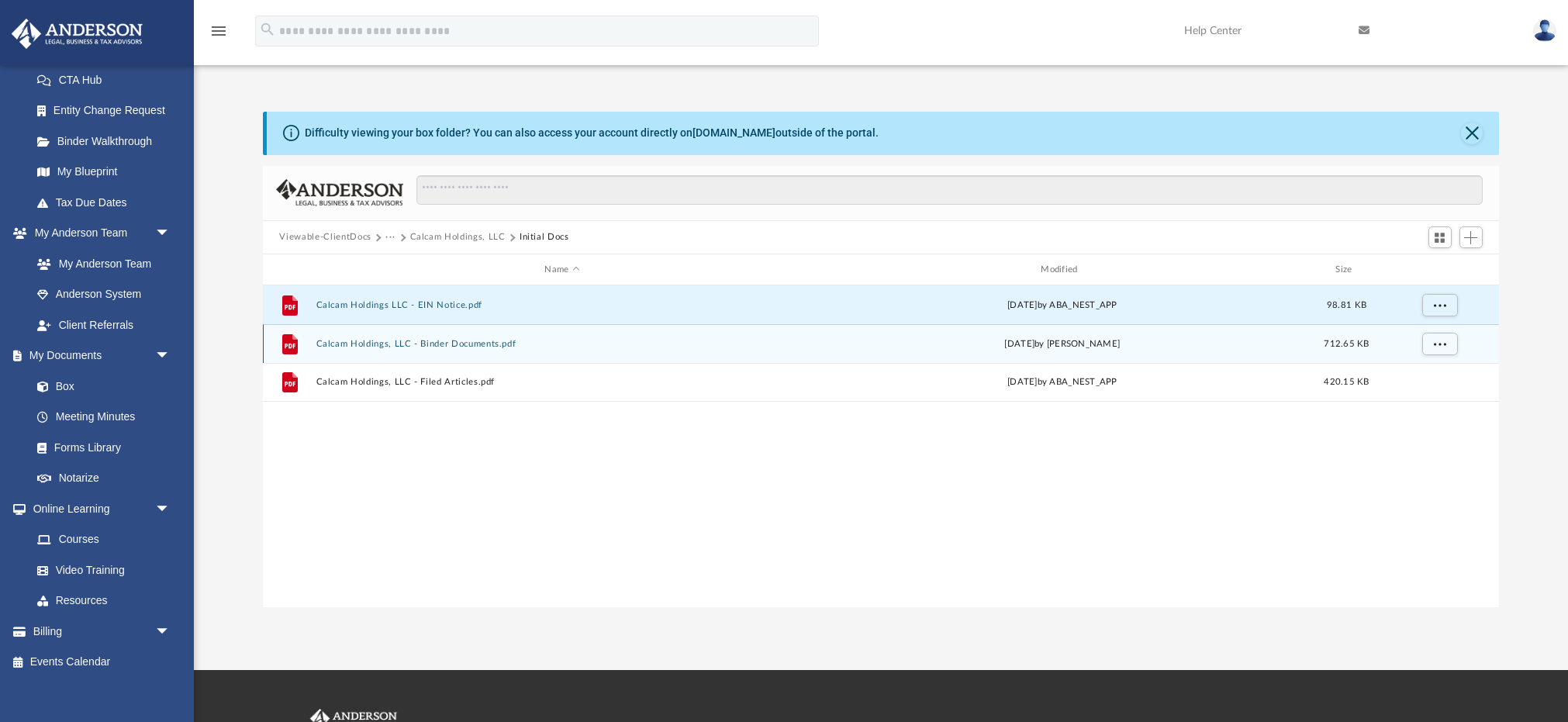
click at [394, 346] on button "Calcam Holdings, LLC - Binder Documents.pdf" at bounding box center [562, 343] width 493 height 10
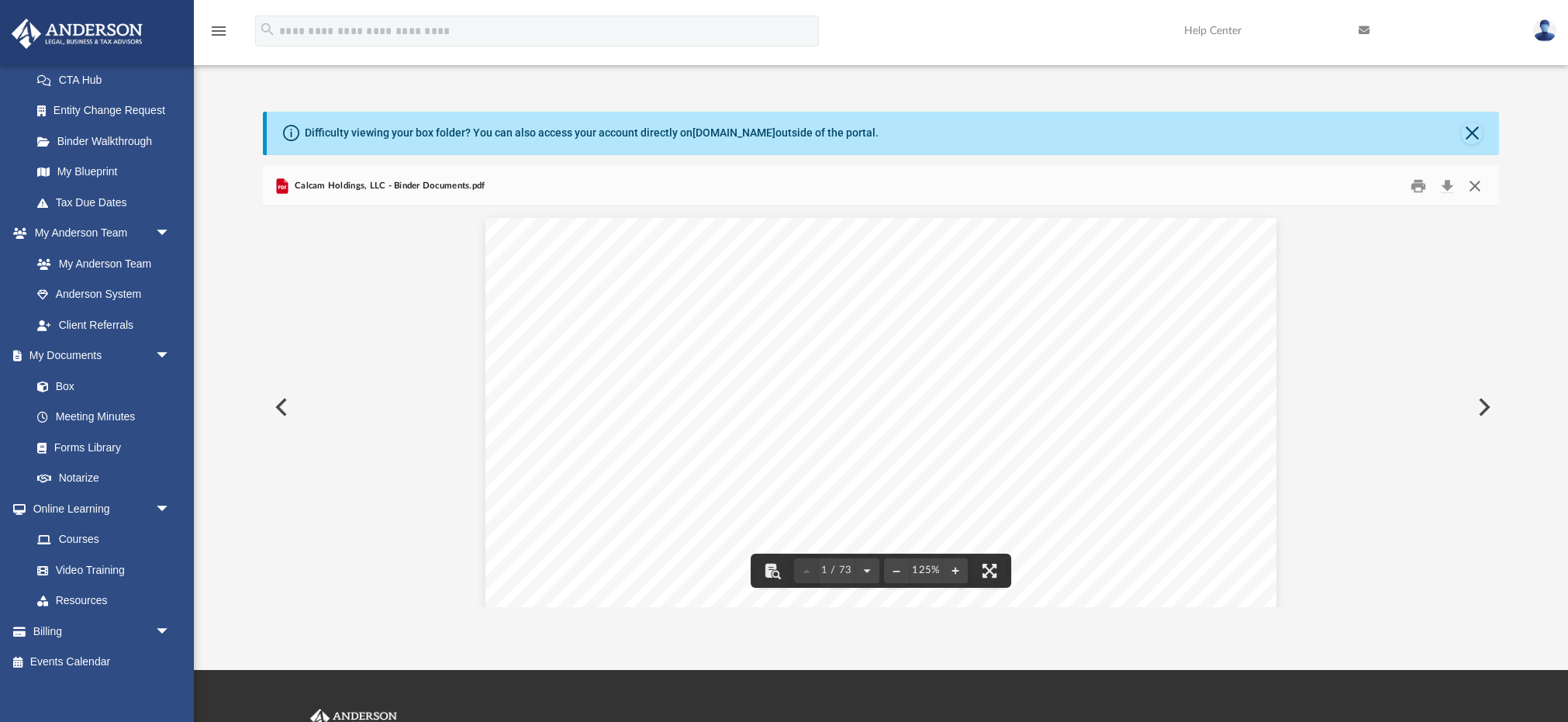
click at [1475, 183] on button "Close" at bounding box center [1475, 185] width 28 height 24
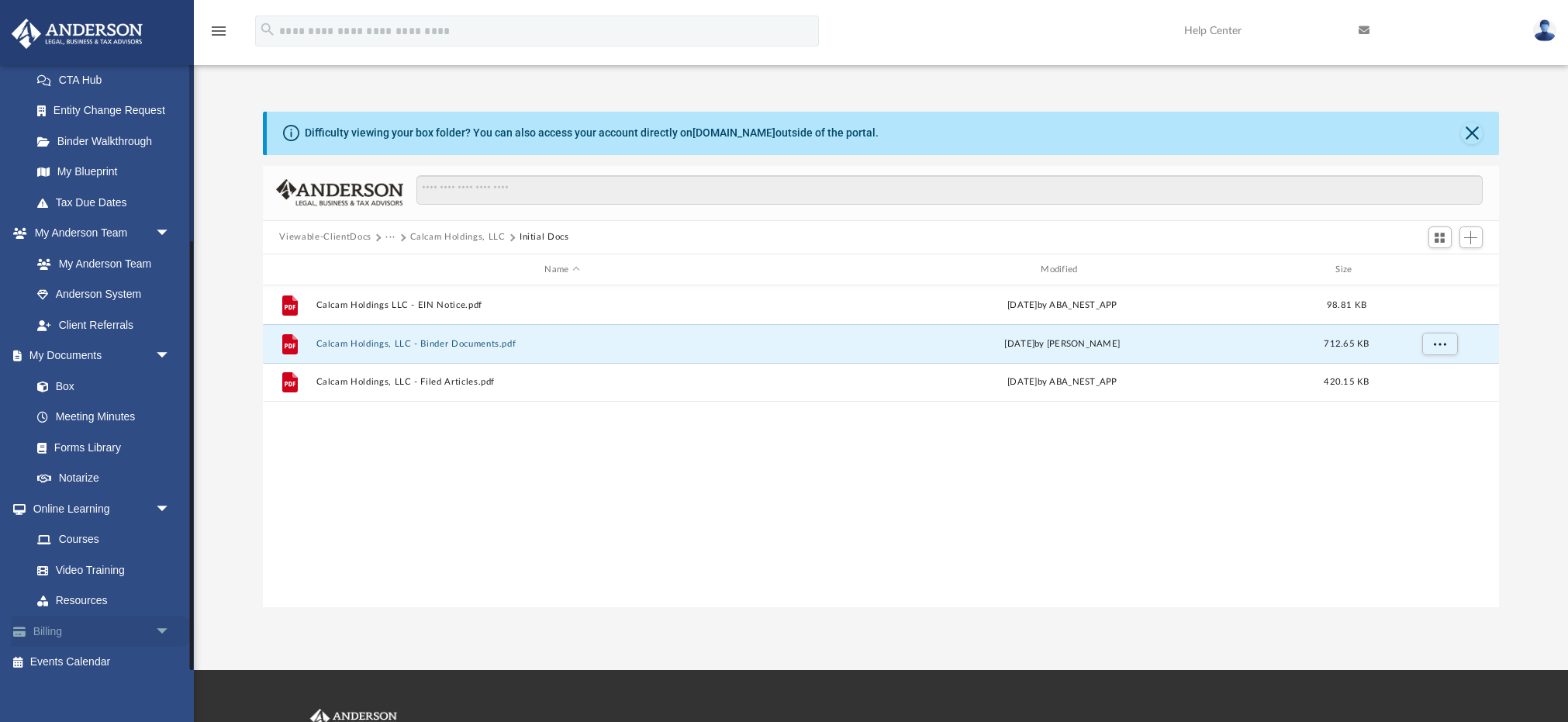
click at [164, 620] on span "arrow_drop_down" at bounding box center [171, 631] width 31 height 31
click at [72, 653] on link "$ Open Invoices" at bounding box center [108, 662] width 172 height 31
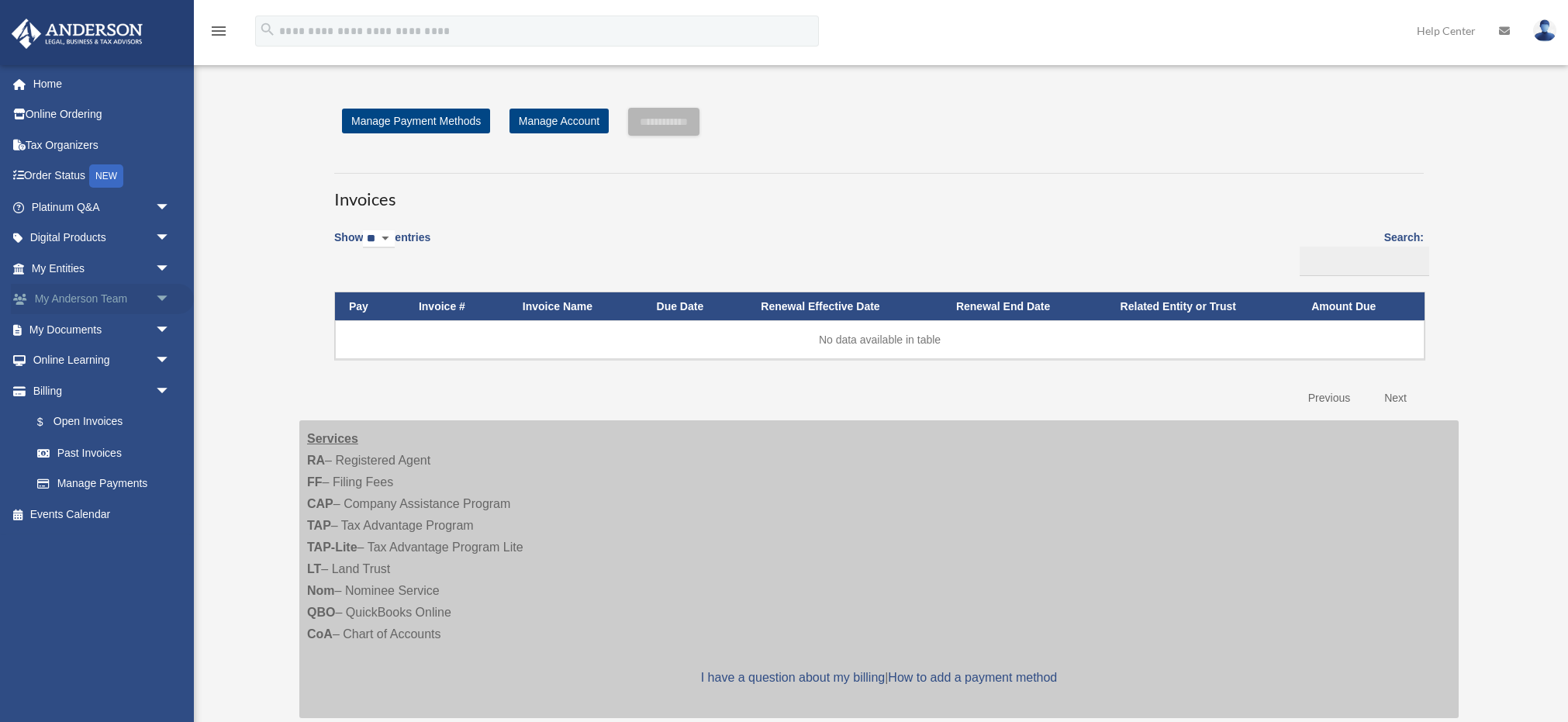
click at [64, 295] on link "My [PERSON_NAME] Team arrow_drop_down" at bounding box center [102, 299] width 183 height 31
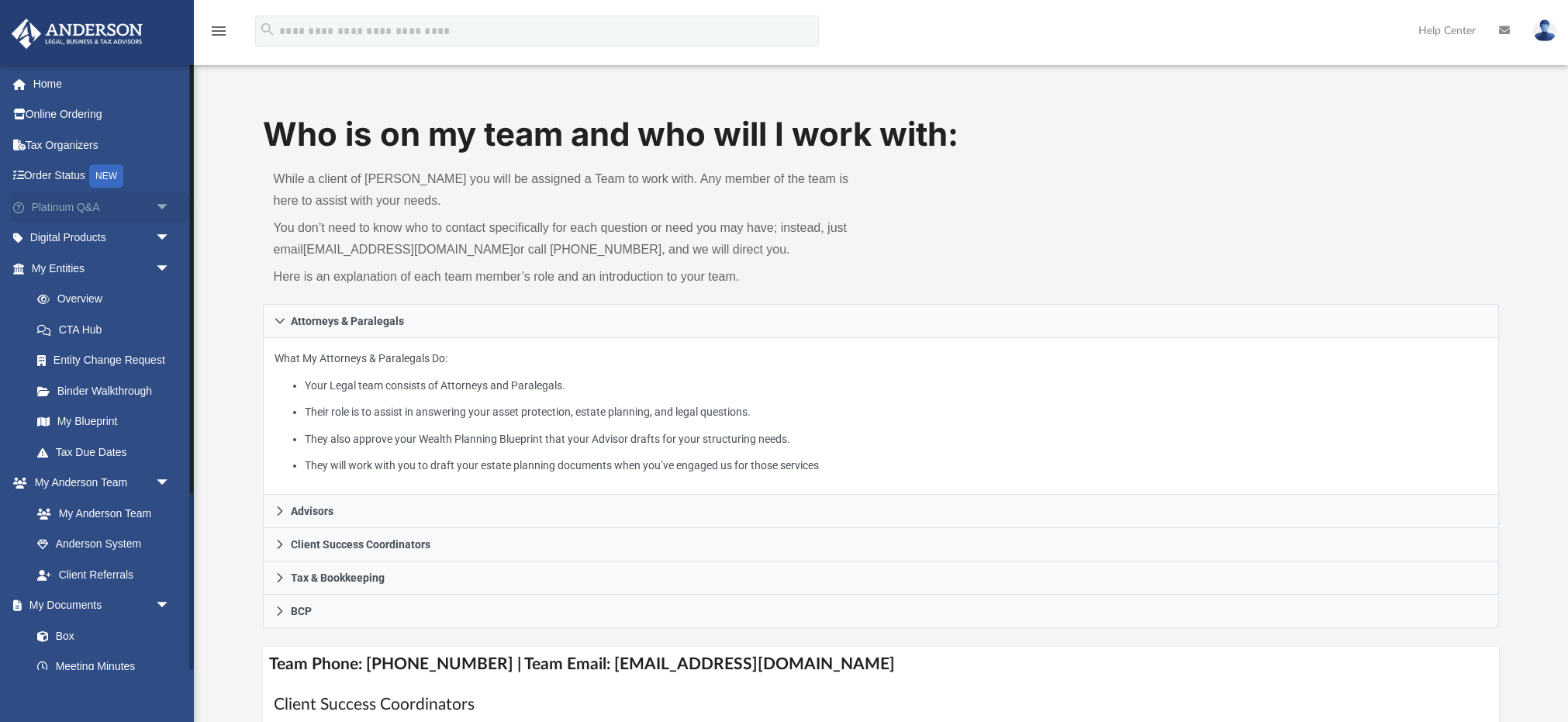
click at [162, 203] on span "arrow_drop_down" at bounding box center [171, 207] width 31 height 31
